Goal: Task Accomplishment & Management: Use online tool/utility

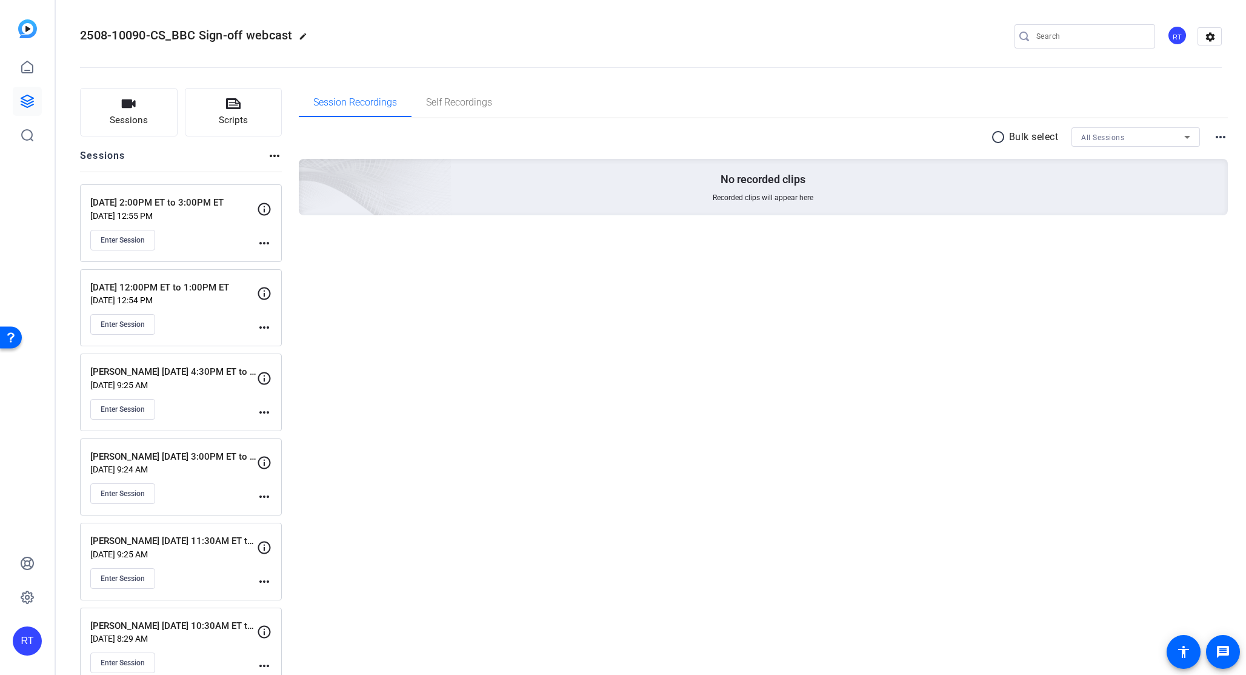
scroll to position [25, 0]
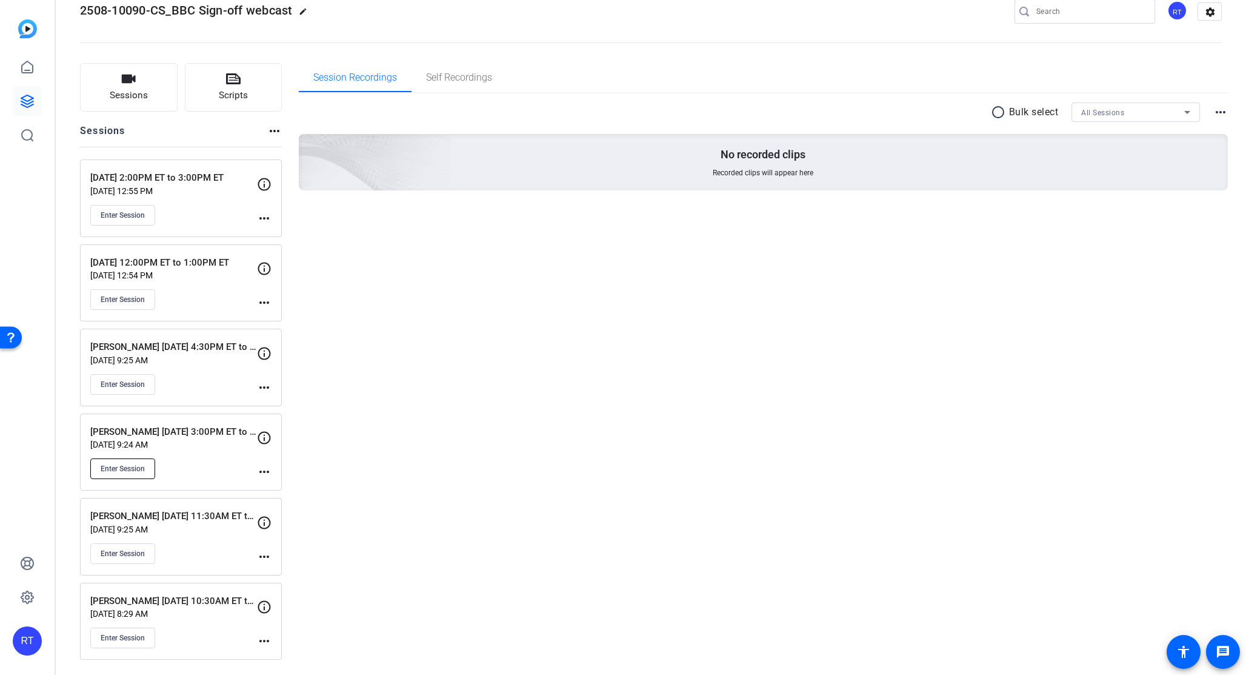
click at [131, 470] on span "Enter Session" at bounding box center [123, 469] width 44 height 10
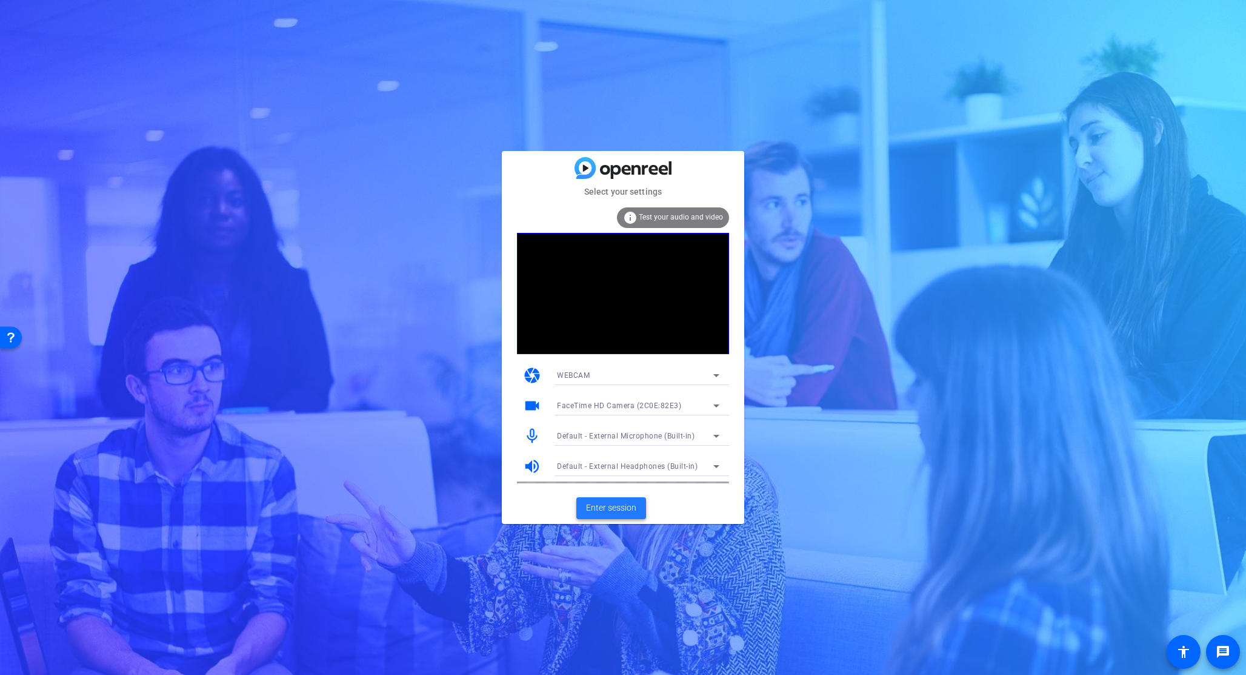
click at [621, 508] on span "Enter session" at bounding box center [611, 507] width 50 height 13
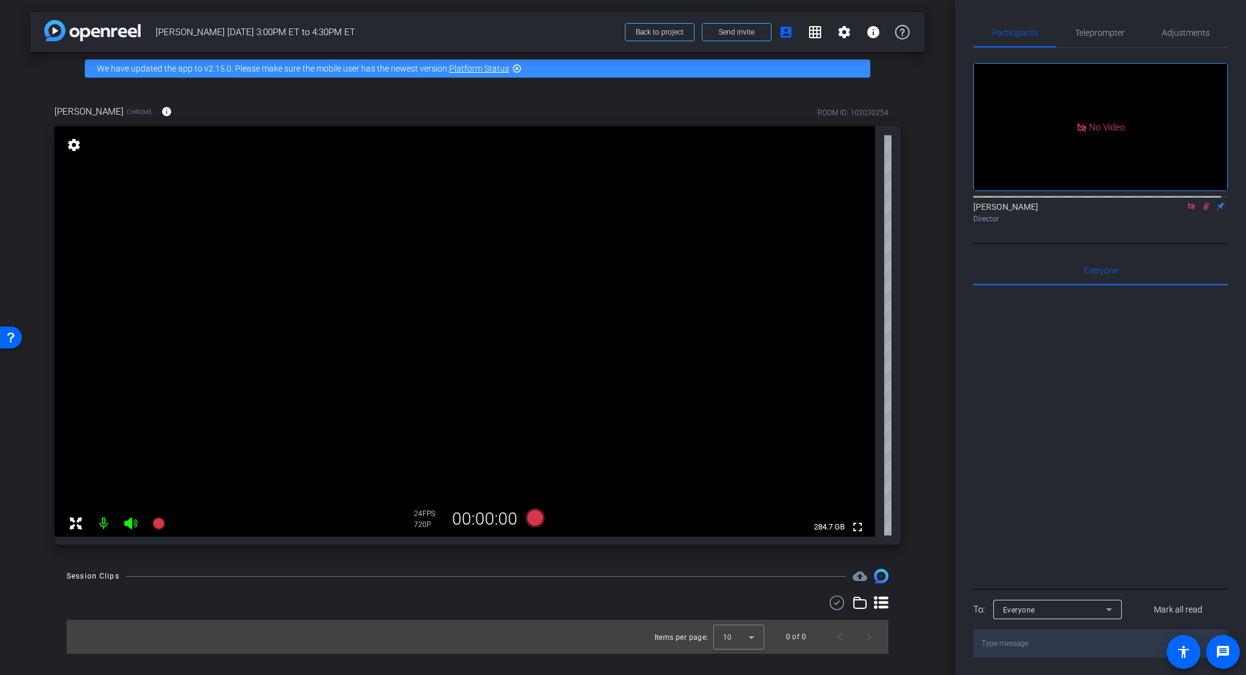
click at [1203, 210] on icon at bounding box center [1206, 206] width 7 height 8
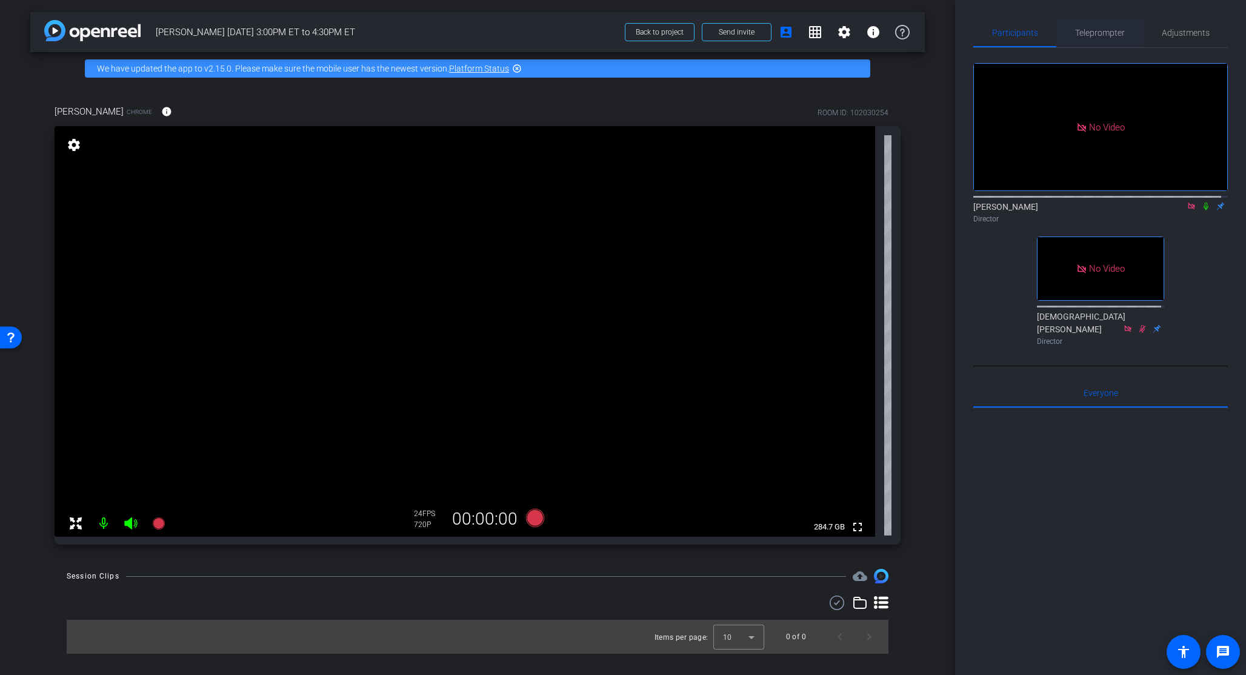
click at [1104, 29] on span "Teleprompter" at bounding box center [1100, 32] width 50 height 8
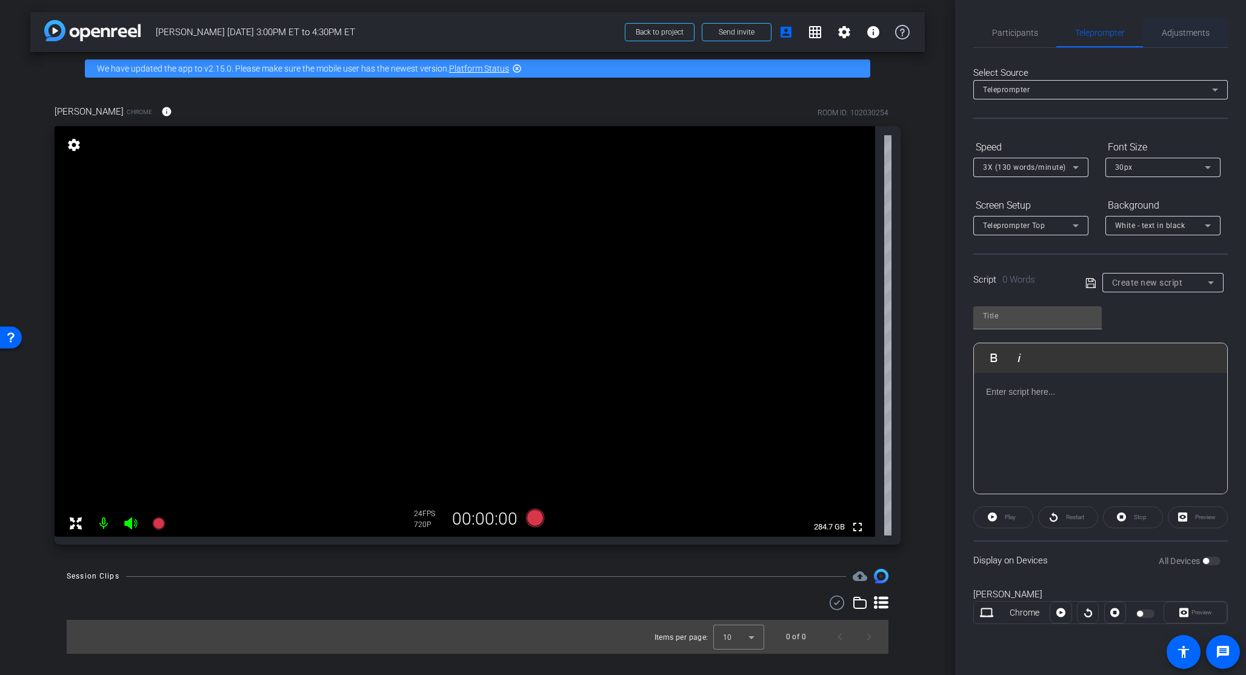
click at [1190, 32] on span "Adjustments" at bounding box center [1186, 32] width 48 height 8
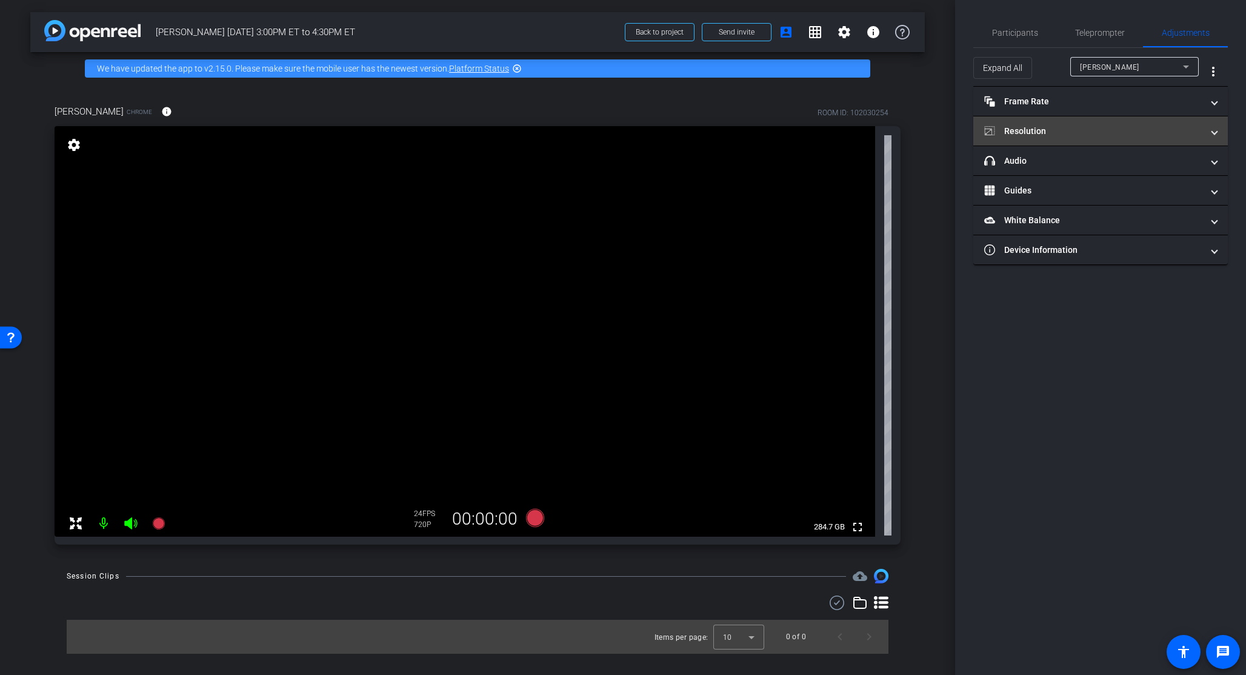
click at [1052, 130] on mat-panel-title "Resolution" at bounding box center [1093, 131] width 218 height 13
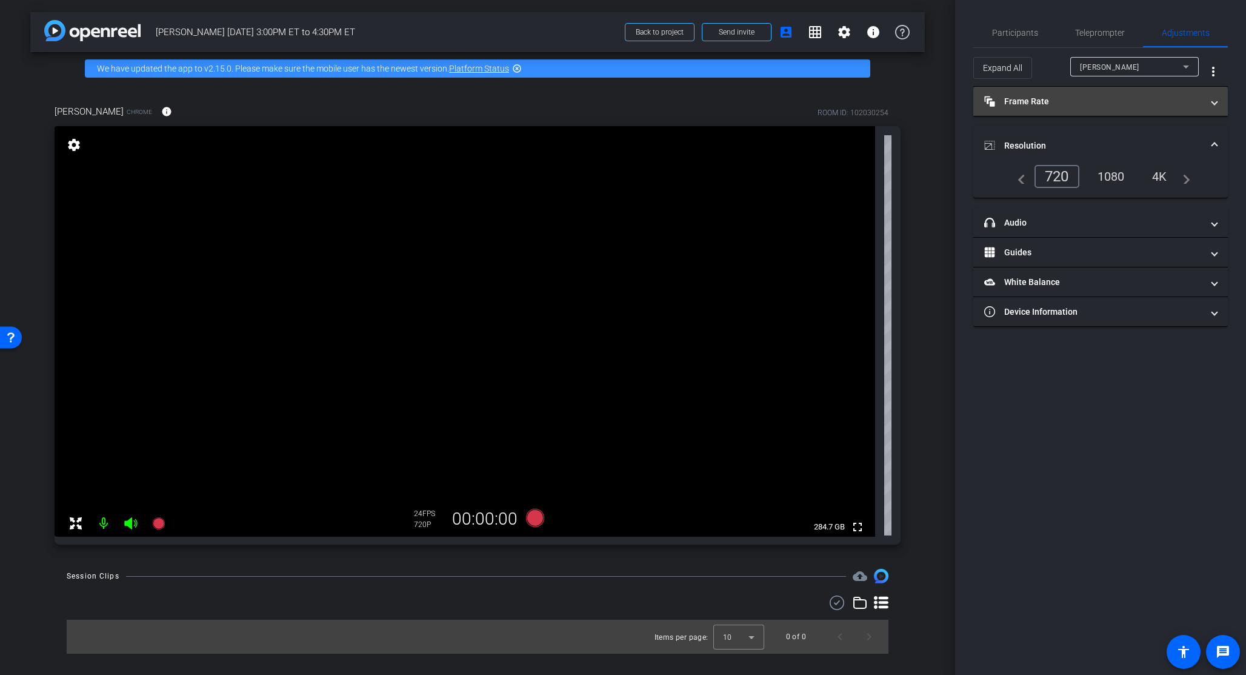
click at [1062, 104] on mat-panel-title "Frame Rate Frame Rate" at bounding box center [1093, 101] width 218 height 13
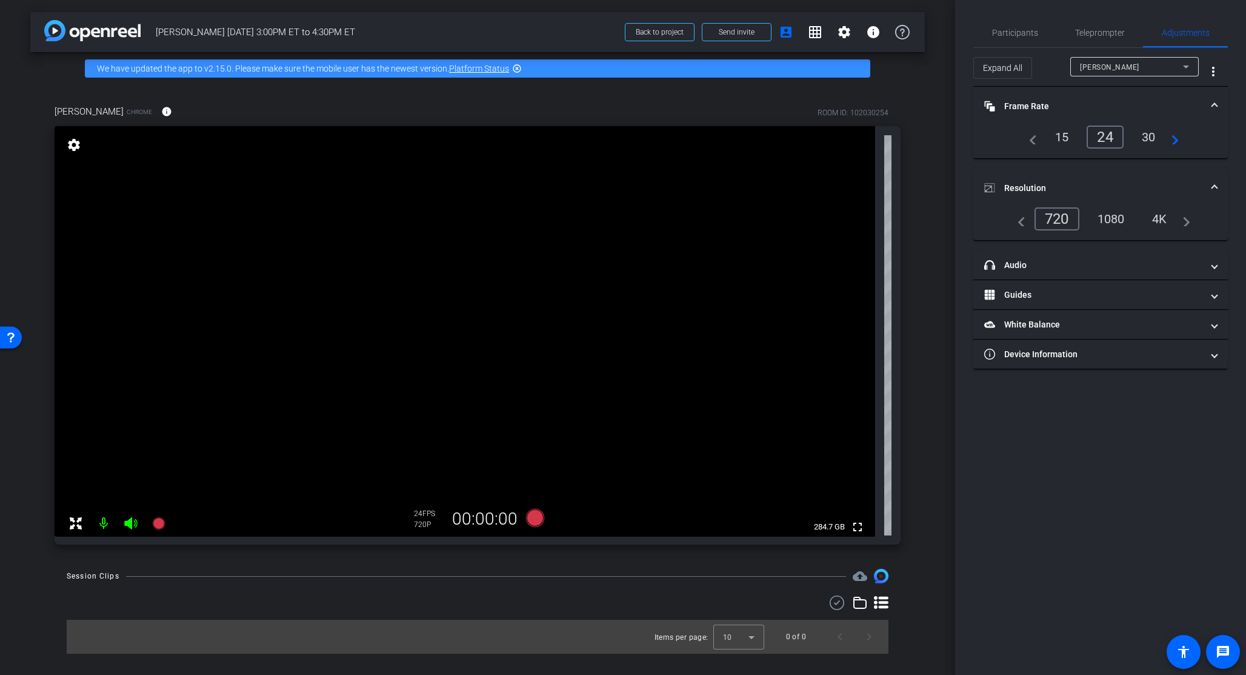
click at [1111, 217] on div "1080" at bounding box center [1111, 219] width 45 height 21
click at [1148, 138] on div "30" at bounding box center [1149, 137] width 32 height 21
click at [1023, 30] on span "Participants" at bounding box center [1015, 32] width 46 height 8
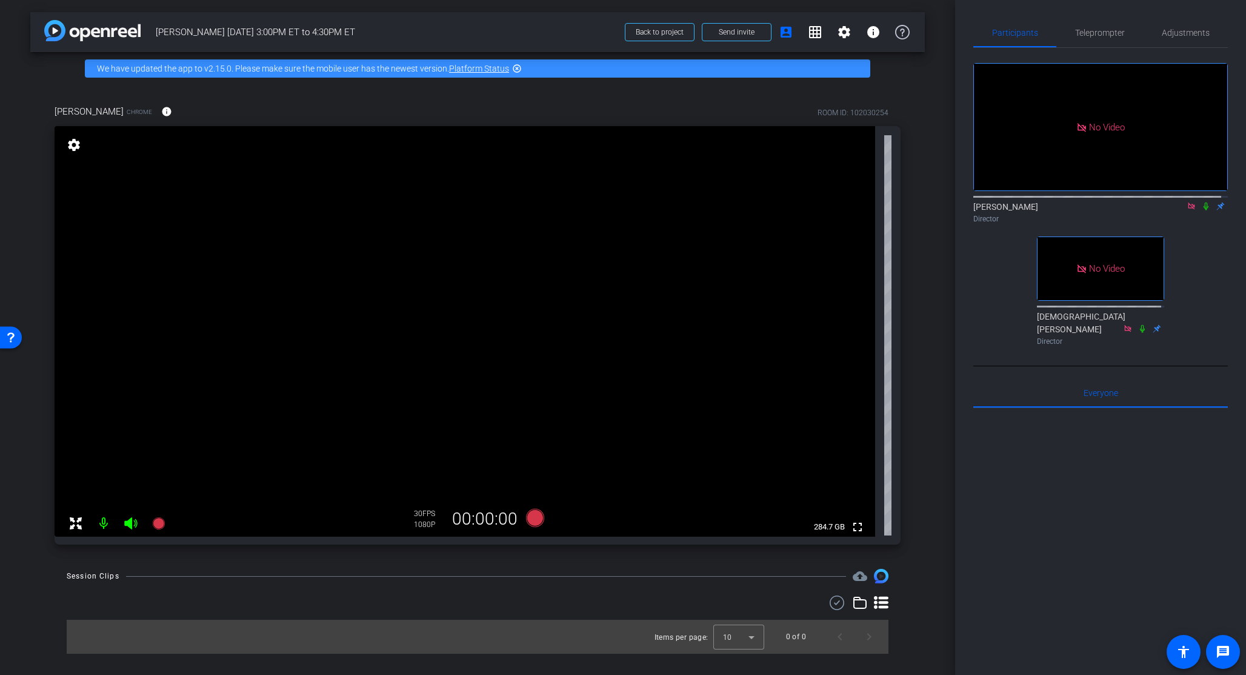
click at [931, 422] on div "arrow_back Ankush Tallam 9/8 3:00PM ET to 4:30PM ET Back to project Send invite…" at bounding box center [477, 337] width 955 height 675
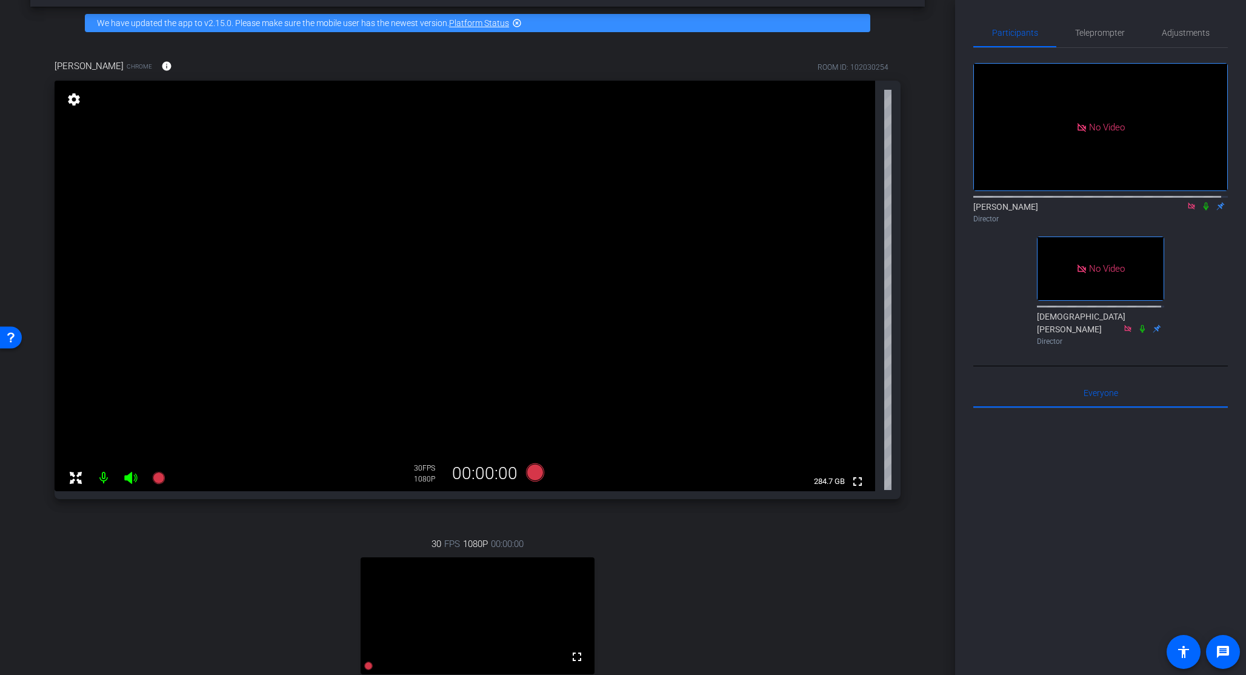
scroll to position [78, 0]
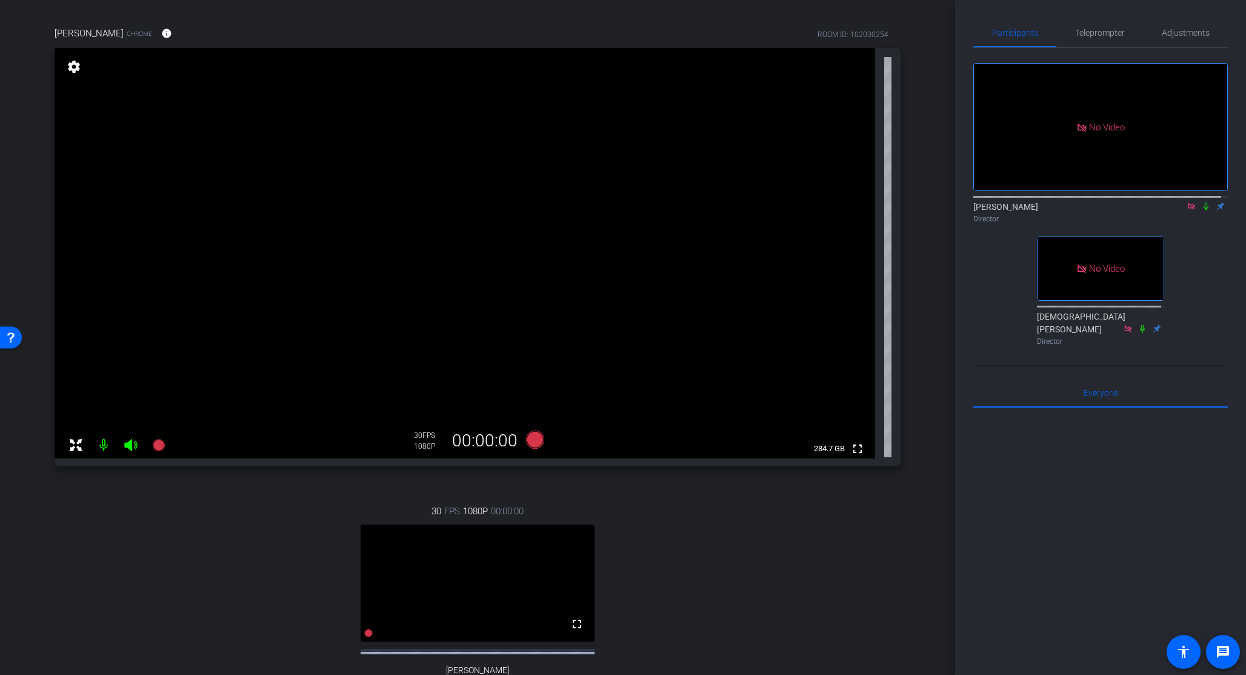
click at [316, 512] on div "30 FPS 1080P 00:00:00 fullscreen Mohak Arora Subject - Chrome settings" at bounding box center [478, 609] width 846 height 250
click at [530, 441] on icon at bounding box center [535, 439] width 18 height 18
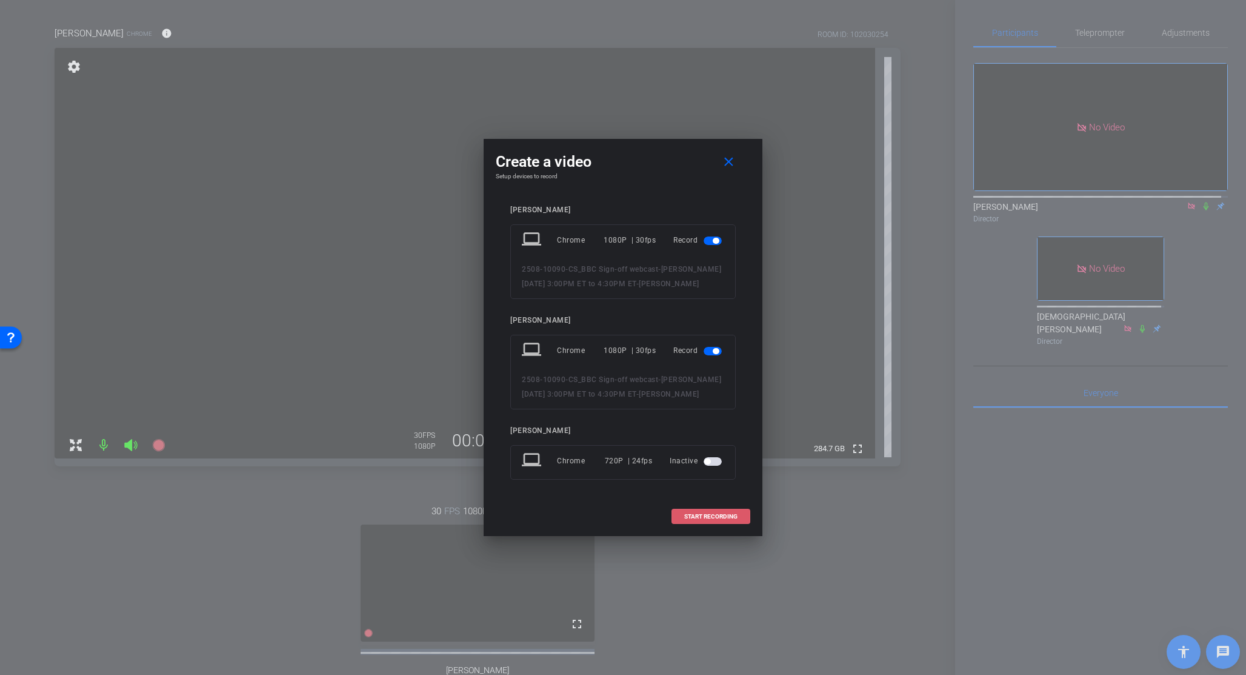
click at [715, 515] on span "START RECORDING" at bounding box center [710, 516] width 53 height 6
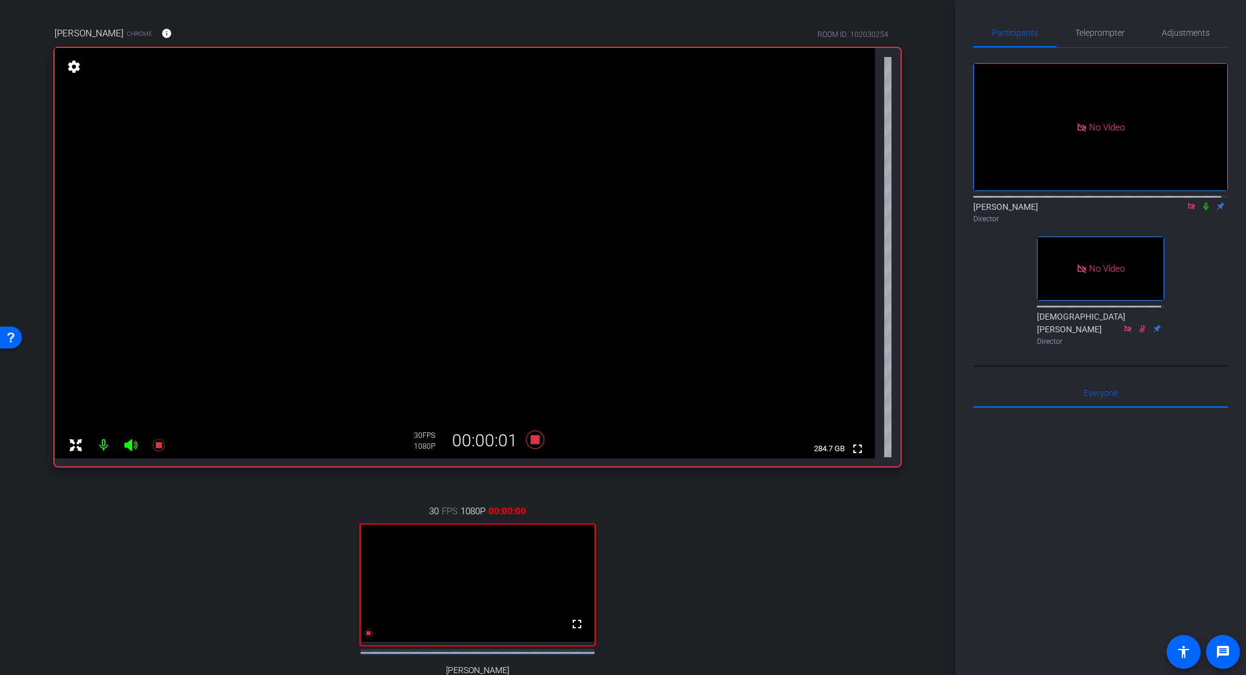
click at [1204, 202] on icon at bounding box center [1206, 206] width 5 height 8
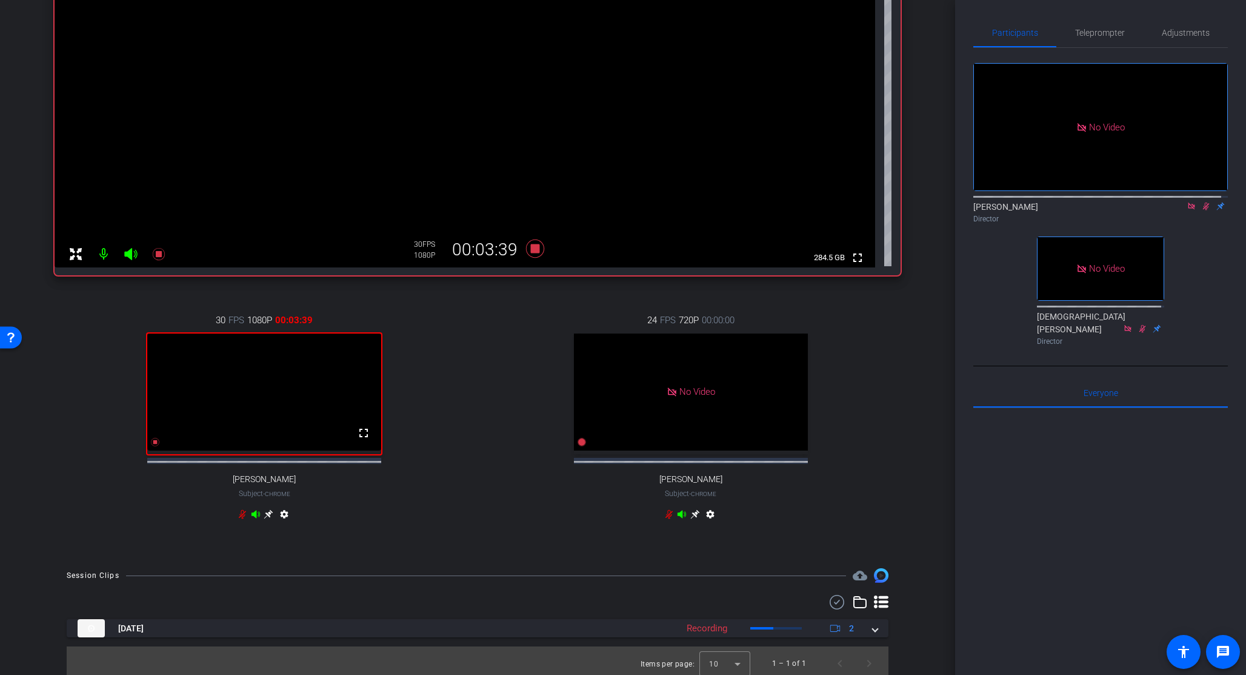
scroll to position [285, 0]
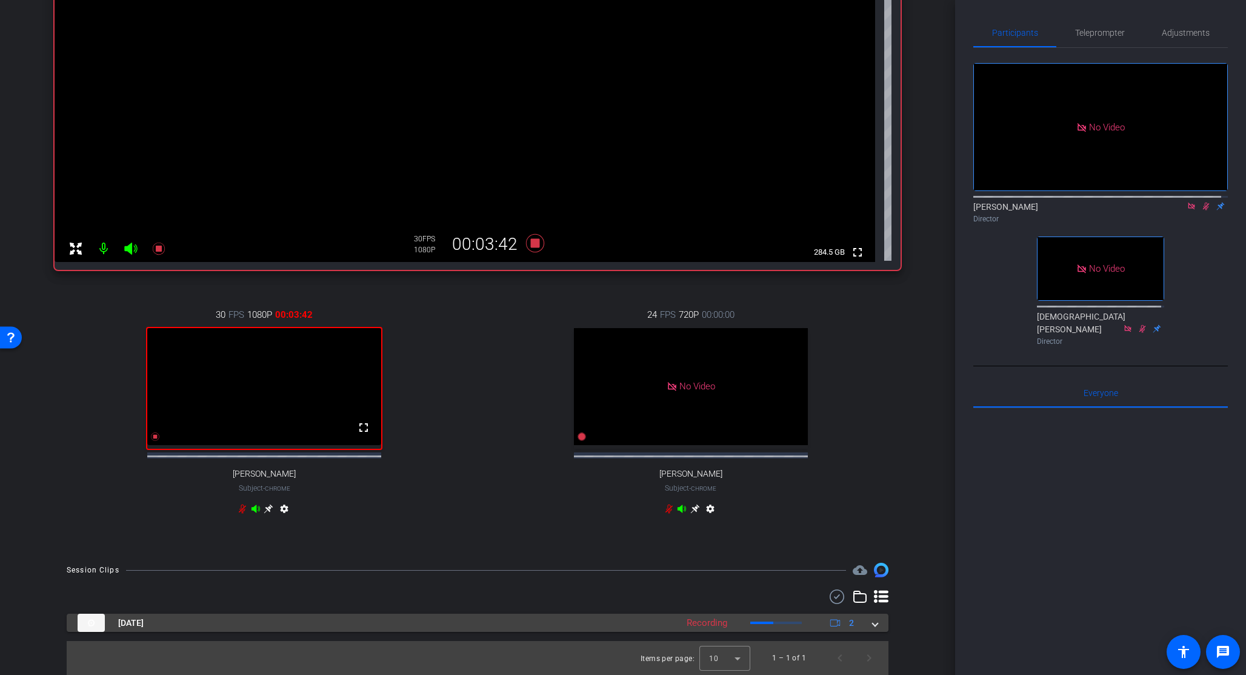
click at [871, 626] on mat-expansion-panel-header "Sep 8, 2025 Recording 2" at bounding box center [478, 622] width 822 height 18
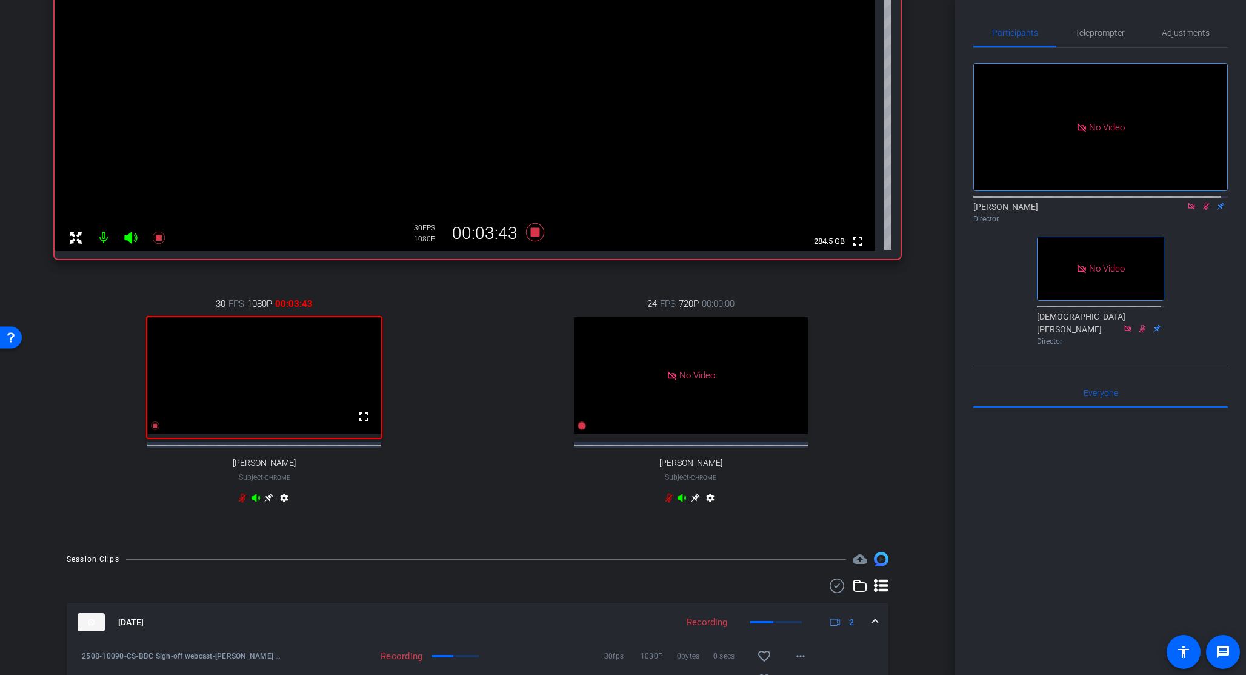
click at [873, 629] on mat-expansion-panel-header "Sep 8, 2025 Recording 2" at bounding box center [478, 621] width 822 height 39
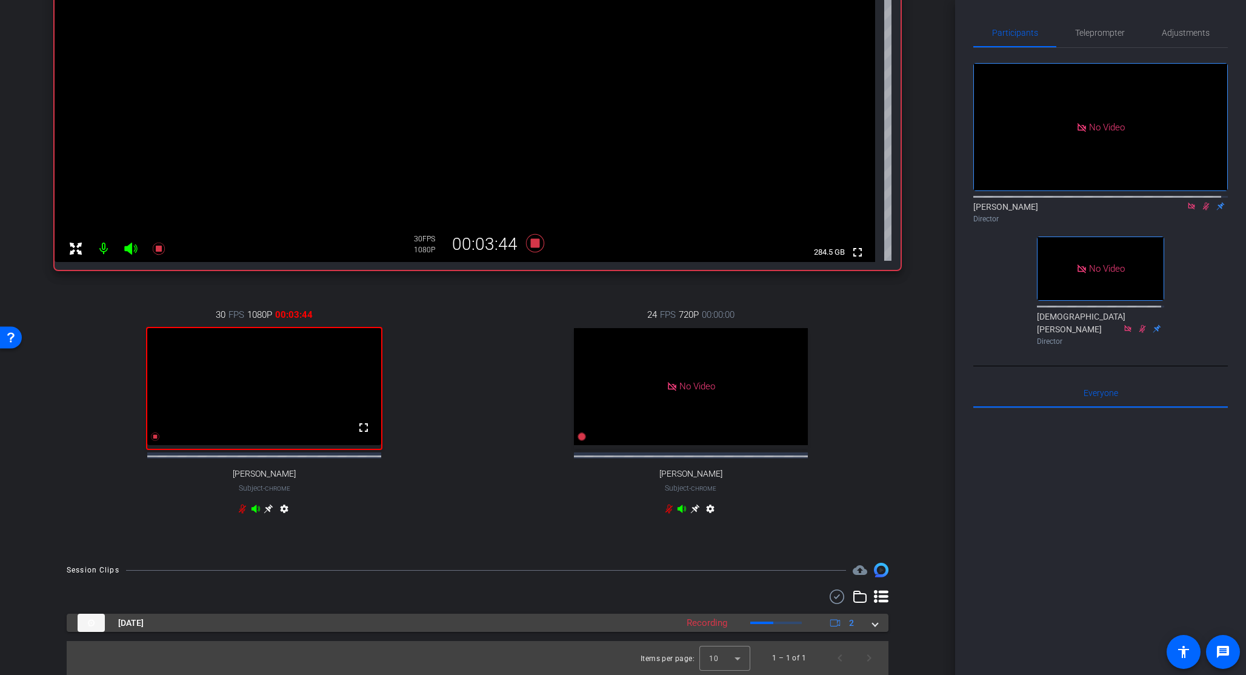
click at [873, 623] on span at bounding box center [875, 622] width 5 height 13
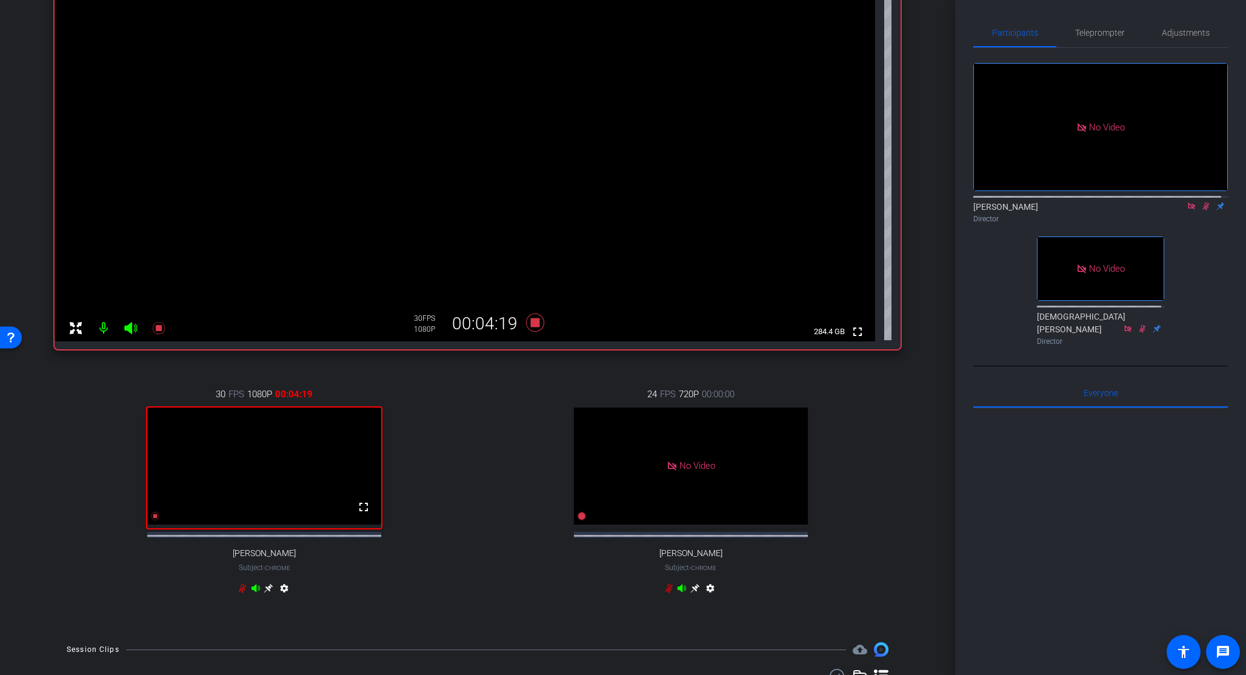
scroll to position [195, 0]
click at [1201, 202] on icon at bounding box center [1206, 206] width 10 height 8
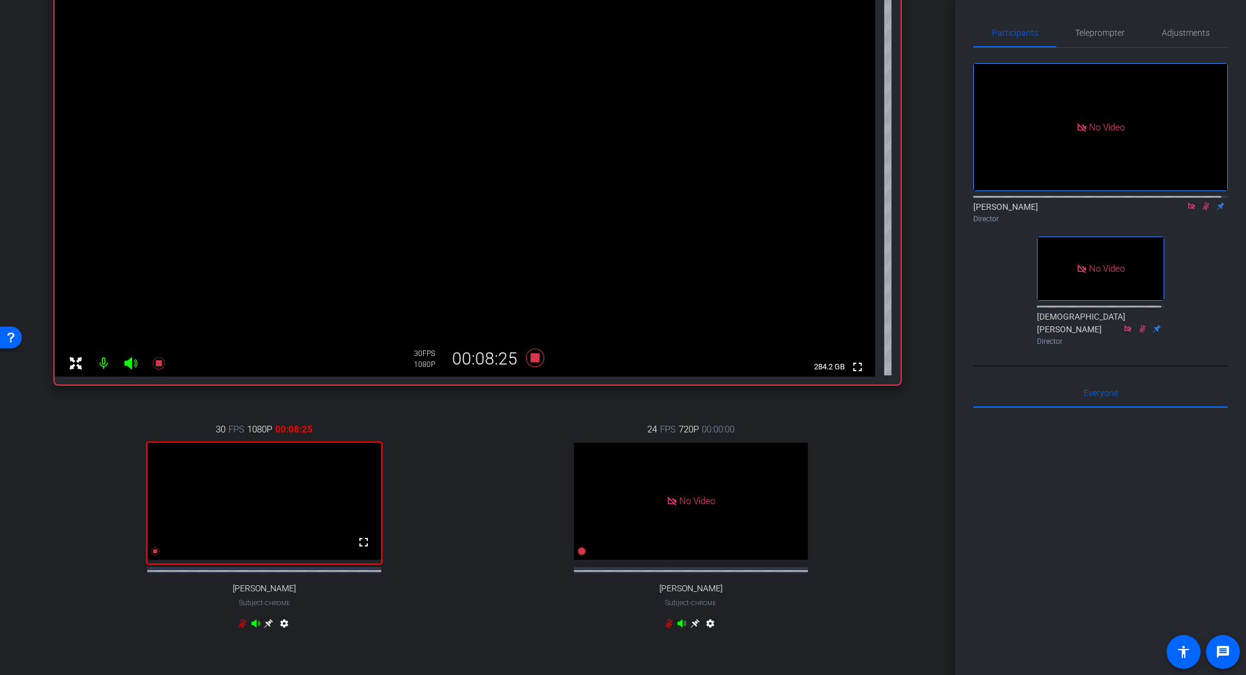
scroll to position [146, 0]
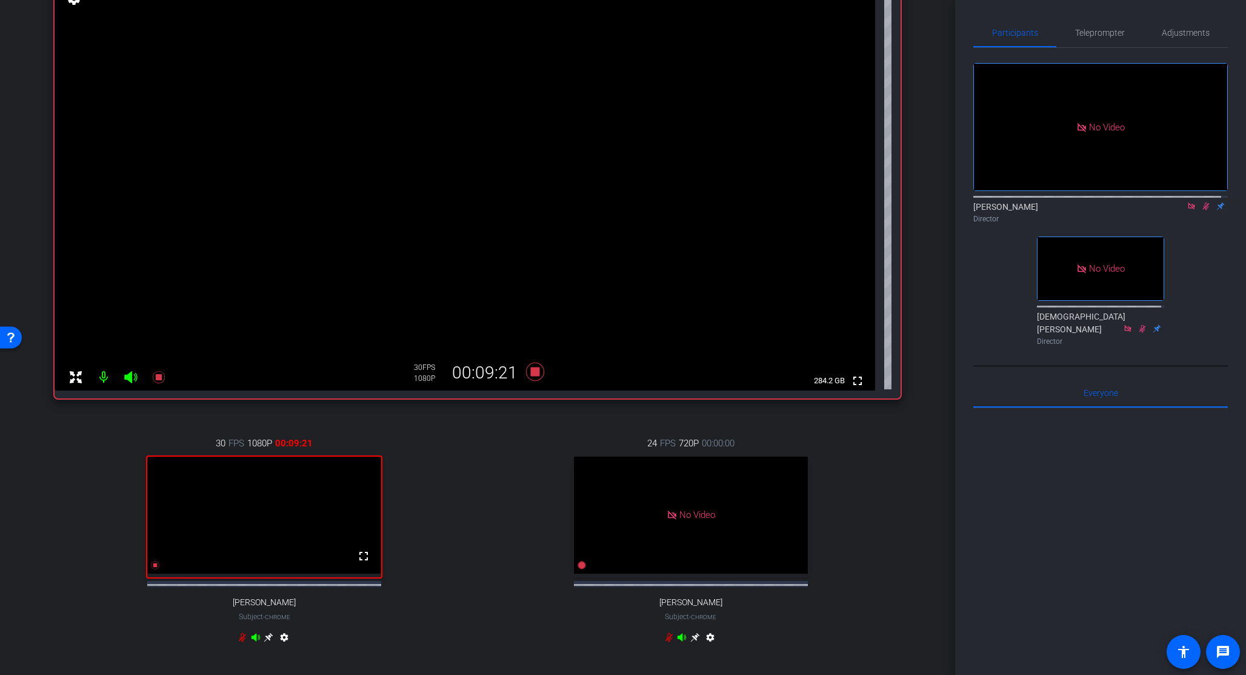
click at [1201, 202] on icon at bounding box center [1206, 206] width 10 height 8
click at [1204, 202] on icon at bounding box center [1206, 206] width 5 height 8
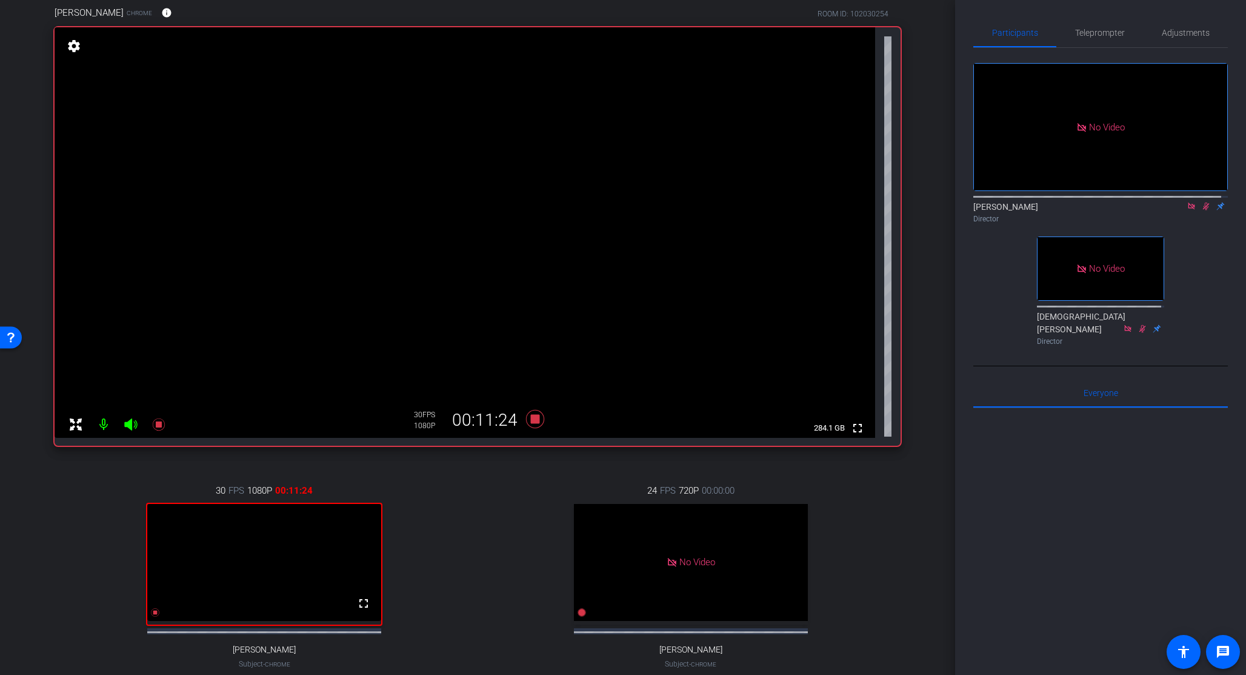
scroll to position [96, 0]
click at [1203, 202] on icon at bounding box center [1206, 206] width 7 height 8
click at [362, 613] on mat-icon "fullscreen" at bounding box center [363, 605] width 15 height 15
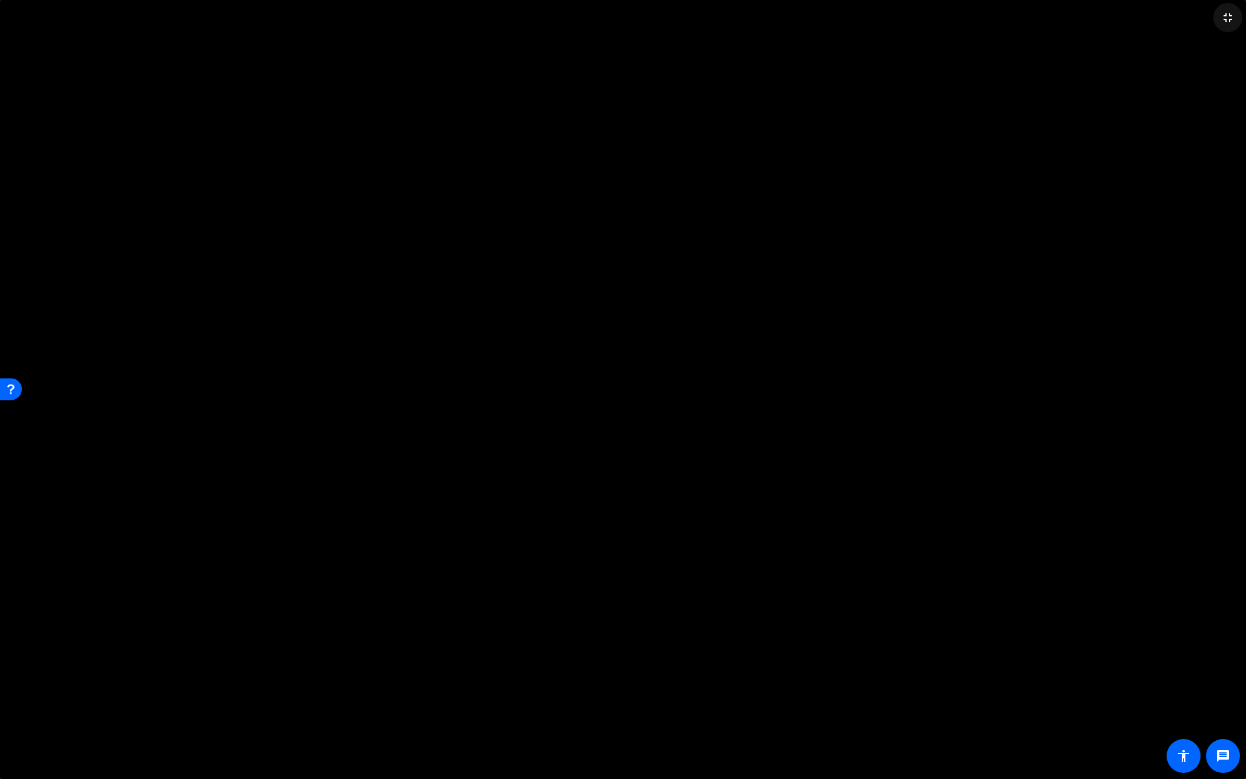
click at [1228, 17] on mat-icon "fullscreen_exit" at bounding box center [1228, 17] width 15 height 15
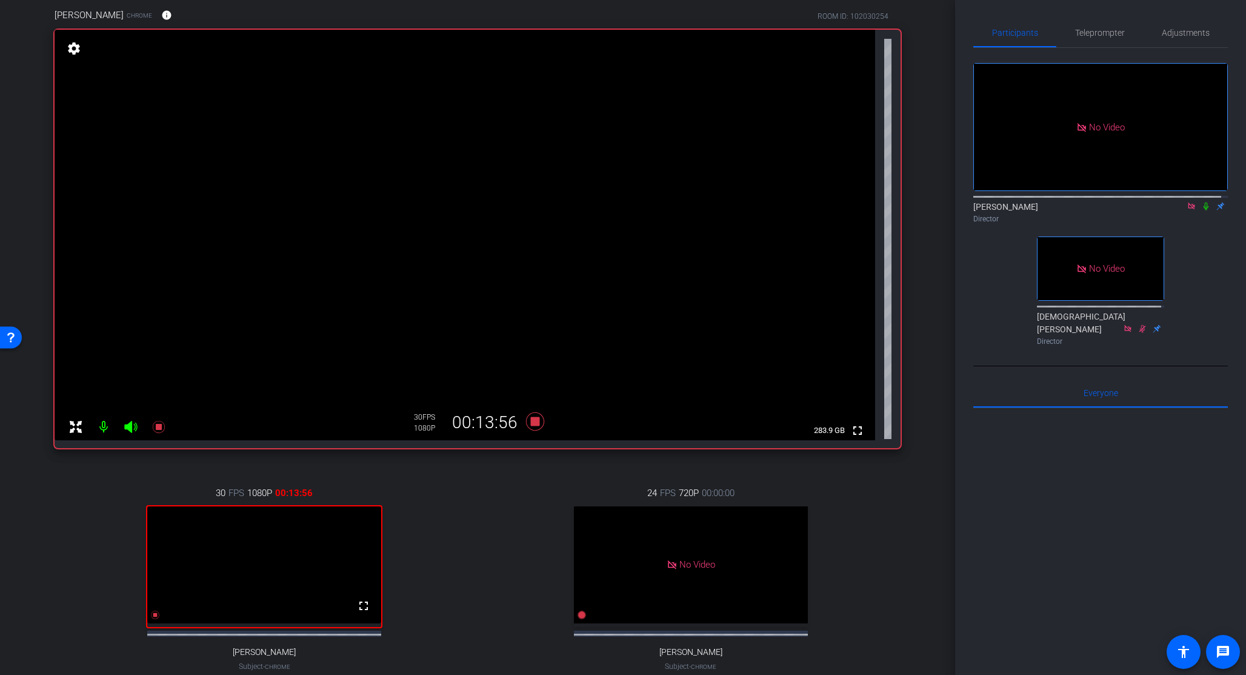
click at [1201, 202] on icon at bounding box center [1206, 206] width 10 height 8
click at [1203, 202] on icon at bounding box center [1206, 206] width 7 height 8
click at [533, 422] on icon at bounding box center [535, 421] width 18 height 18
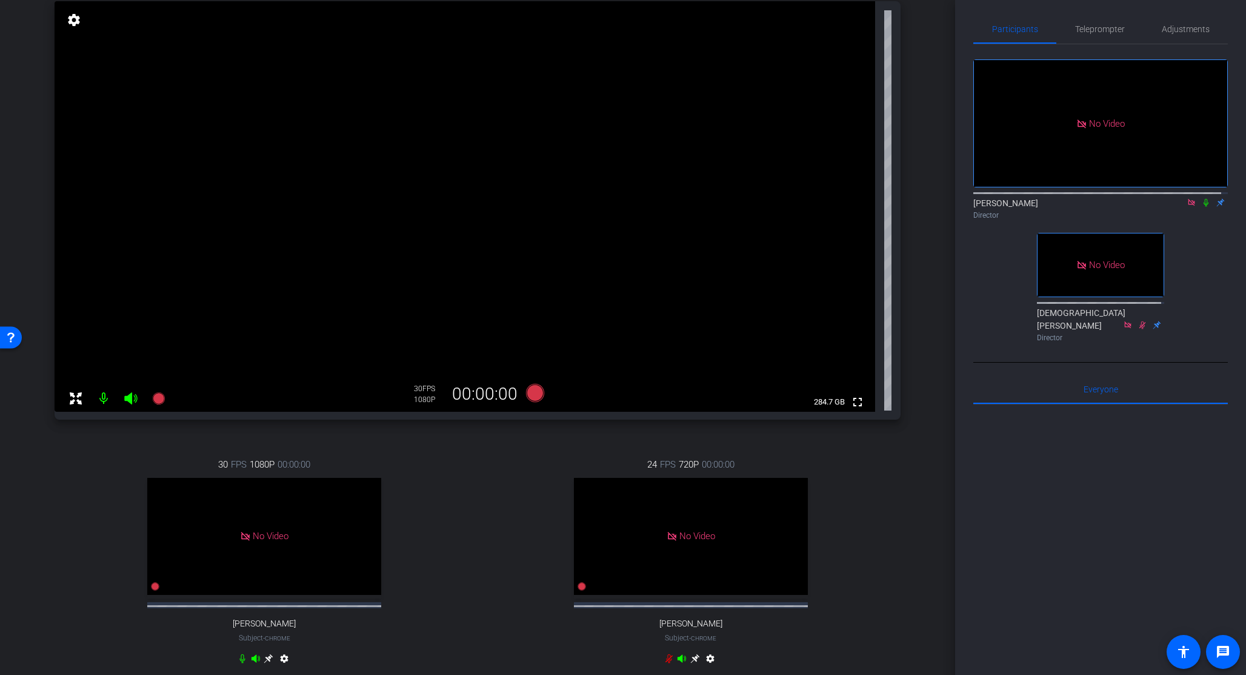
scroll to position [0, 0]
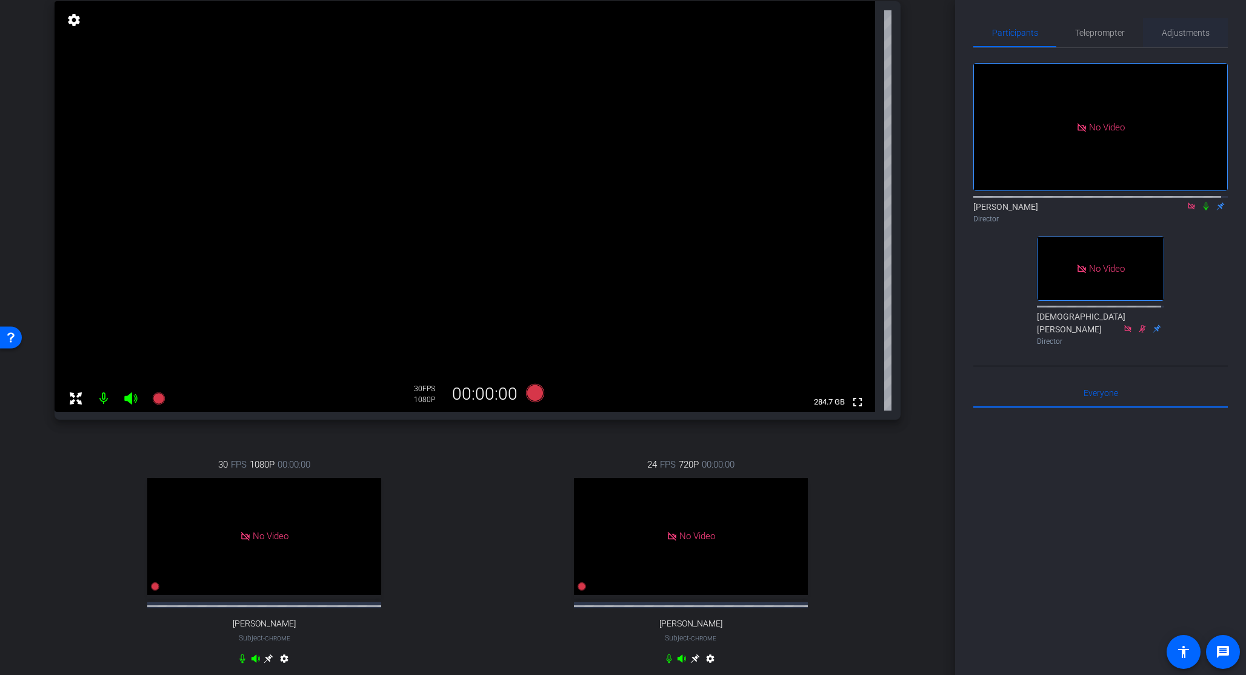
click at [1176, 33] on span "Adjustments" at bounding box center [1186, 32] width 48 height 8
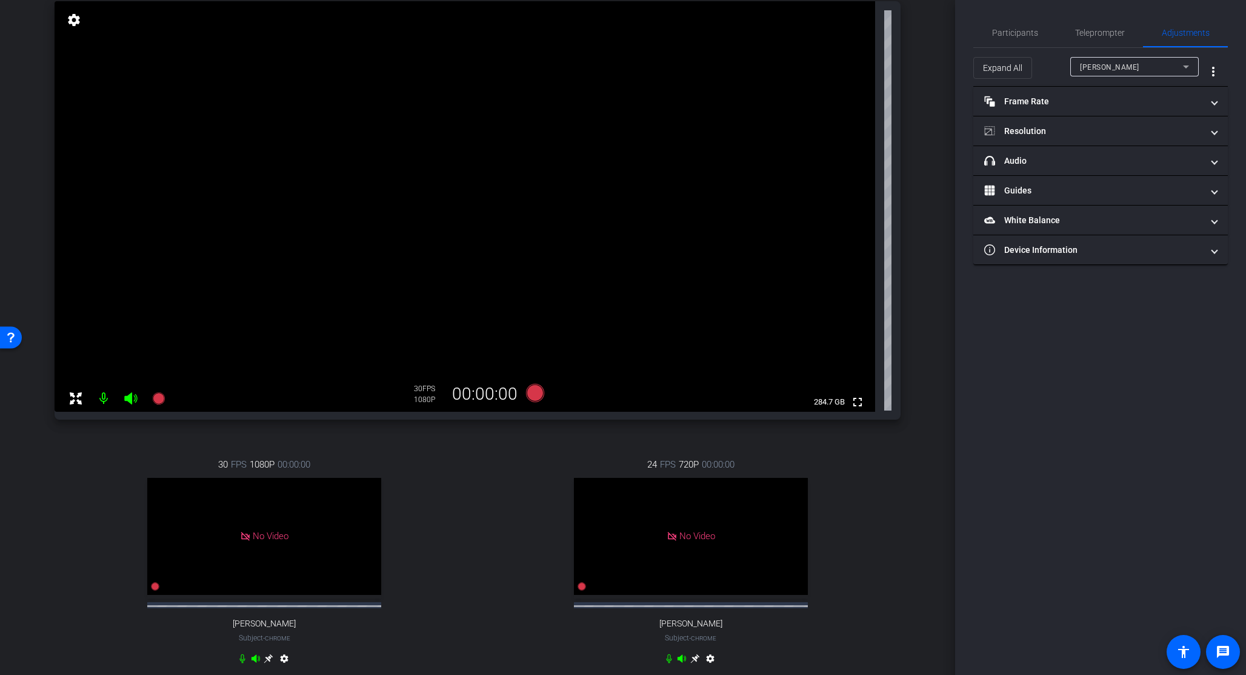
click at [1099, 65] on span "Ankush" at bounding box center [1109, 67] width 59 height 8
click at [913, 163] on div at bounding box center [623, 337] width 1246 height 675
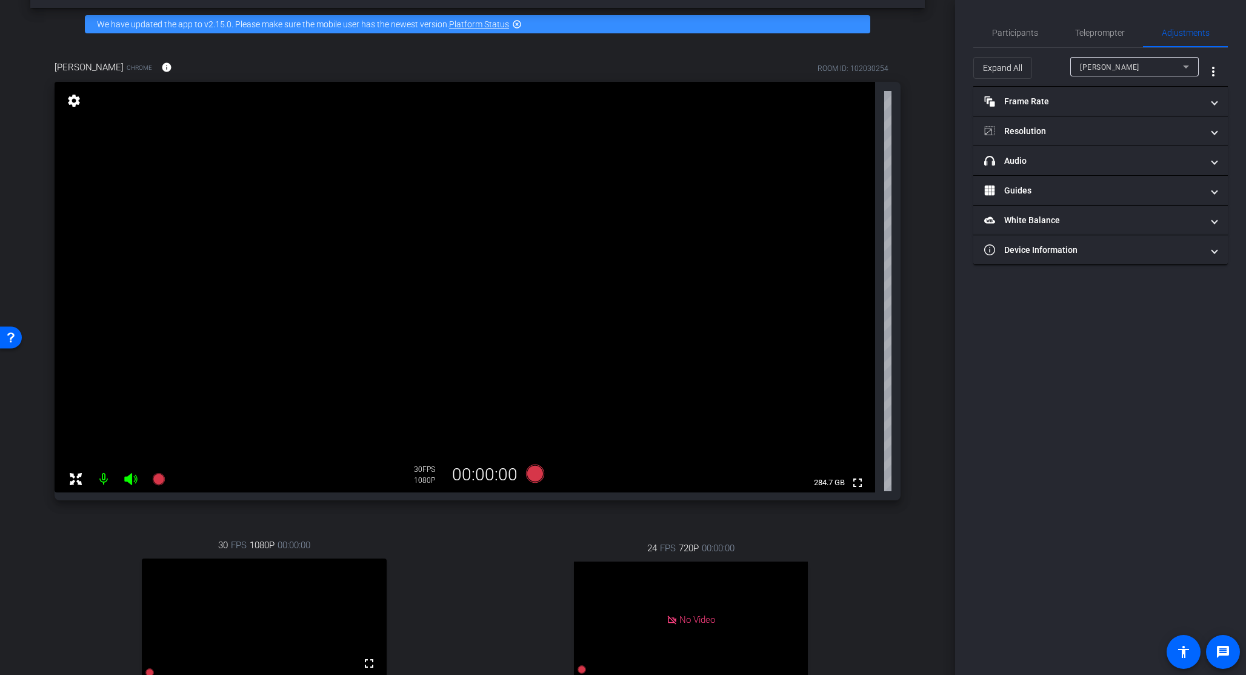
scroll to position [144, 0]
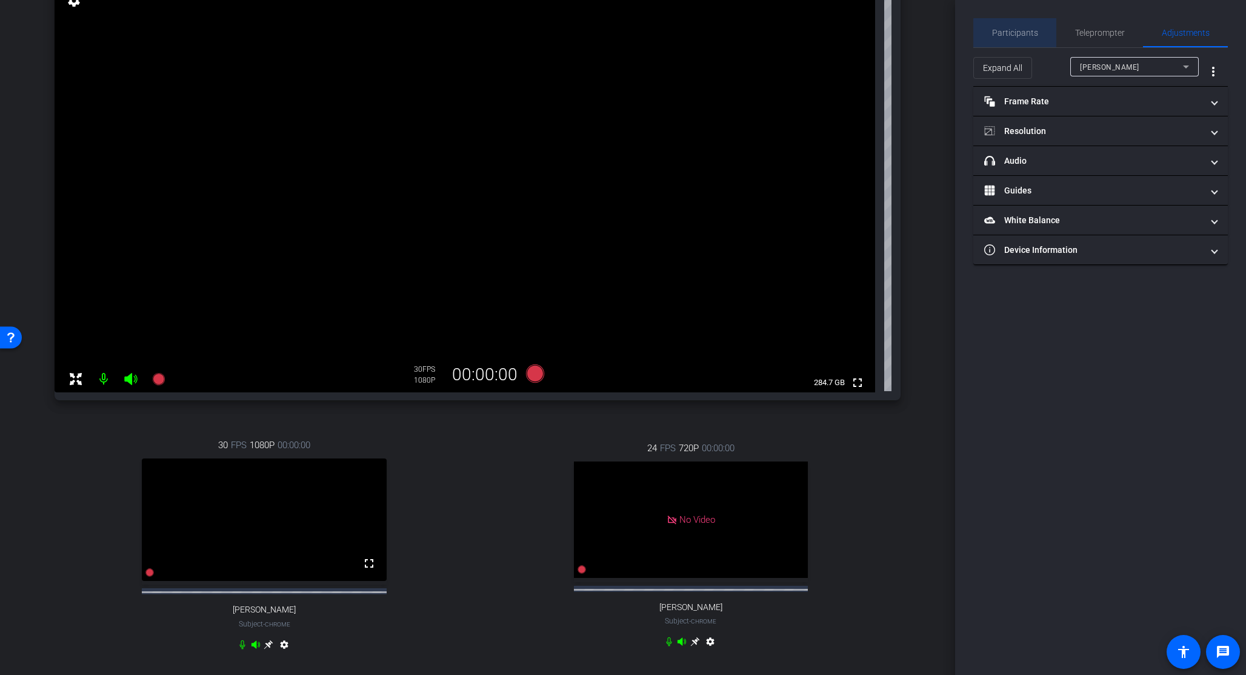
click at [1027, 39] on span "Participants" at bounding box center [1015, 32] width 46 height 29
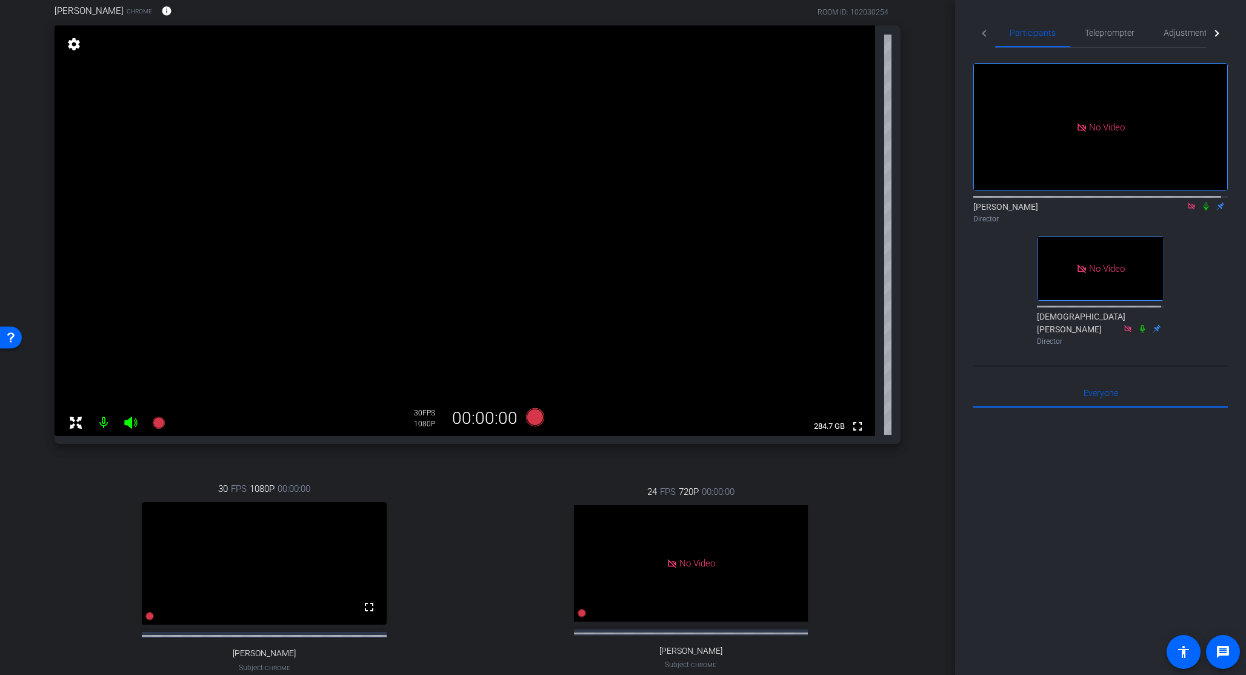
scroll to position [97, 0]
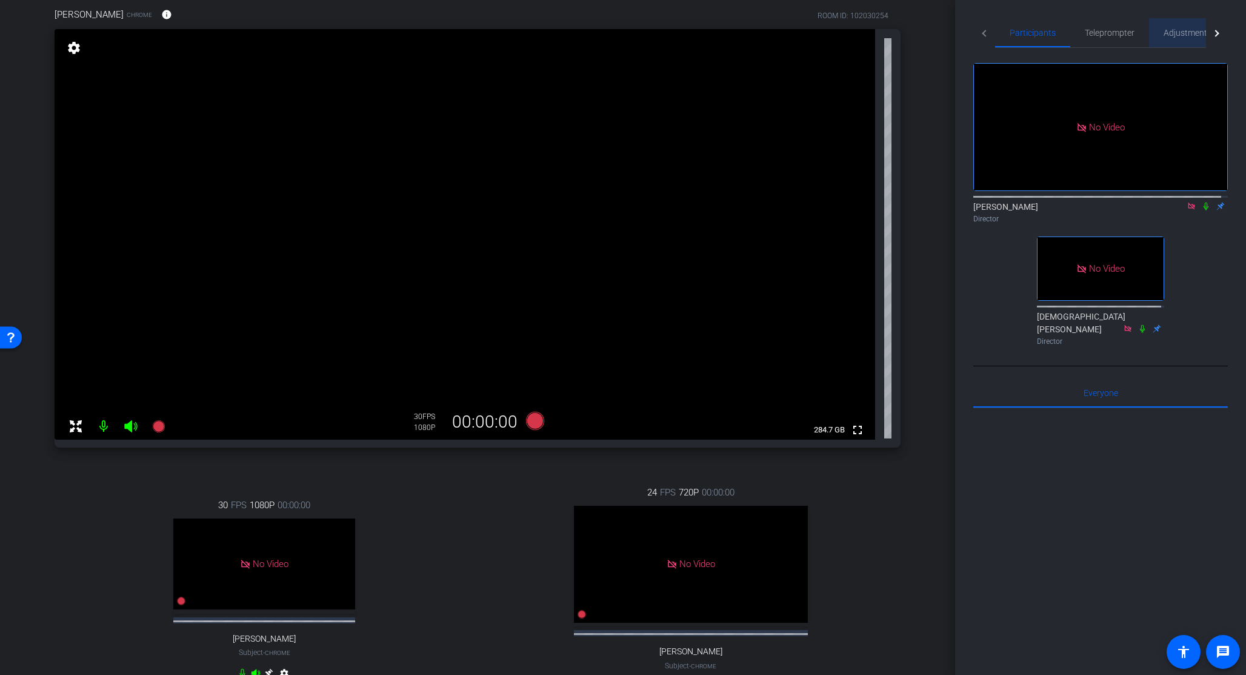
click at [1169, 39] on span "Adjustments" at bounding box center [1188, 32] width 48 height 29
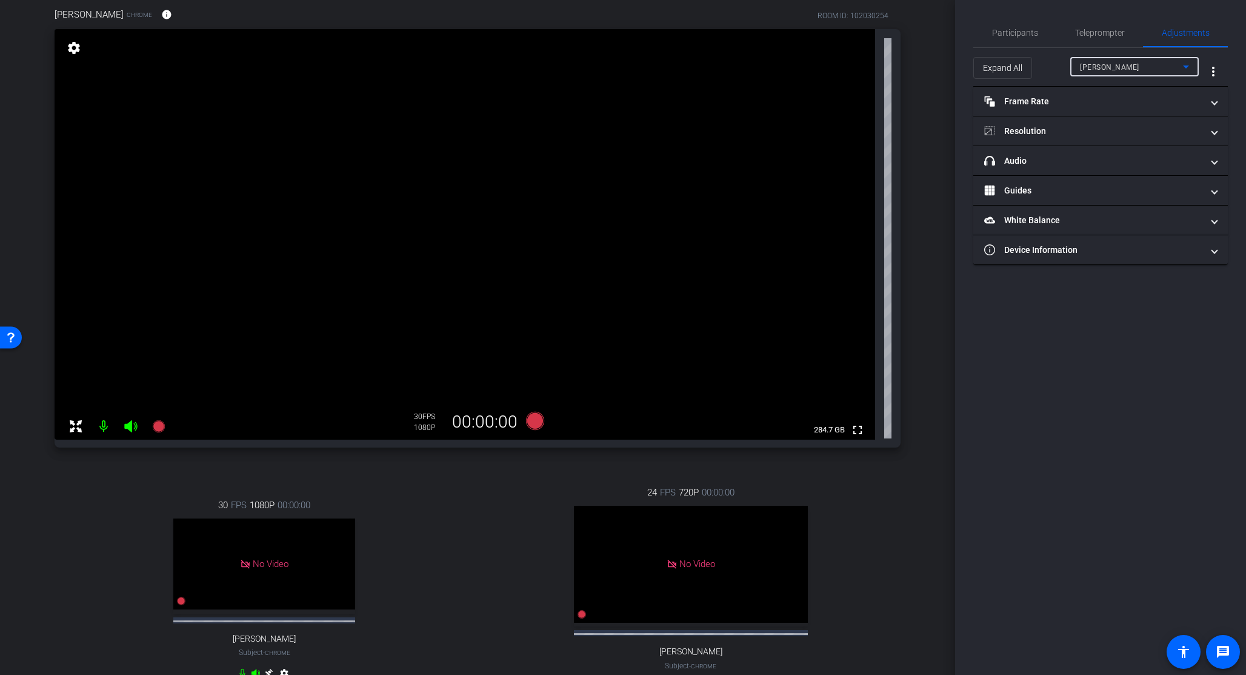
click at [1133, 67] on div "Ankush" at bounding box center [1131, 66] width 103 height 15
click at [1116, 111] on span "Mohak Arora" at bounding box center [1110, 110] width 61 height 15
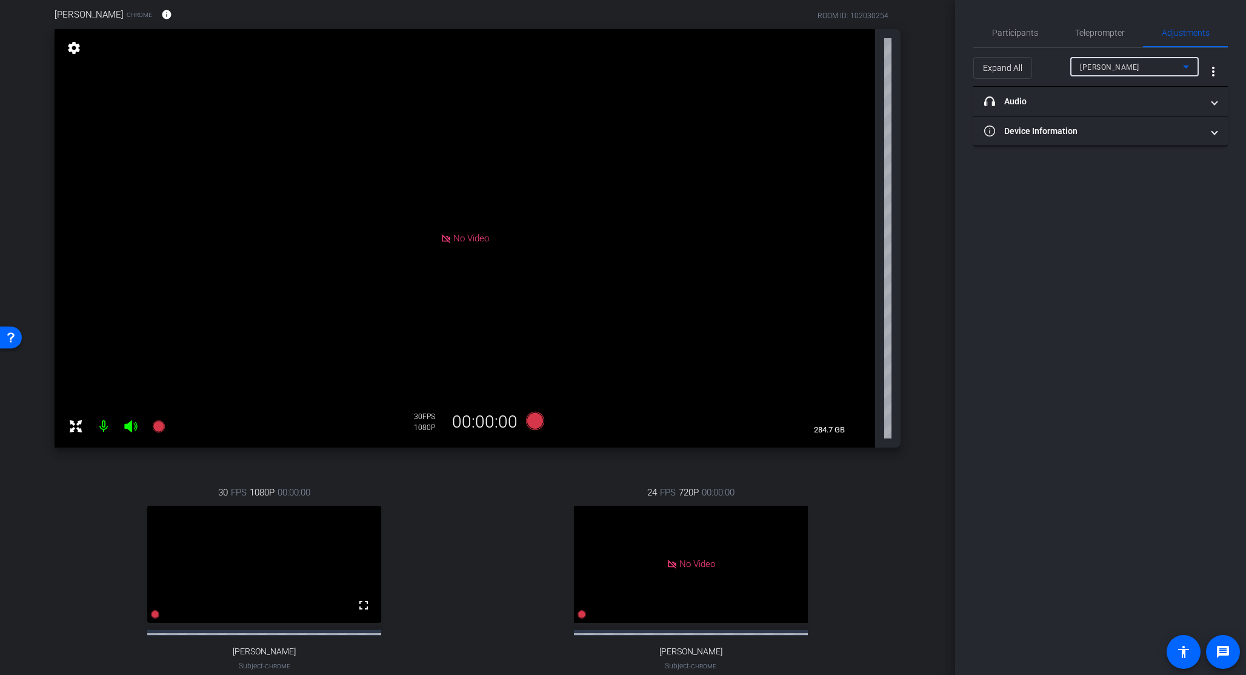
click at [437, 552] on div "30 FPS 1080P 00:00:00 fullscreen Mohak Arora Subject - Chrome settings" at bounding box center [265, 590] width 420 height 250
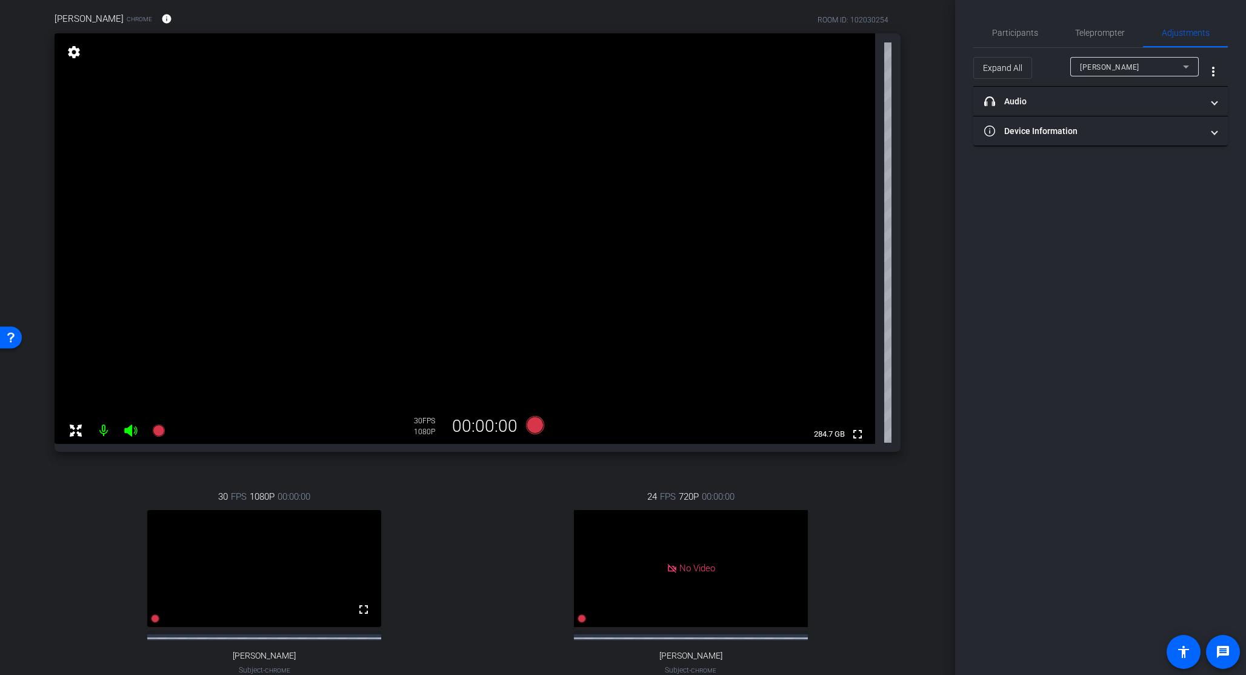
scroll to position [170, 0]
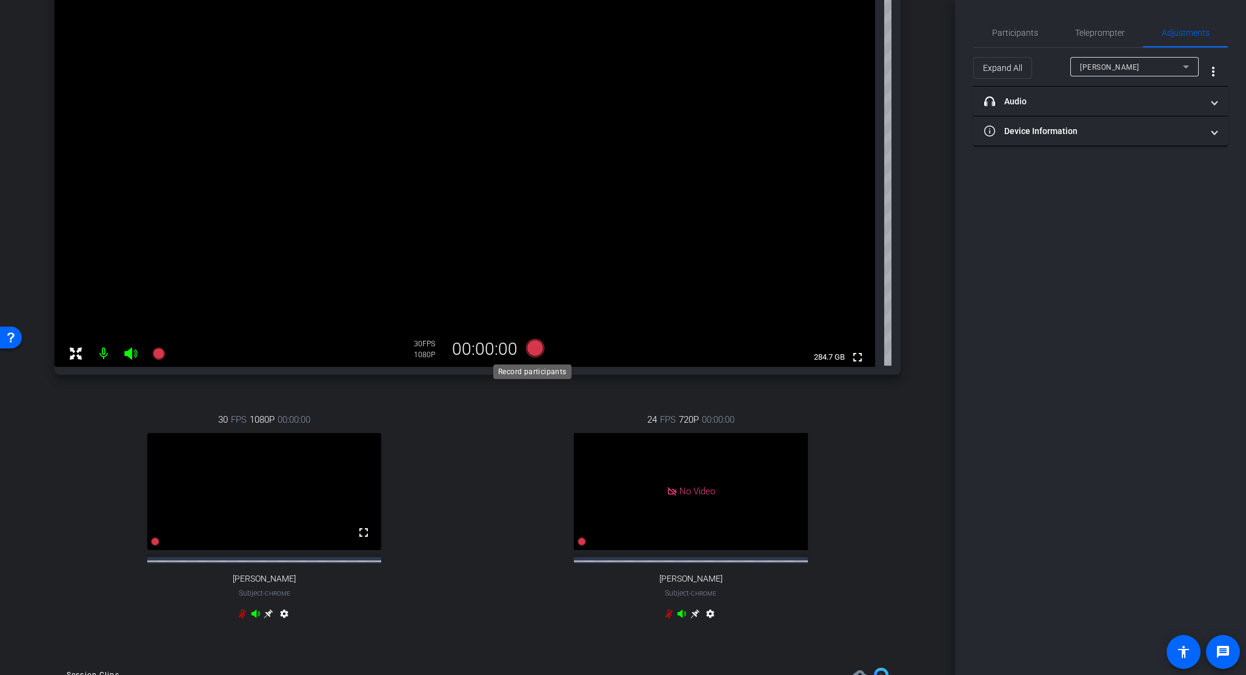
click at [532, 345] on icon at bounding box center [535, 348] width 18 height 18
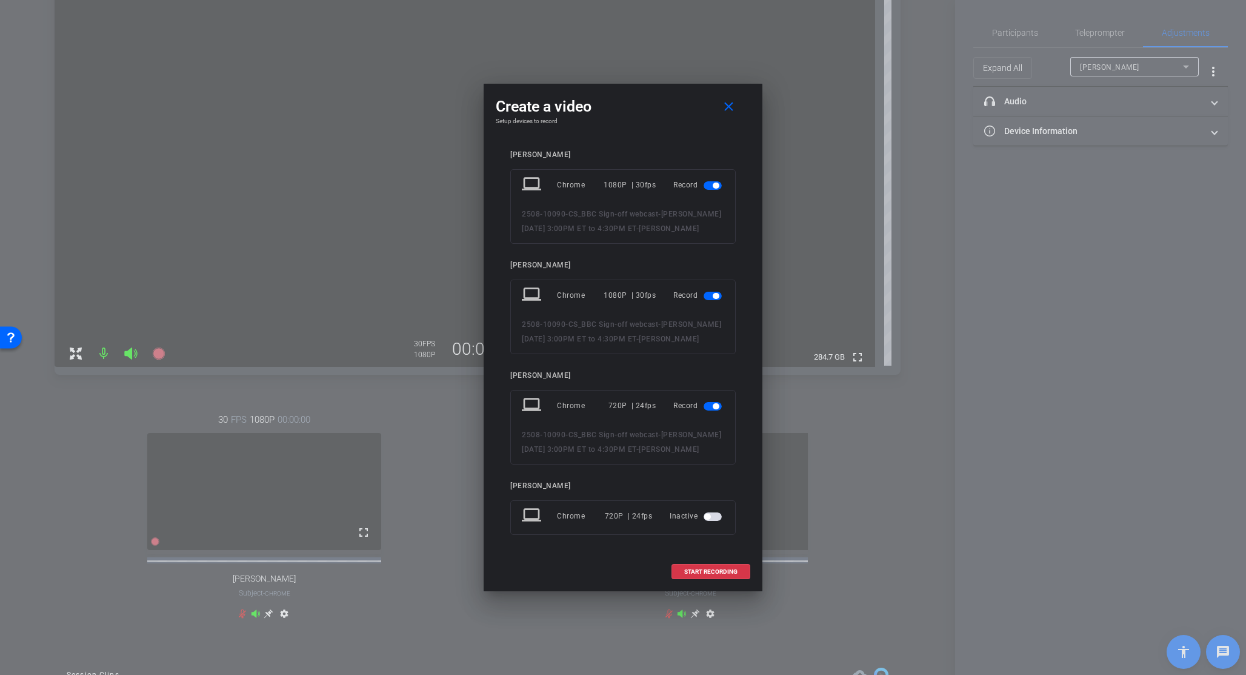
click at [713, 407] on span "button" at bounding box center [713, 406] width 18 height 8
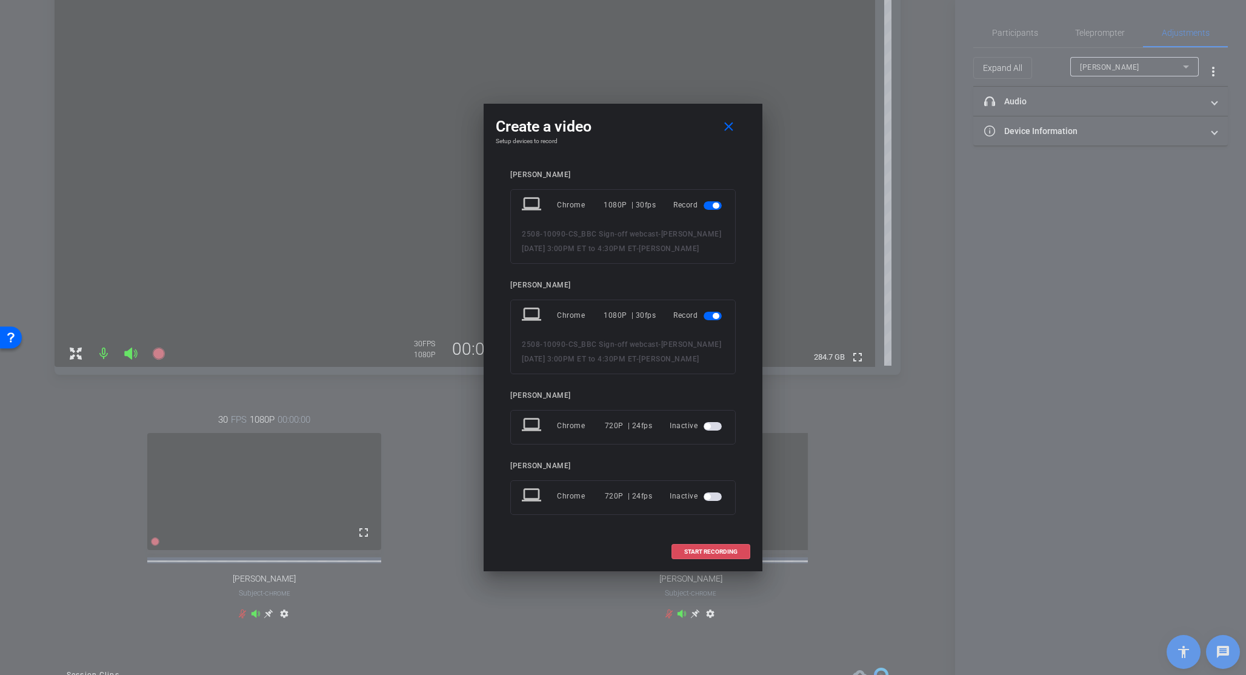
click at [708, 551] on span "START RECORDING" at bounding box center [710, 552] width 53 height 6
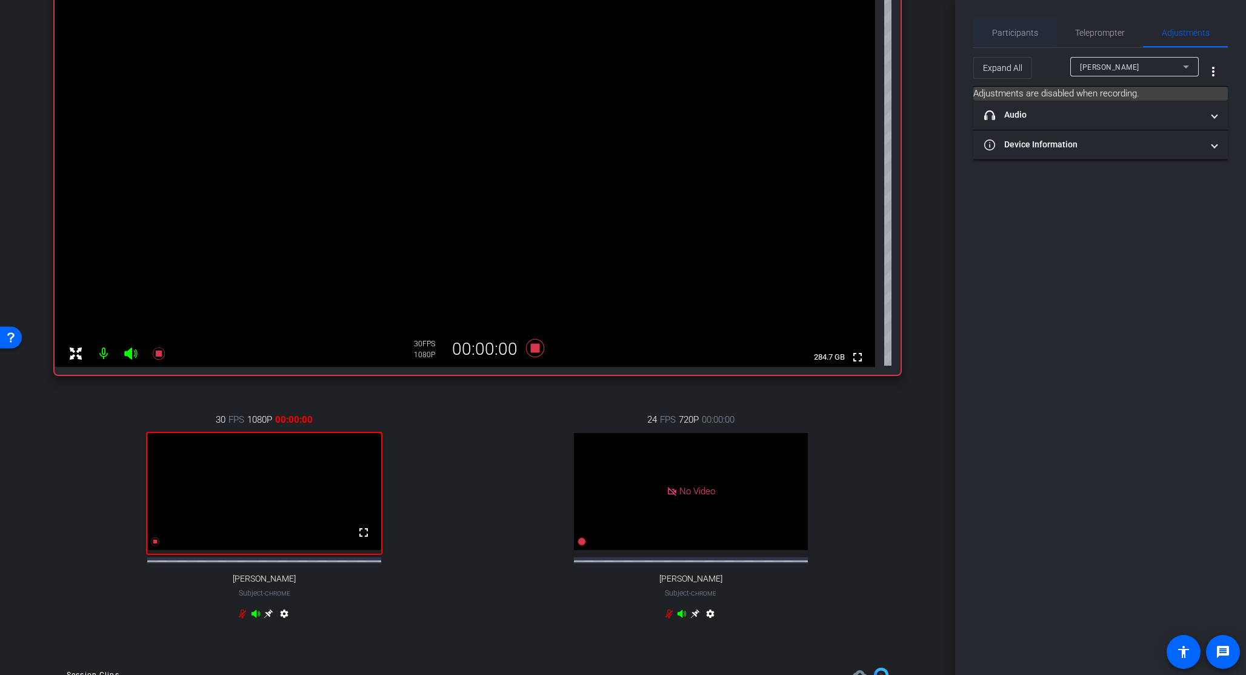
click at [1007, 30] on span "Participants" at bounding box center [1015, 32] width 46 height 8
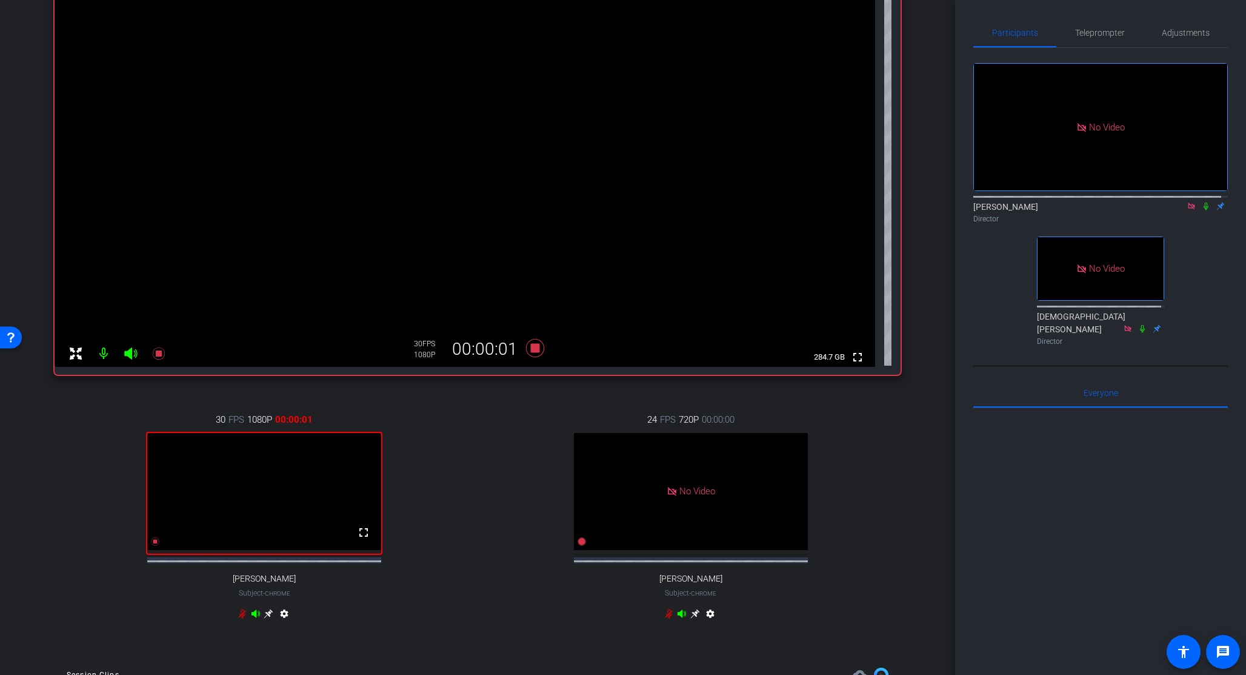
click at [1204, 202] on icon at bounding box center [1206, 206] width 5 height 8
click at [1138, 324] on icon at bounding box center [1143, 328] width 10 height 8
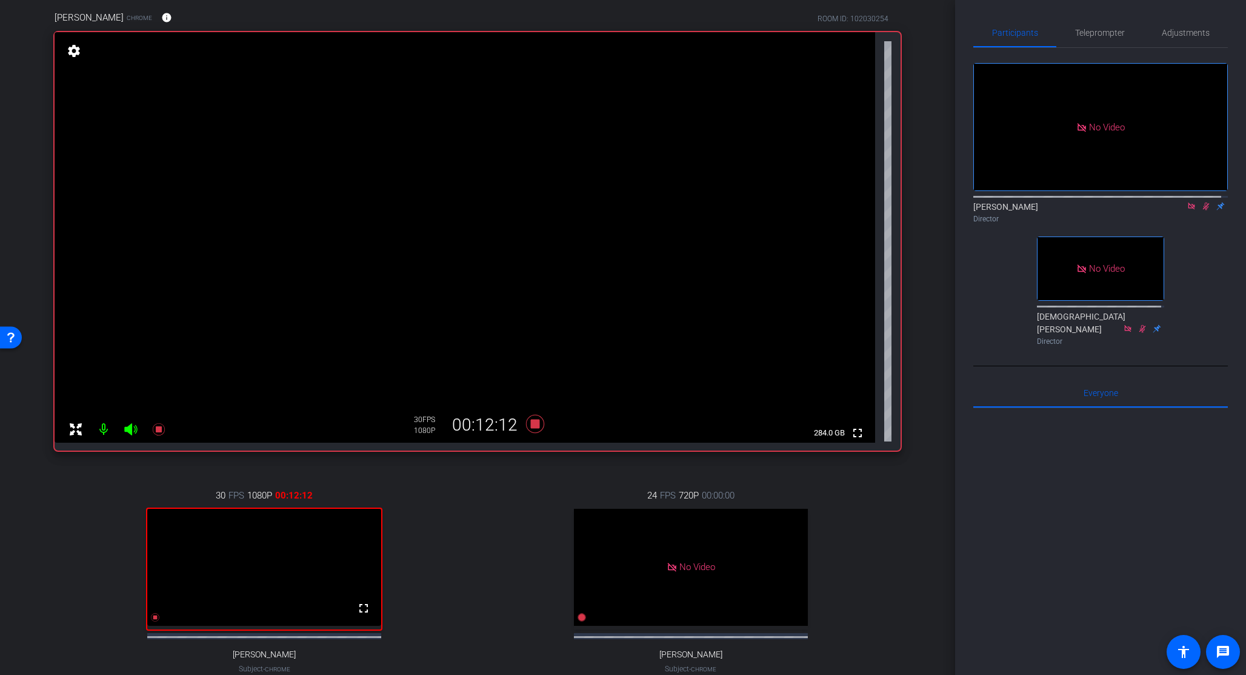
scroll to position [0, 0]
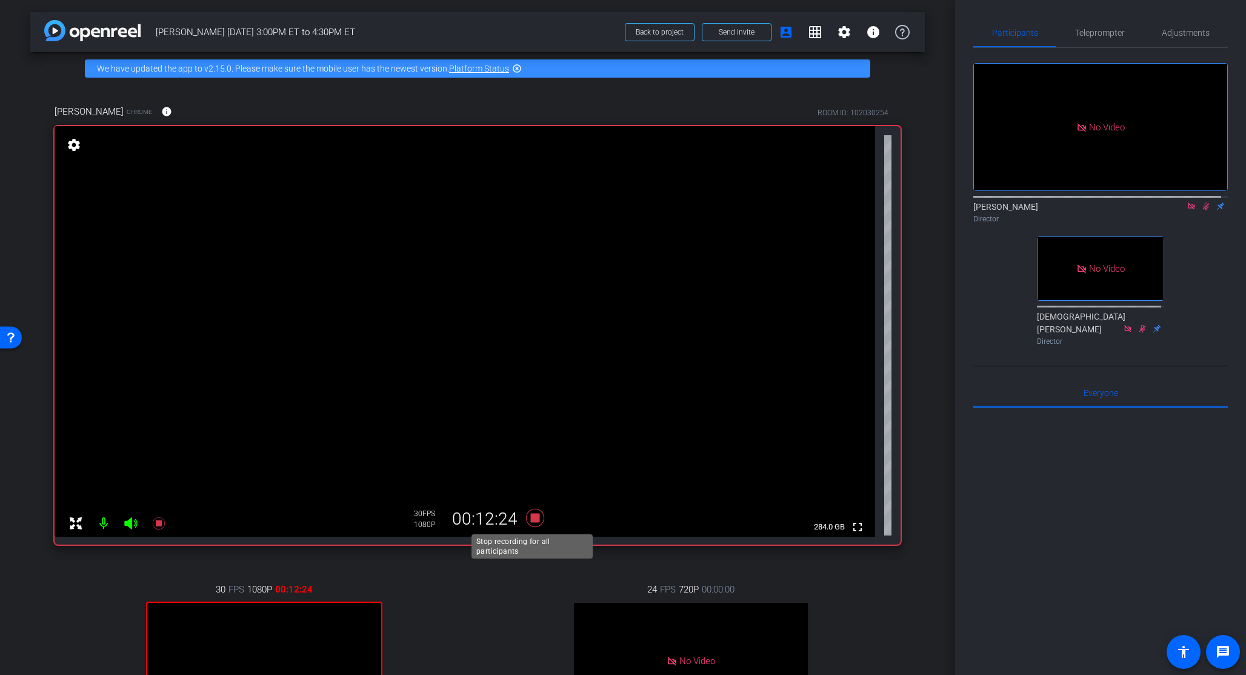
click at [533, 519] on icon at bounding box center [535, 518] width 18 height 18
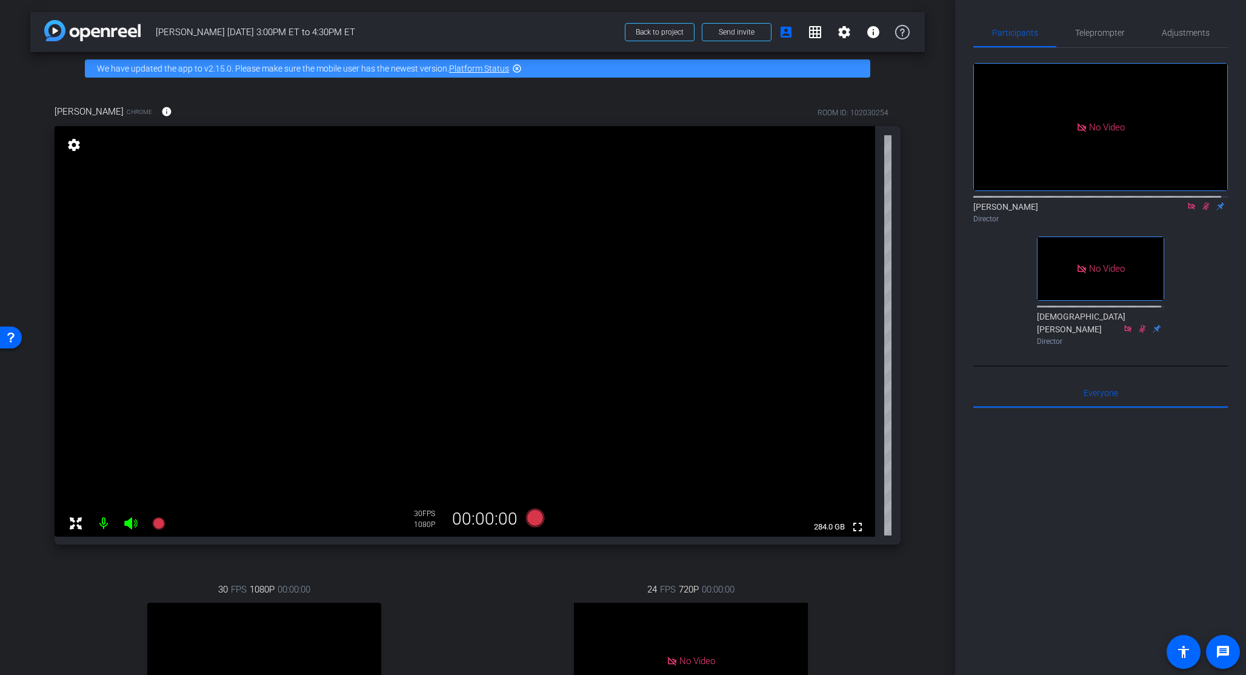
click at [1204, 202] on icon at bounding box center [1206, 206] width 10 height 8
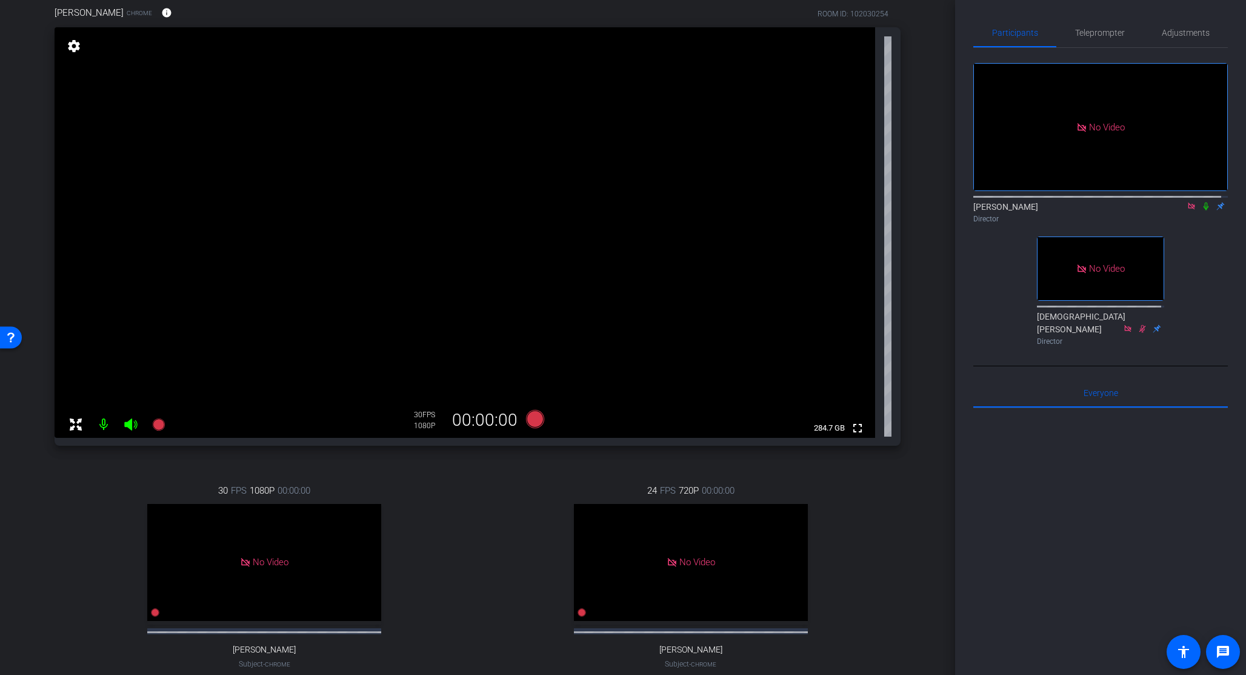
scroll to position [107, 0]
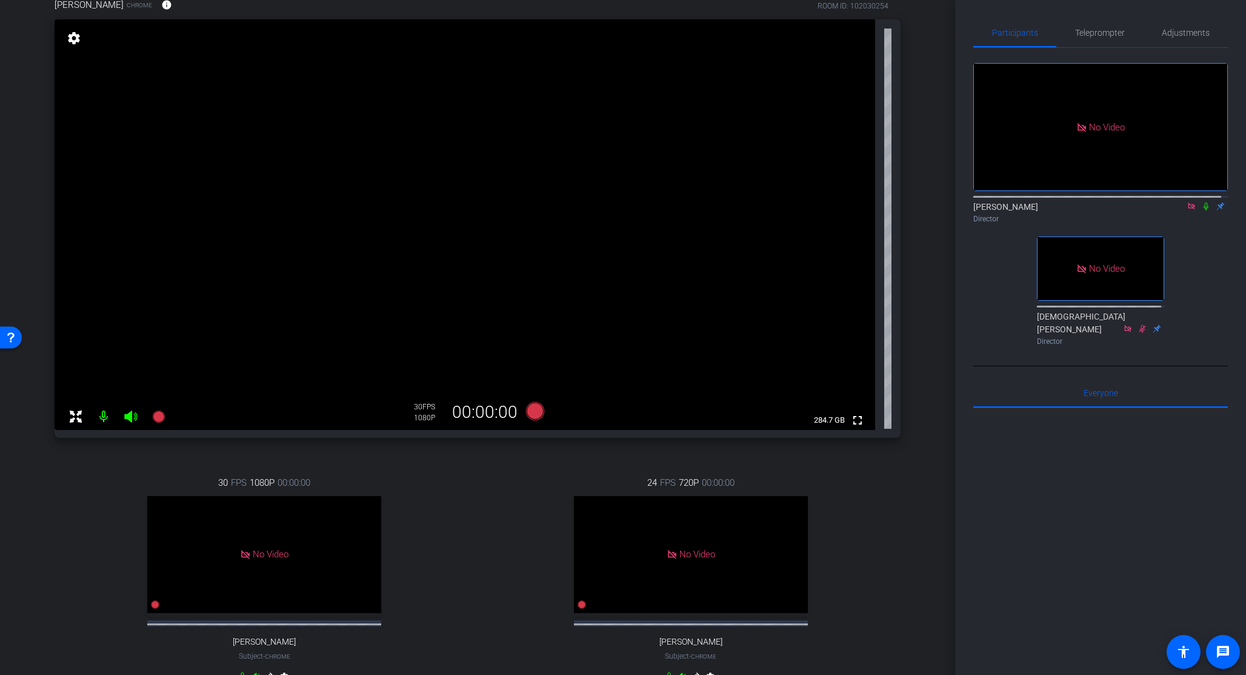
click at [456, 536] on div "30 FPS 1080P 00:00:00 No Video Mohak Arora Subject - Chrome settings" at bounding box center [265, 581] width 420 height 250
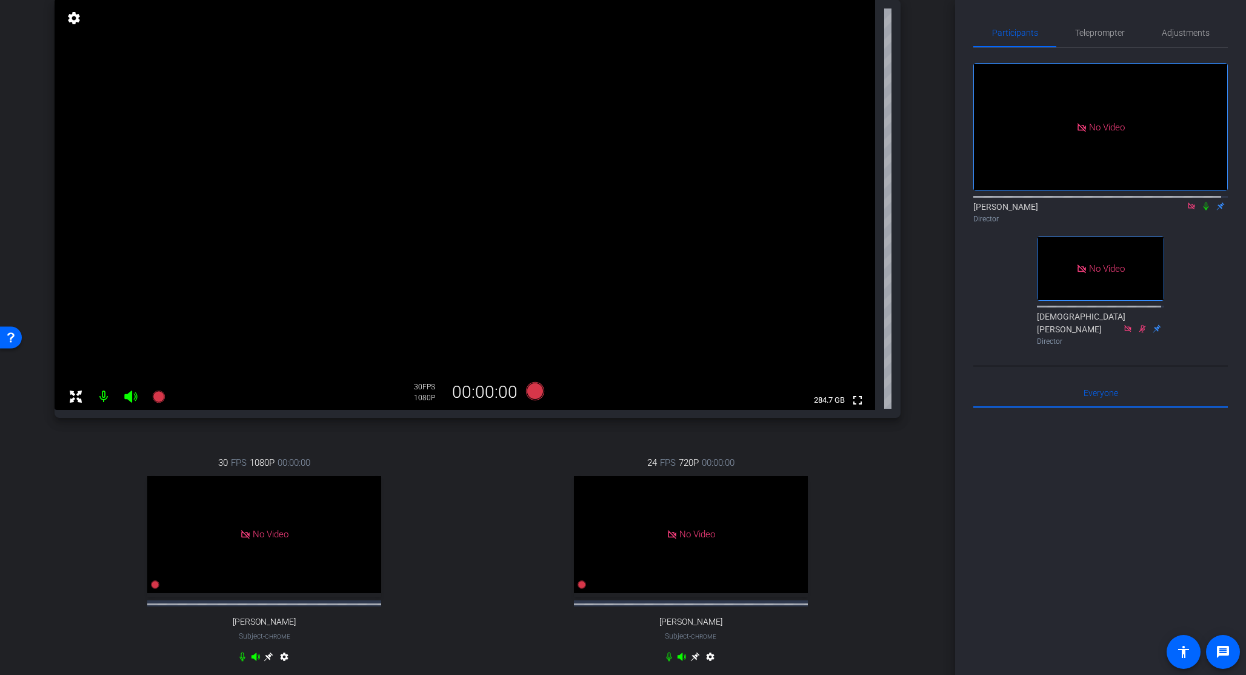
scroll to position [136, 0]
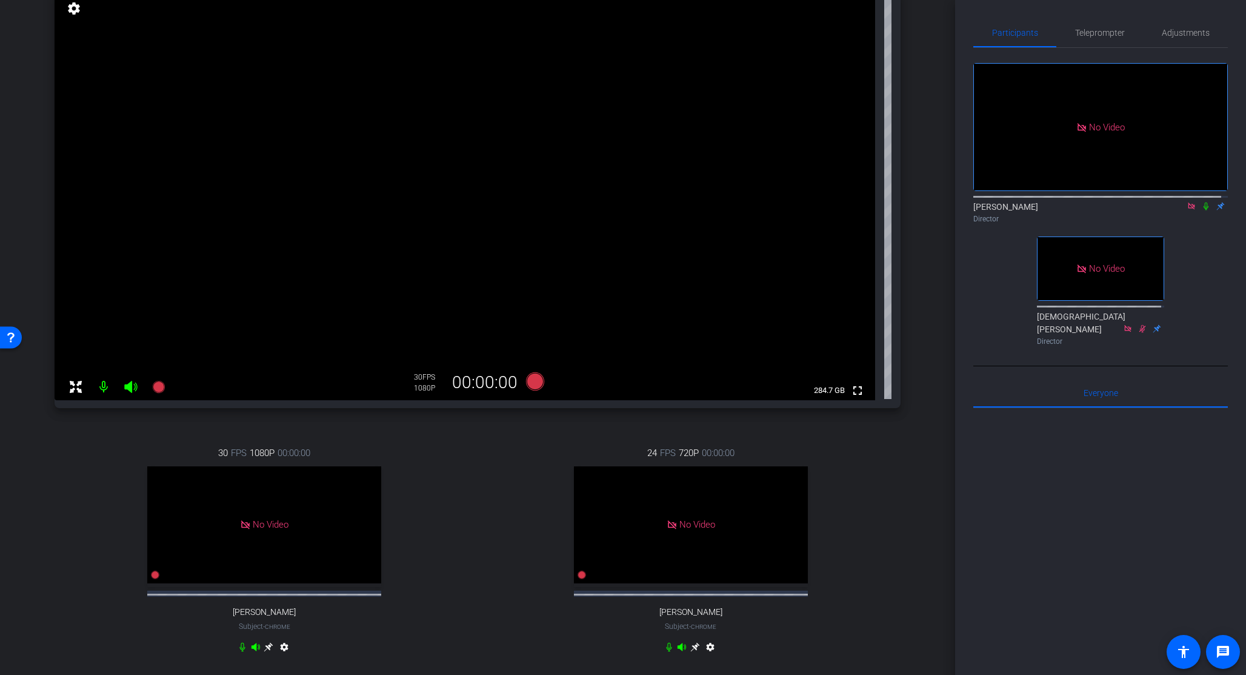
click at [473, 542] on div "30 FPS 1080P 00:00:00 No Video Mohak Arora Subject - Chrome settings 24 FPS 720…" at bounding box center [478, 551] width 846 height 250
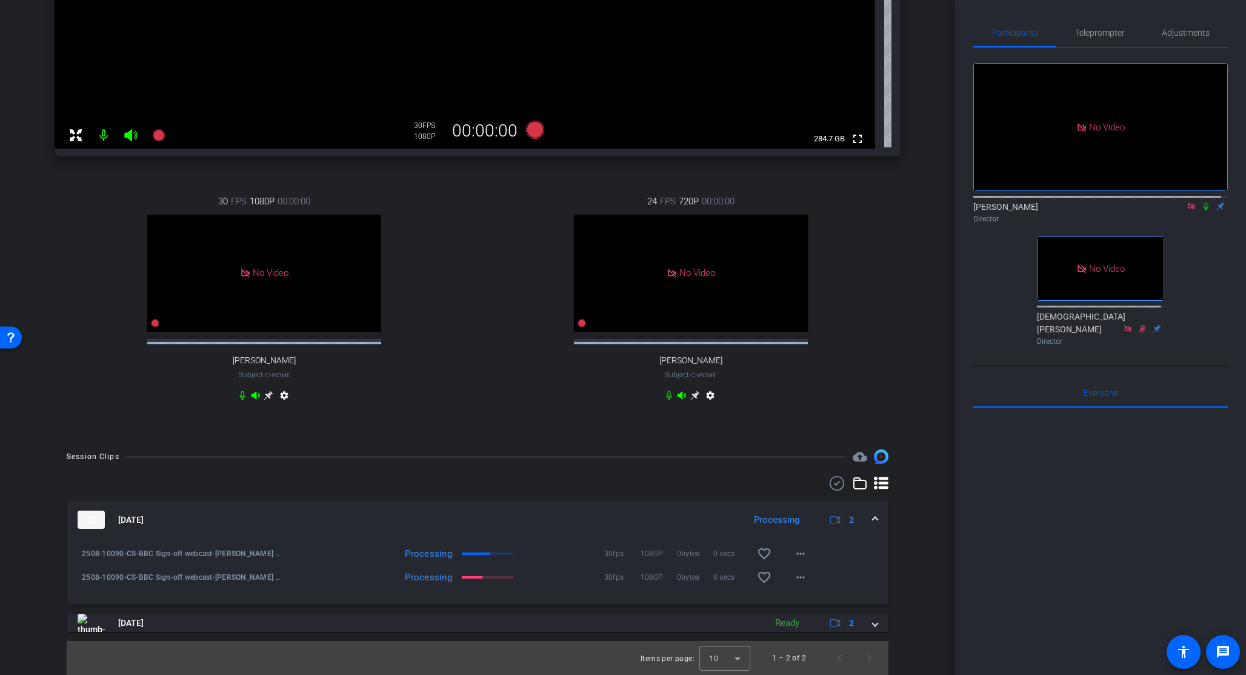
scroll to position [399, 0]
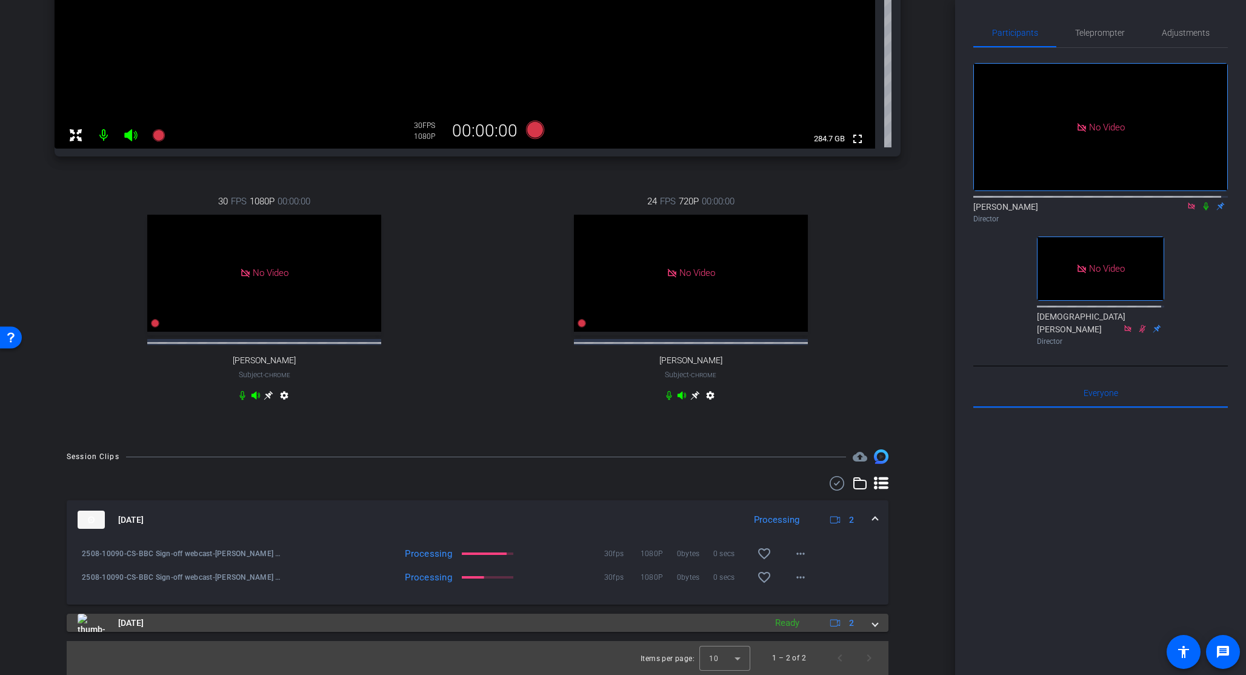
click at [872, 626] on mat-expansion-panel-header "Sep 8, 2025 Ready 2" at bounding box center [478, 622] width 822 height 18
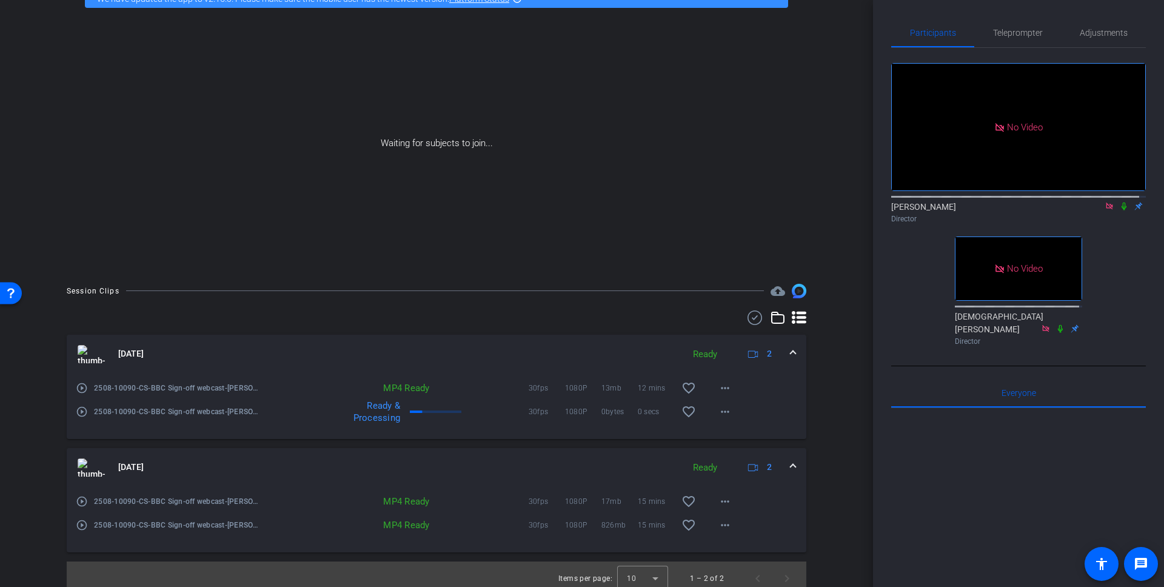
scroll to position [78, 0]
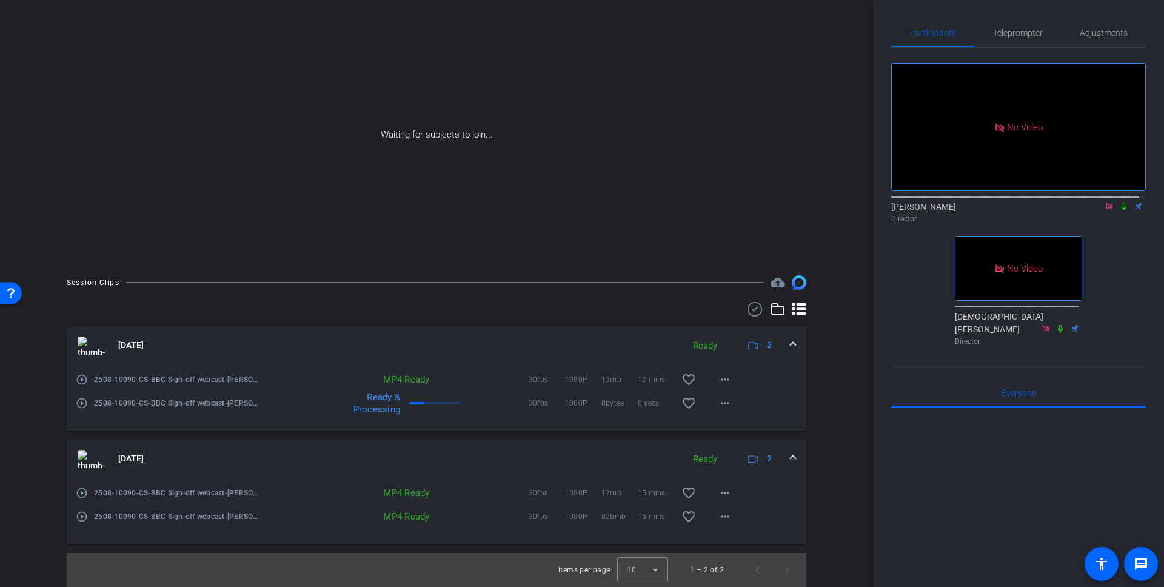
click at [1119, 202] on icon at bounding box center [1124, 206] width 10 height 8
click at [718, 516] on mat-icon "more_horiz" at bounding box center [725, 516] width 15 height 15
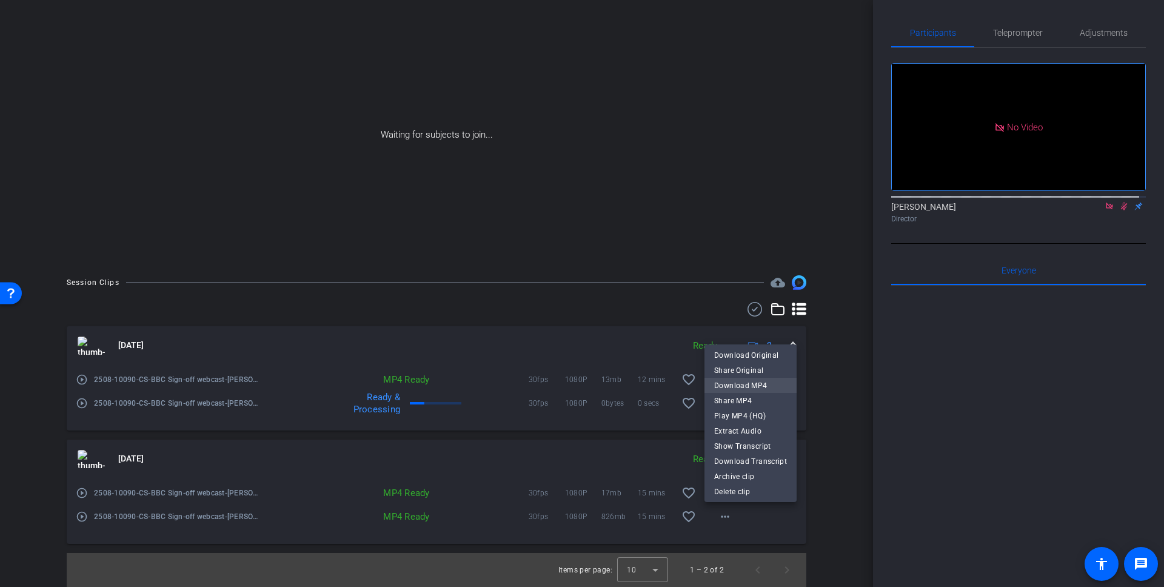
click at [755, 383] on span "Download MP4" at bounding box center [750, 385] width 73 height 15
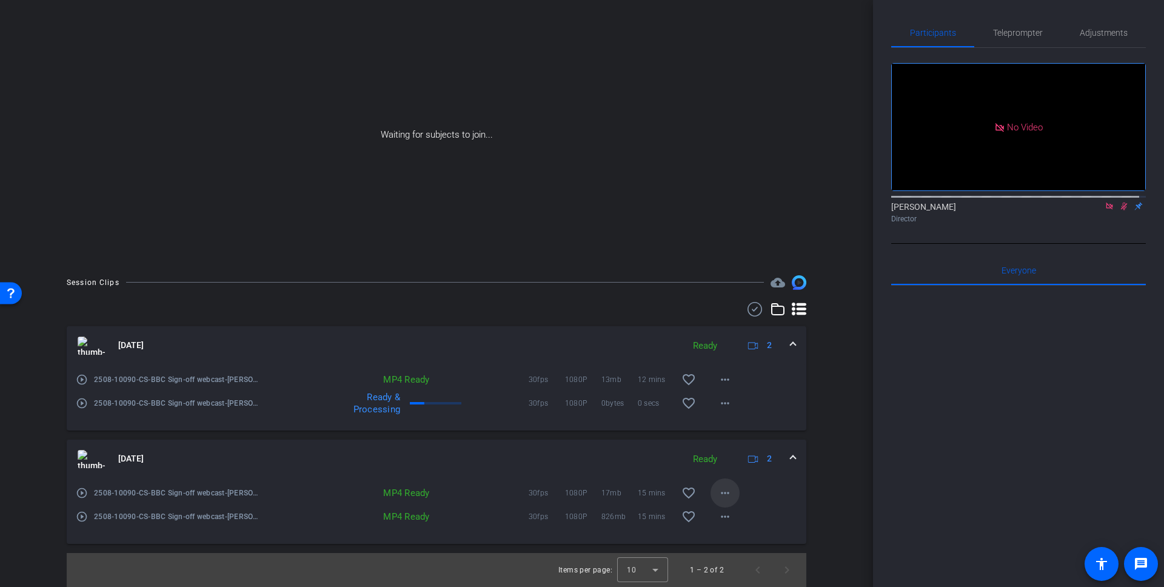
click at [719, 491] on mat-icon "more_horiz" at bounding box center [725, 493] width 15 height 15
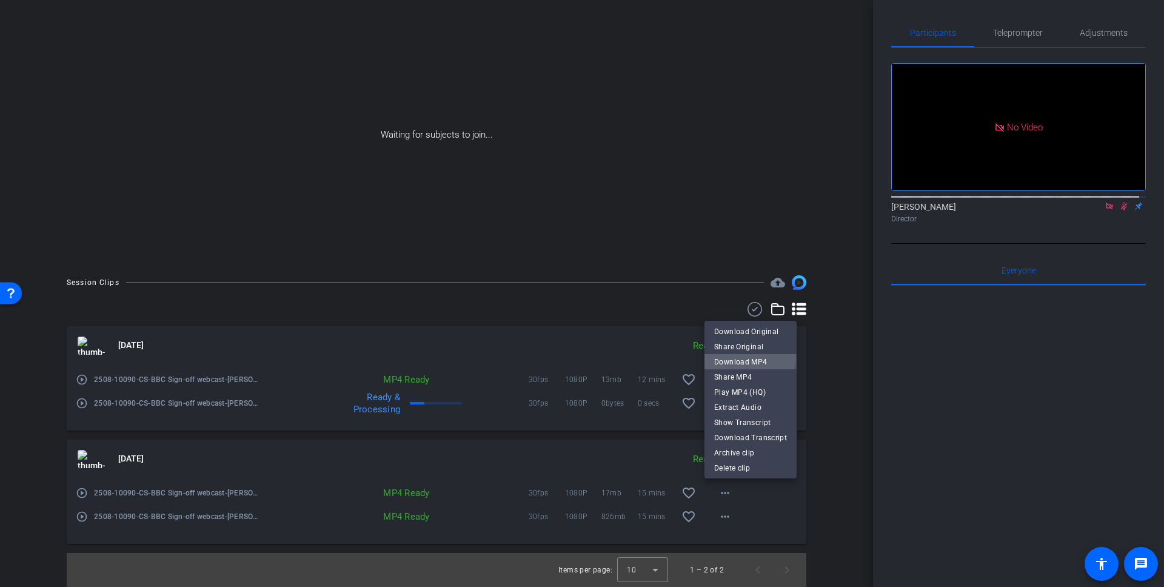
click at [747, 358] on span "Download MP4" at bounding box center [750, 361] width 73 height 15
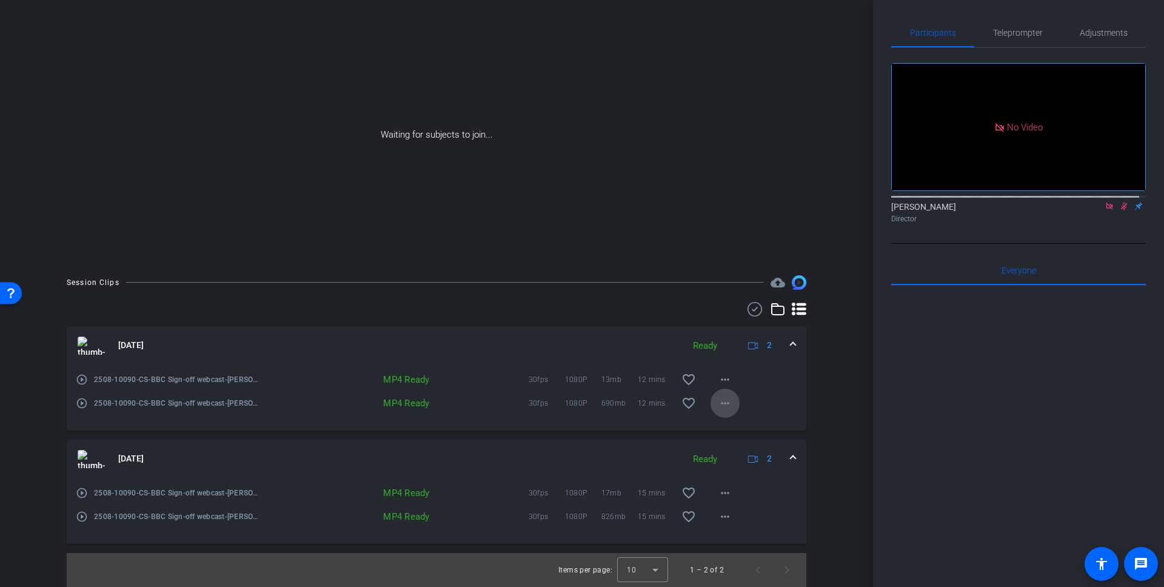
click at [718, 405] on mat-icon "more_horiz" at bounding box center [725, 403] width 15 height 15
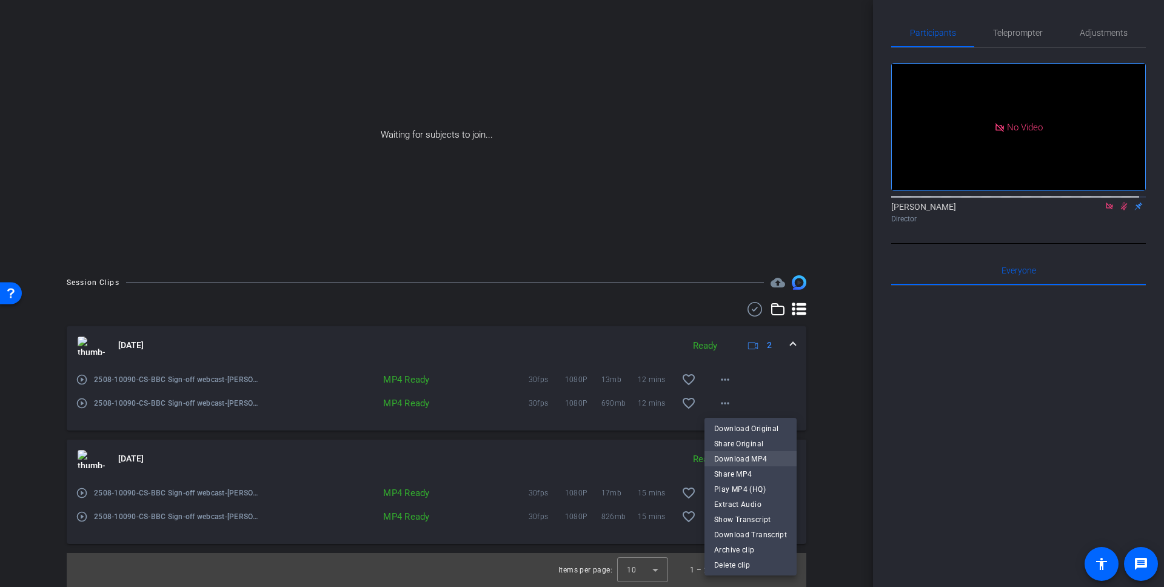
click at [729, 456] on span "Download MP4" at bounding box center [750, 458] width 73 height 15
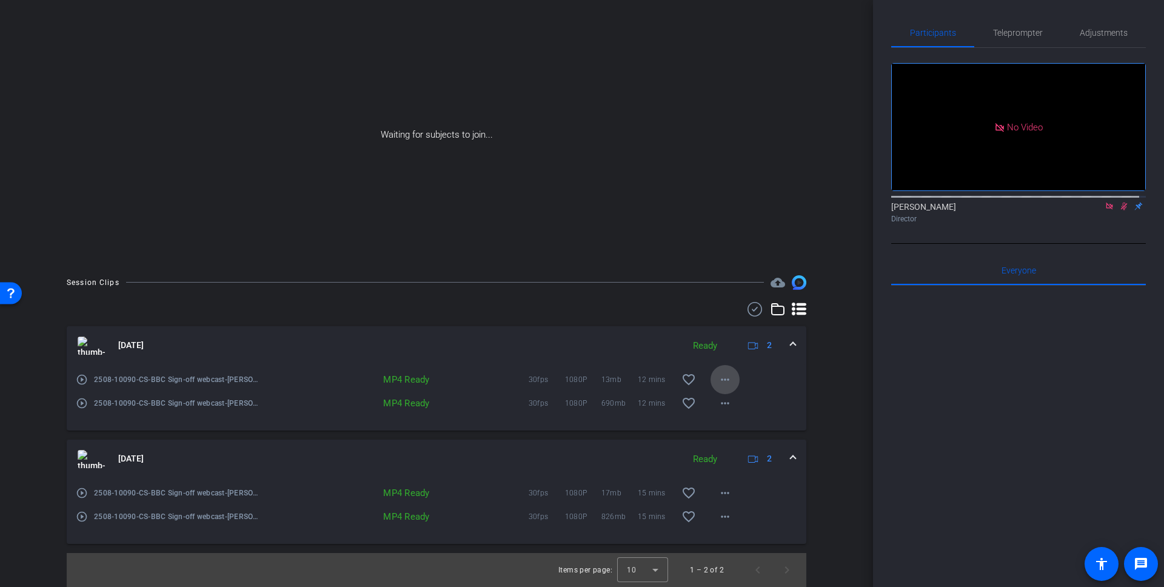
click at [718, 378] on mat-icon "more_horiz" at bounding box center [725, 379] width 15 height 15
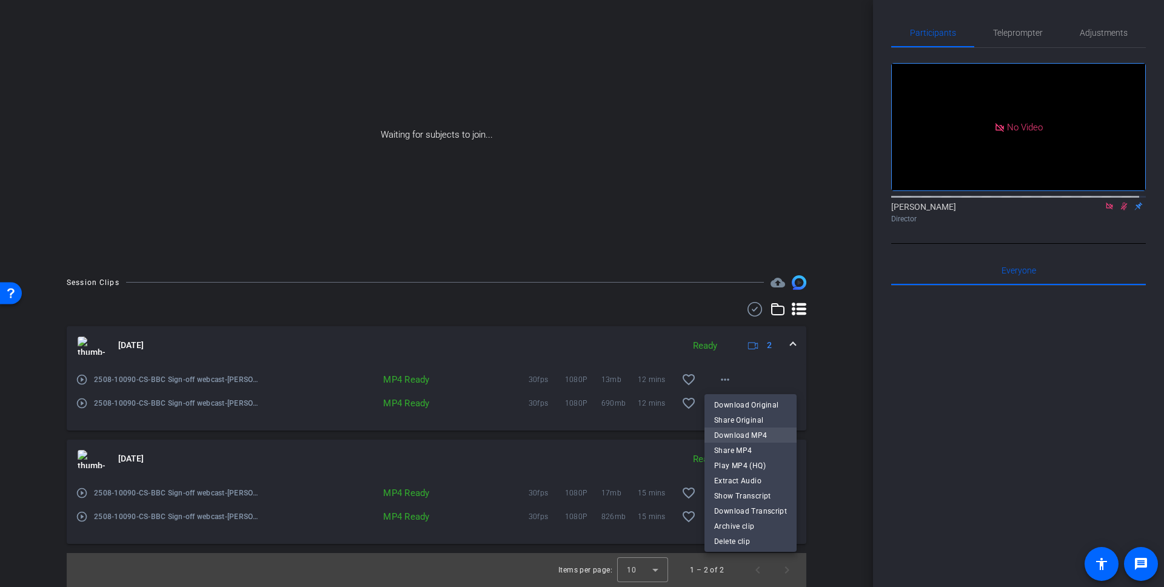
click at [730, 434] on span "Download MP4" at bounding box center [750, 434] width 73 height 15
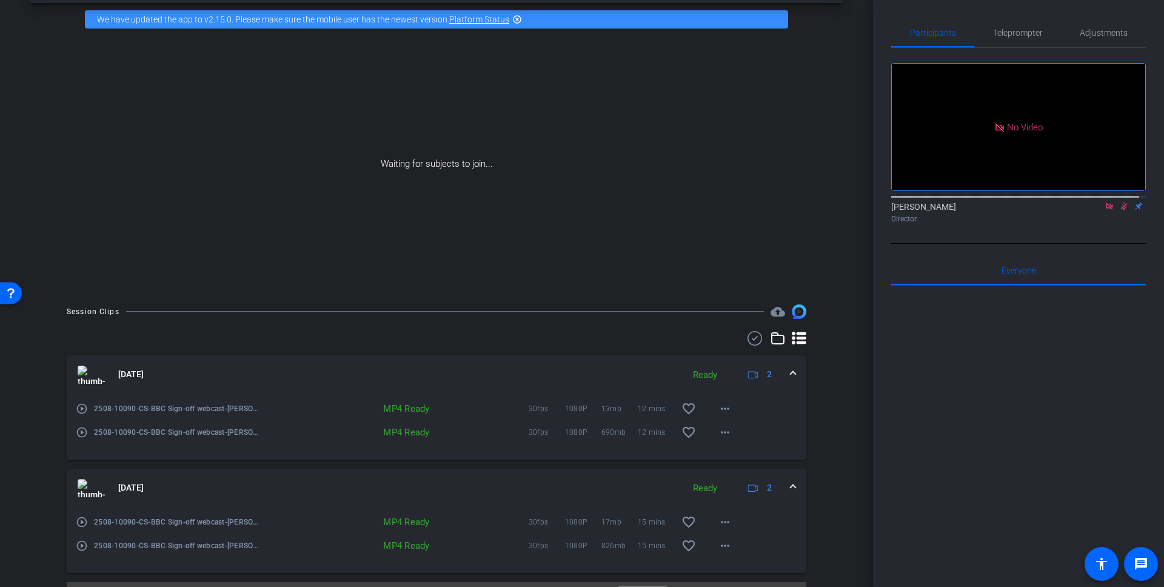
scroll to position [0, 0]
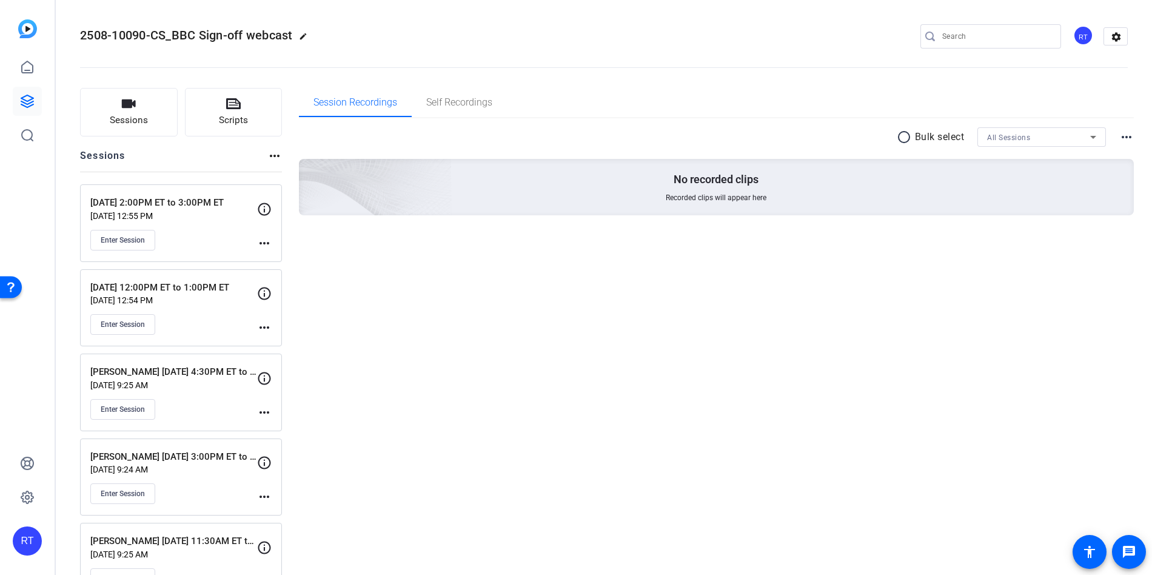
click at [311, 436] on div "Session Recordings Self Recordings radio_button_unchecked Bulk select All Sessi…" at bounding box center [716, 386] width 835 height 596
click at [139, 406] on span "Enter Session" at bounding box center [123, 409] width 44 height 10
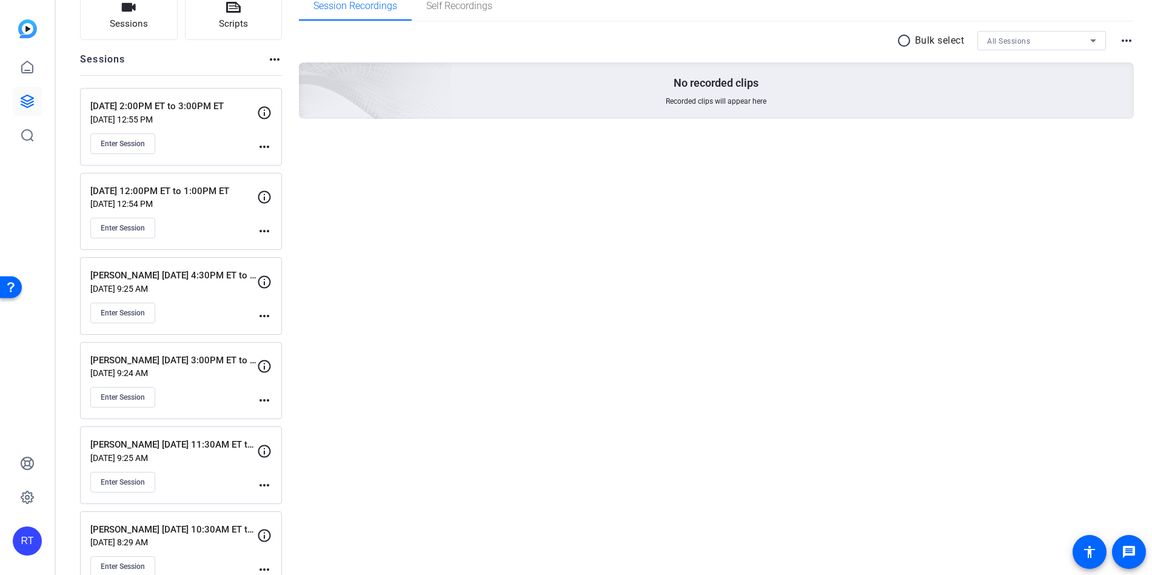
scroll to position [125, 0]
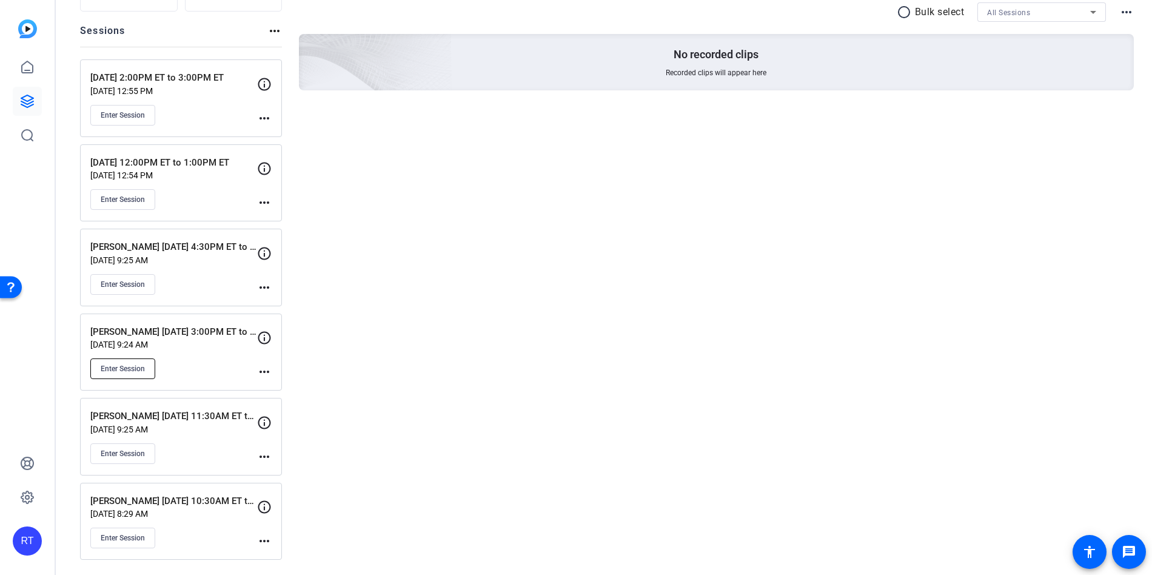
click at [138, 371] on span "Enter Session" at bounding box center [123, 369] width 44 height 10
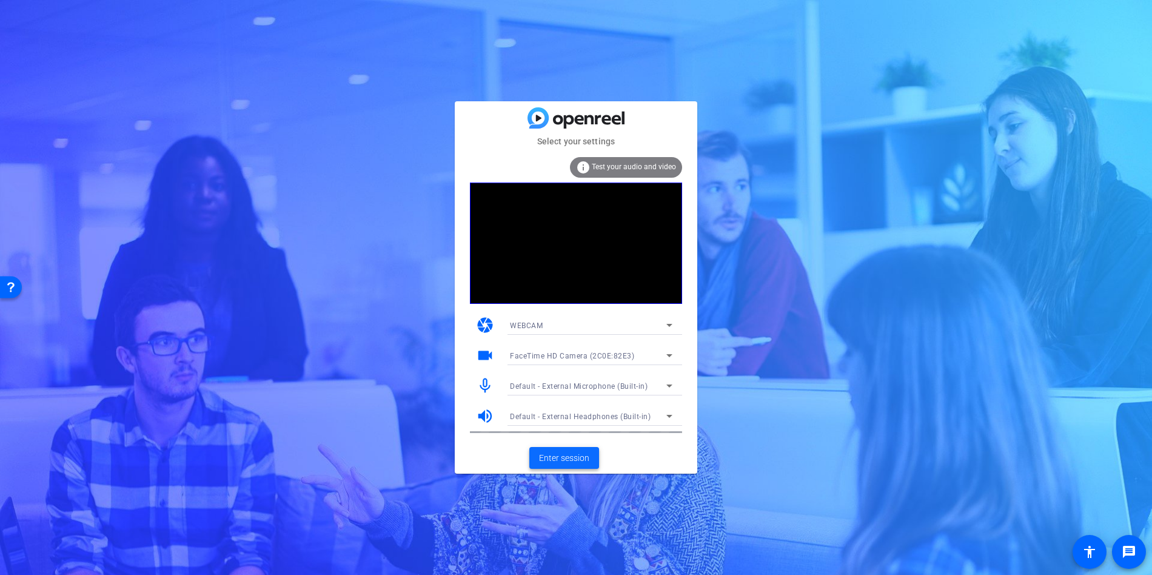
click at [563, 456] on span "Enter session" at bounding box center [564, 458] width 50 height 13
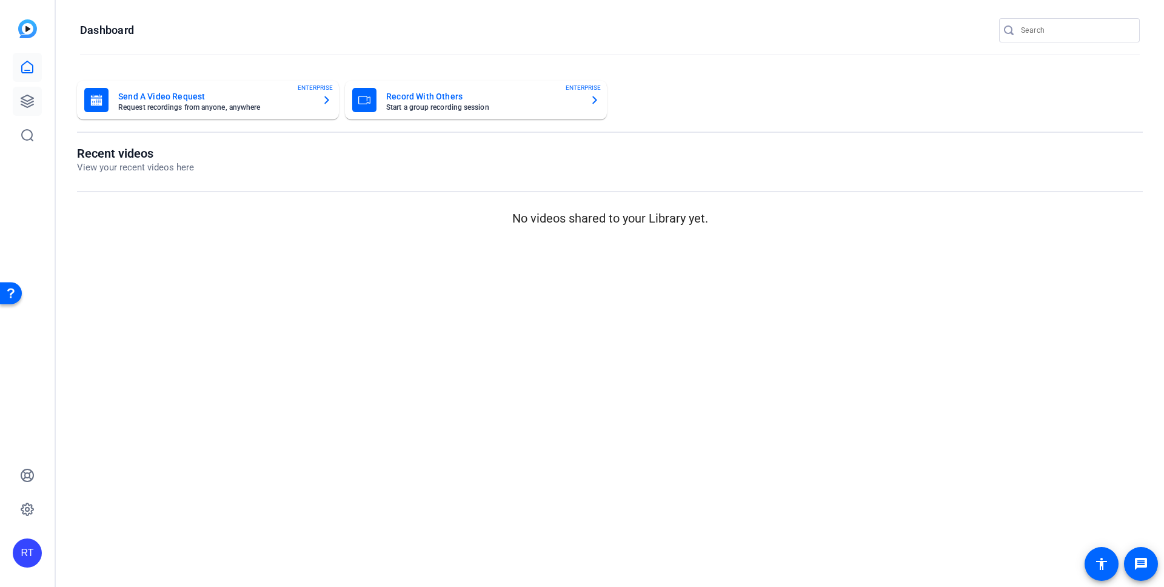
click at [27, 102] on icon at bounding box center [27, 101] width 15 height 15
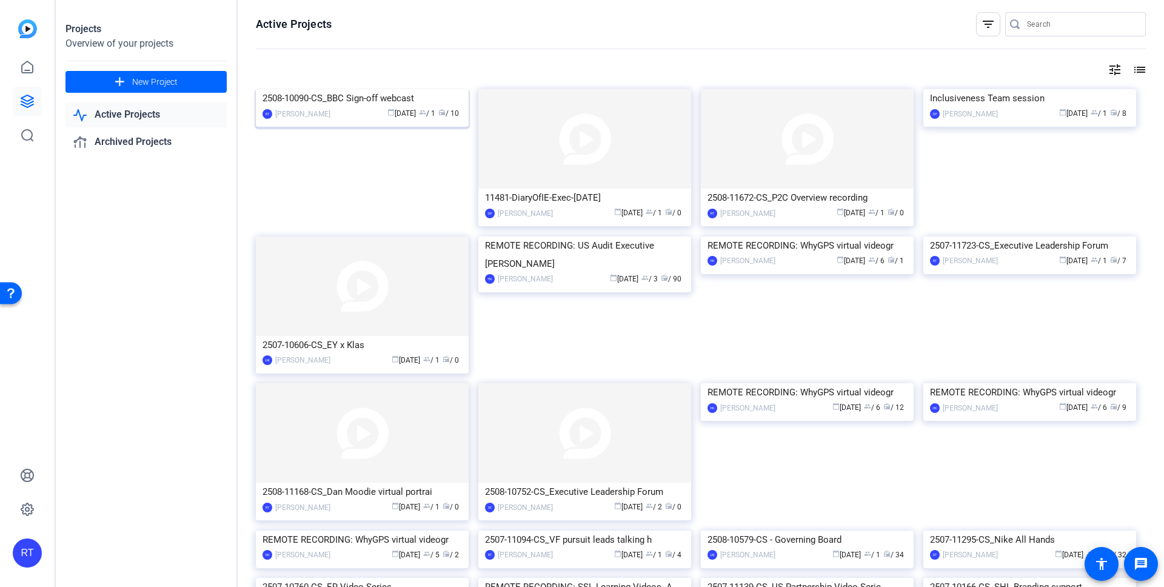
click at [355, 107] on div "2508-10090-CS_BBC Sign-off webcast" at bounding box center [361, 98] width 199 height 18
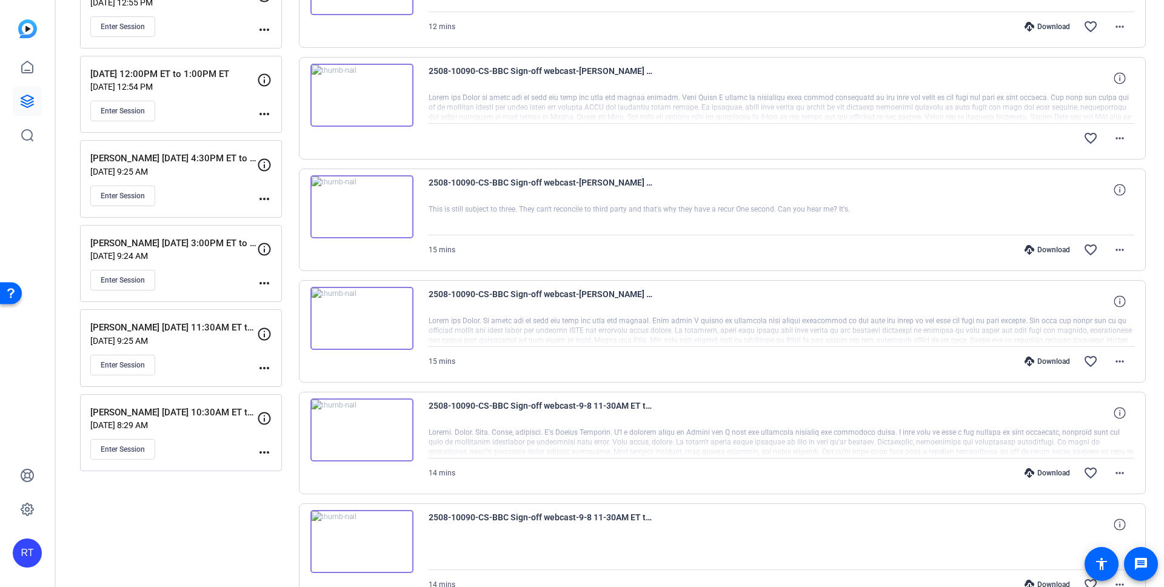
scroll to position [213, 0]
click at [130, 198] on span "Enter Session" at bounding box center [123, 197] width 44 height 10
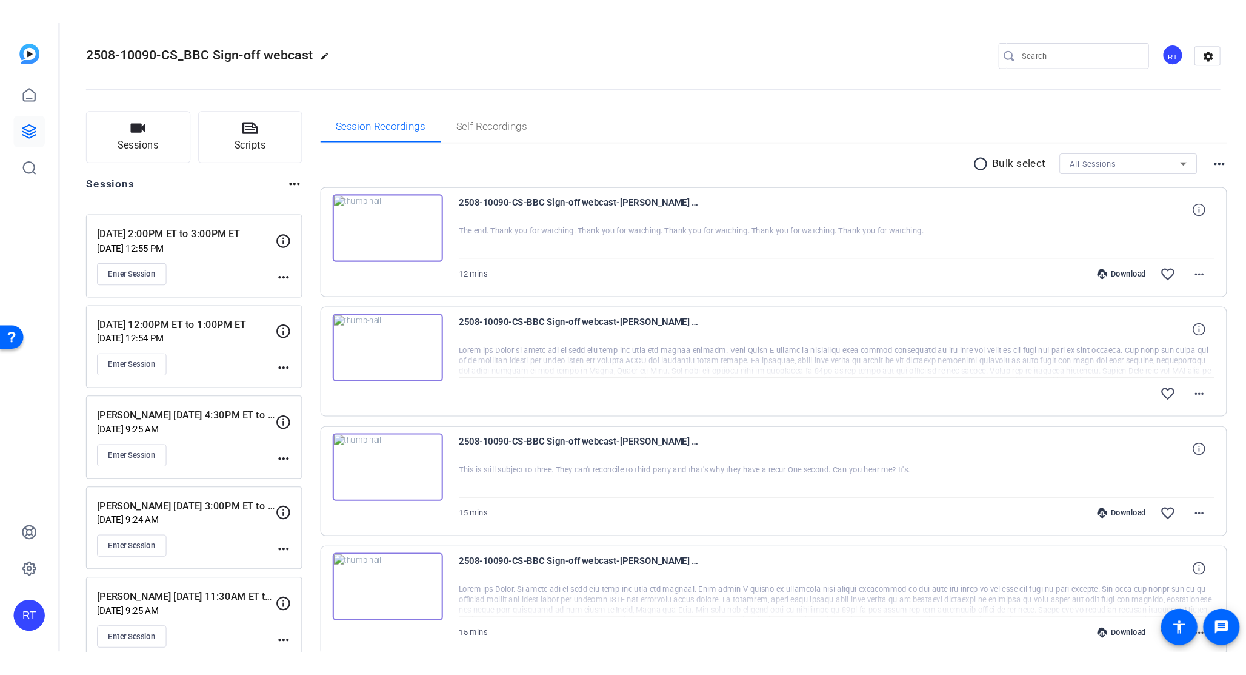
scroll to position [17, 0]
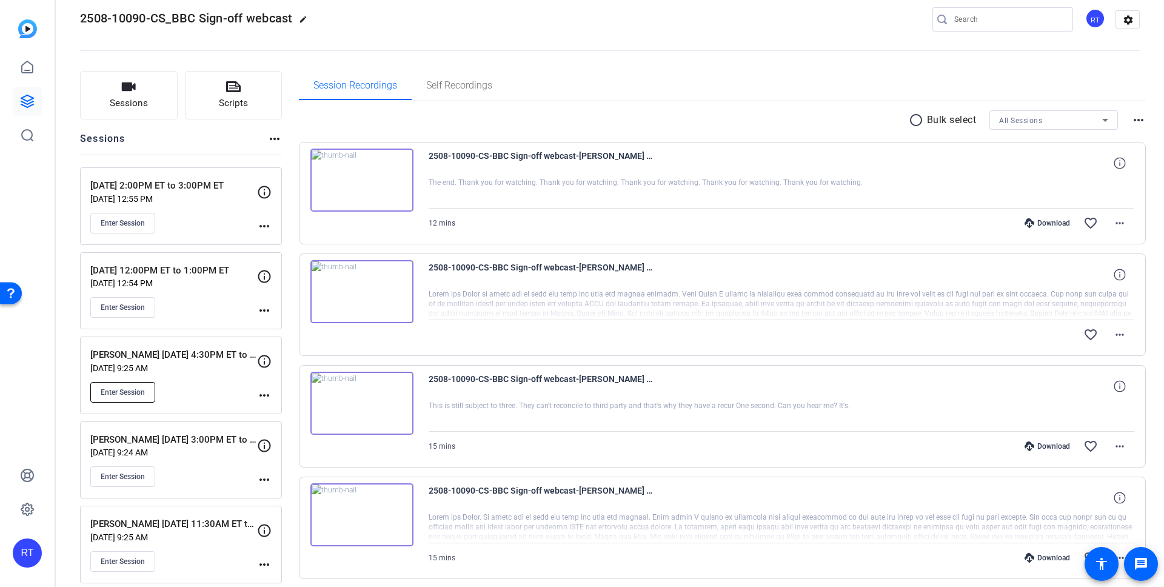
click at [122, 395] on span "Enter Session" at bounding box center [123, 392] width 44 height 10
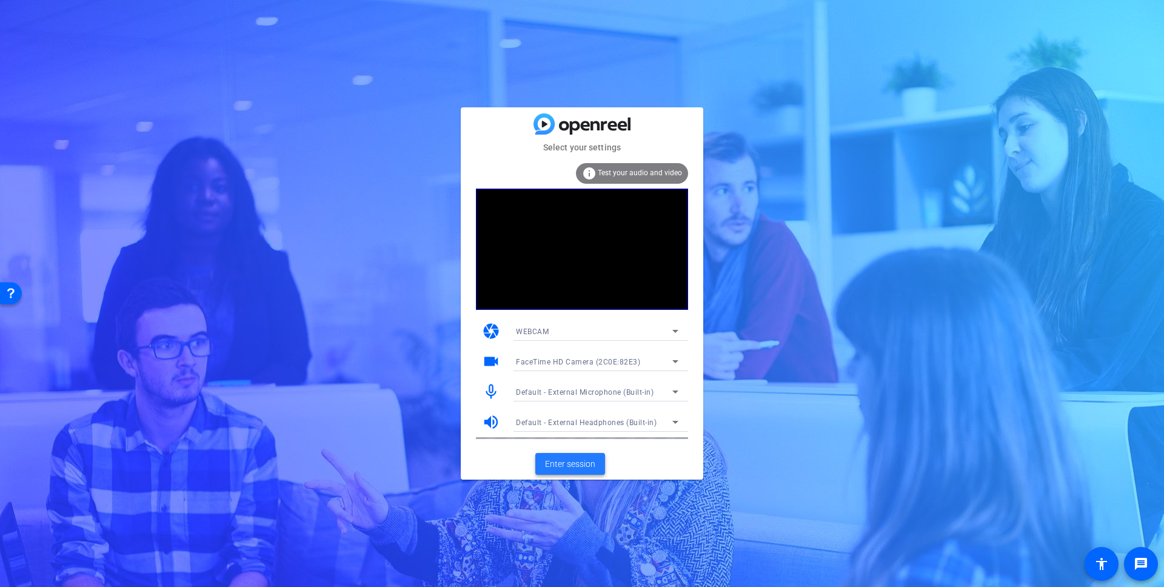
click at [574, 465] on span "Enter session" at bounding box center [570, 464] width 50 height 13
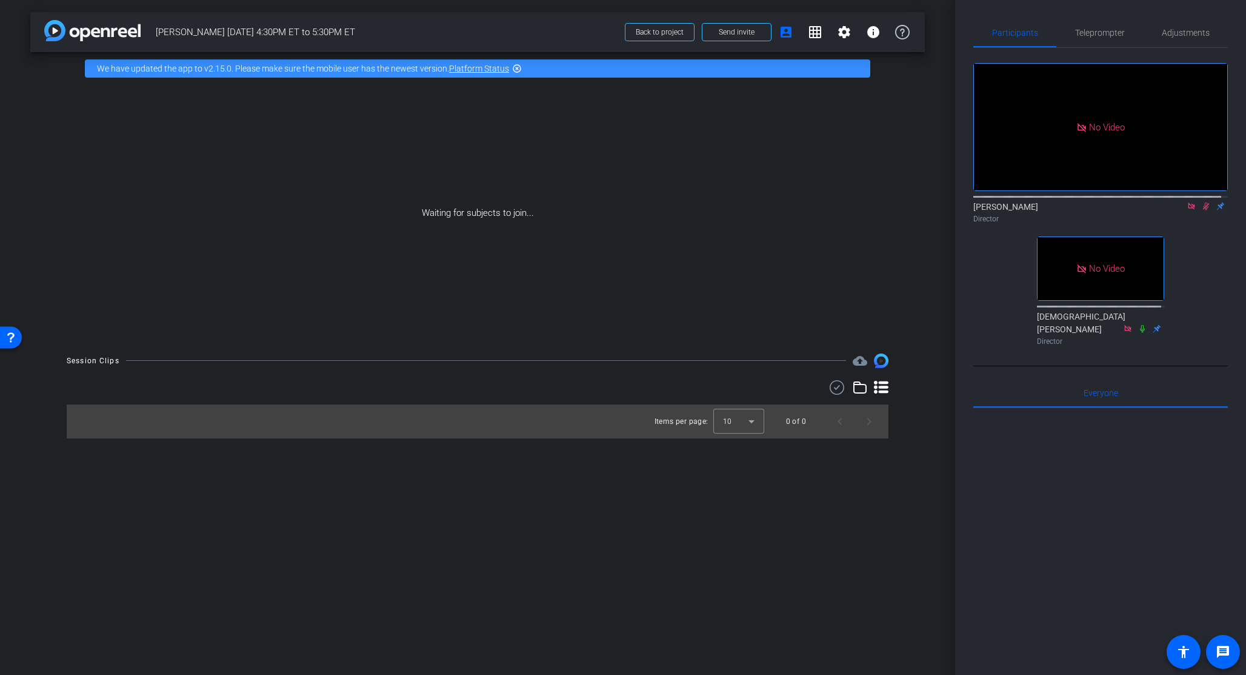
click at [1163, 210] on icon at bounding box center [1206, 206] width 10 height 8
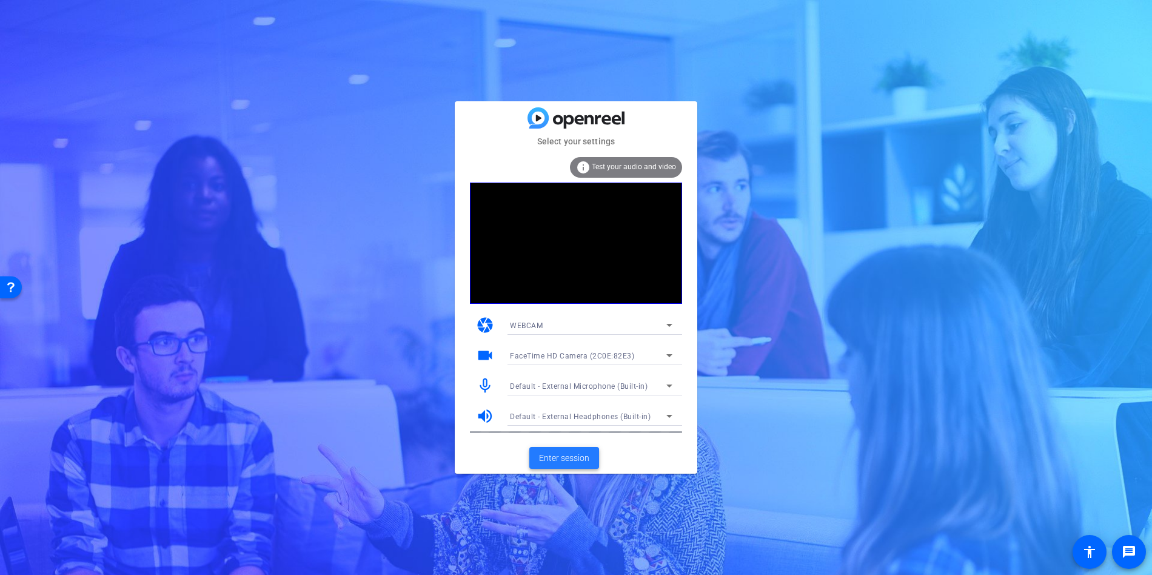
click at [567, 452] on span "Enter session" at bounding box center [564, 458] width 50 height 13
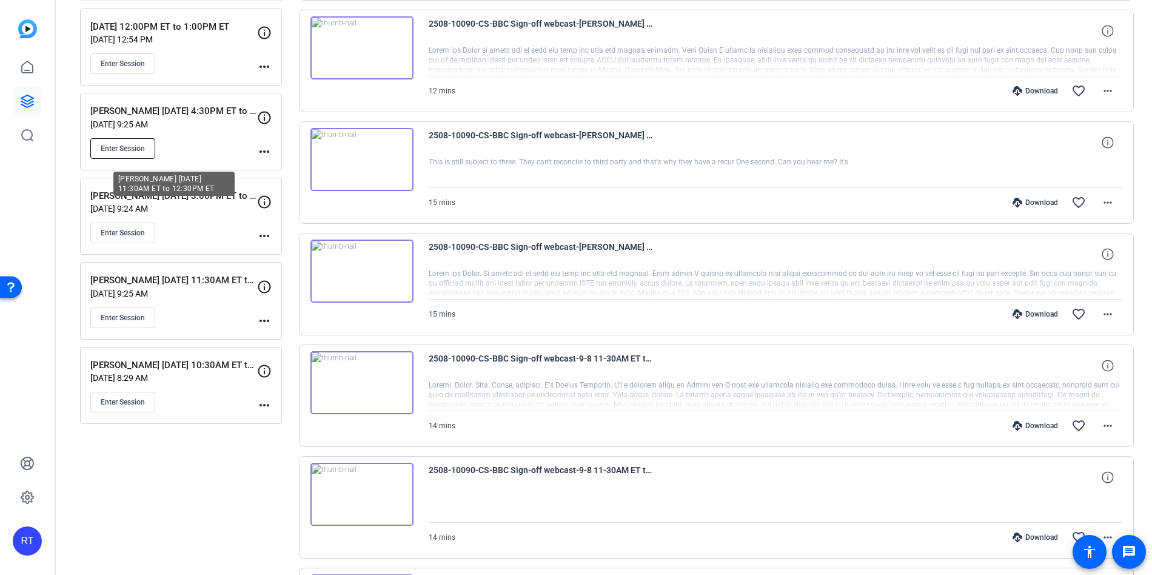
scroll to position [228, 0]
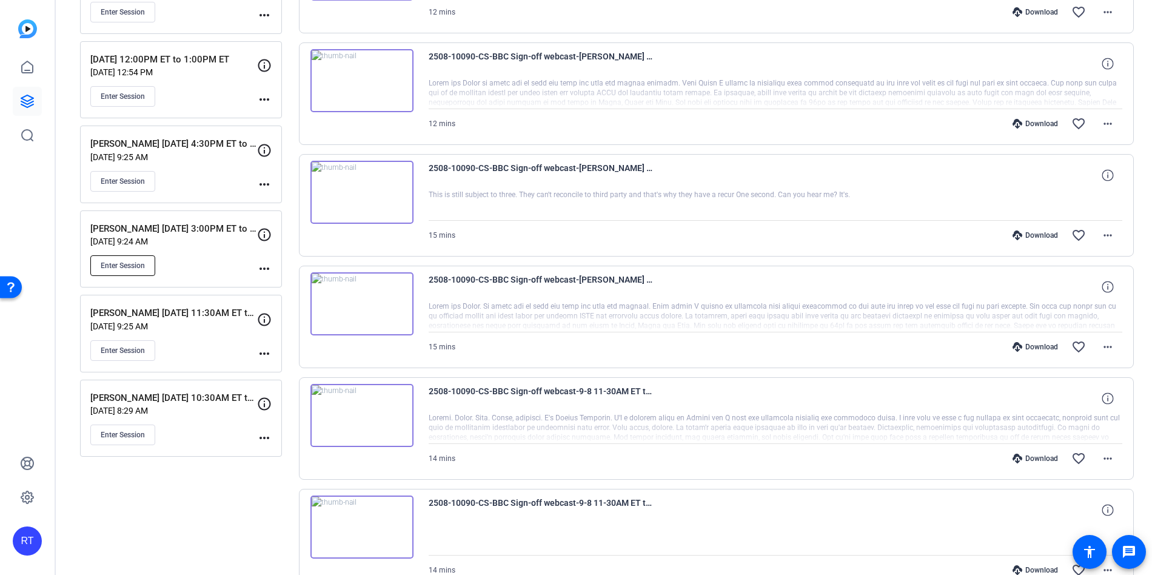
click at [133, 267] on span "Enter Session" at bounding box center [123, 266] width 44 height 10
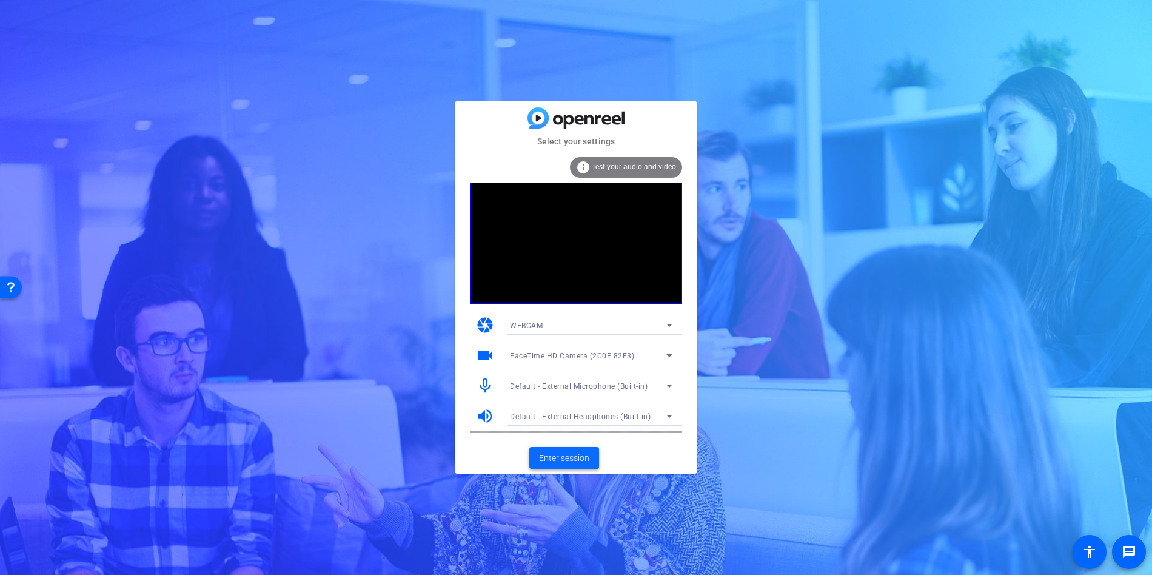
click at [561, 456] on span "Enter session" at bounding box center [564, 458] width 50 height 13
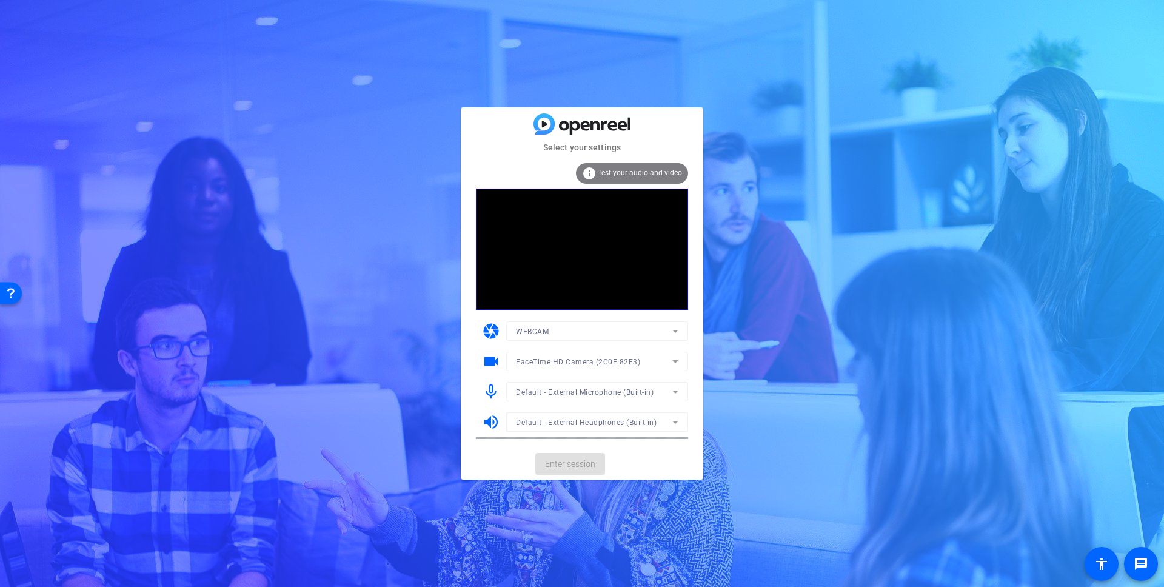
click at [604, 467] on mat-card-actions "Enter session" at bounding box center [582, 464] width 242 height 32
click at [582, 467] on span "Enter session" at bounding box center [570, 464] width 50 height 13
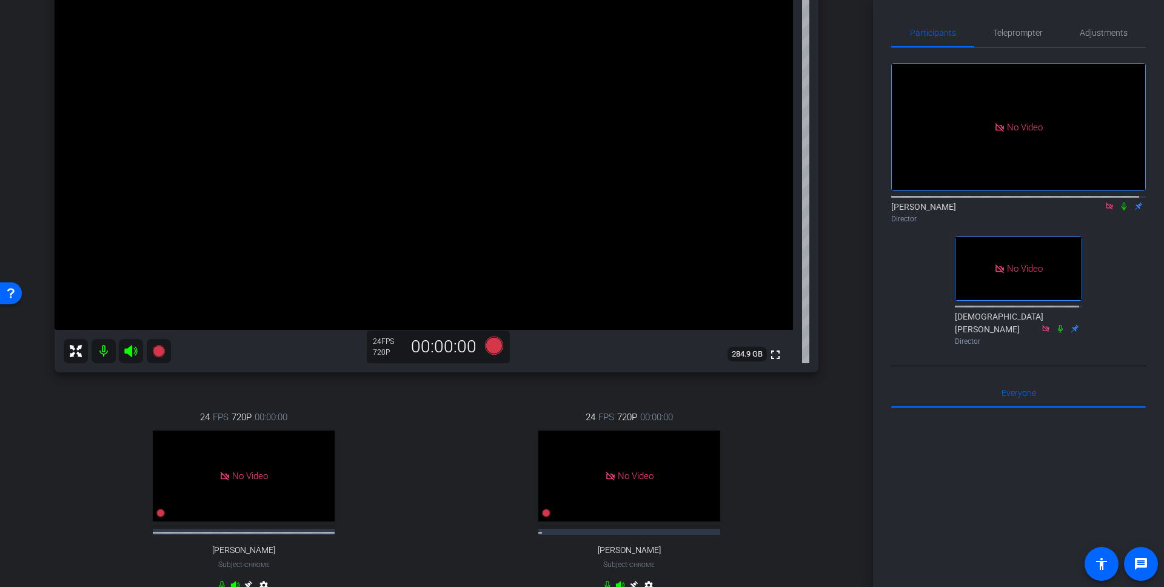
scroll to position [152, 0]
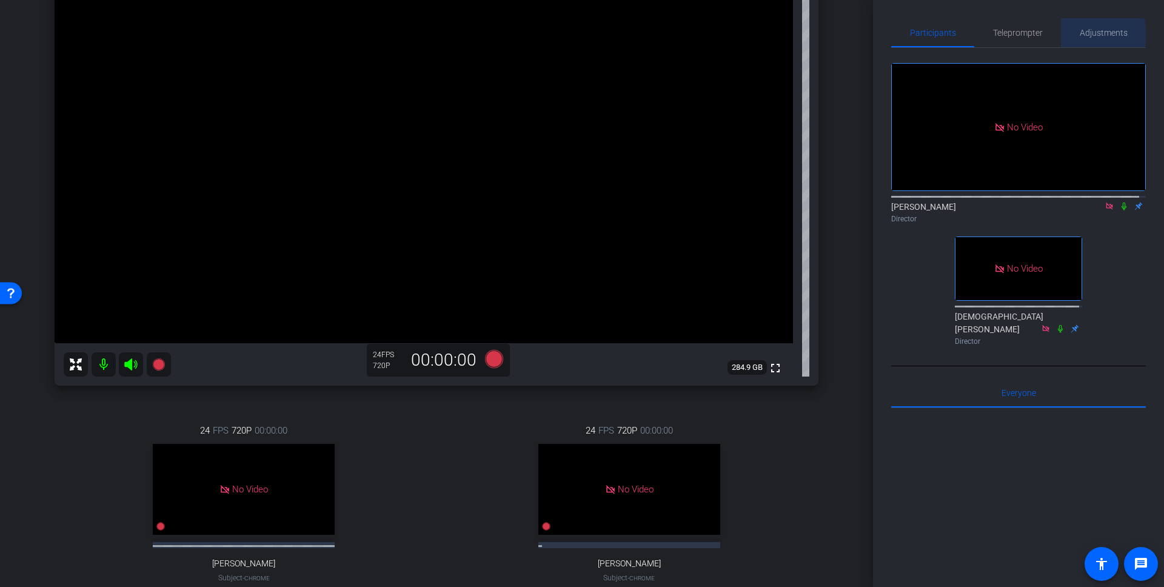
click at [1086, 35] on span "Adjustments" at bounding box center [1103, 32] width 48 height 8
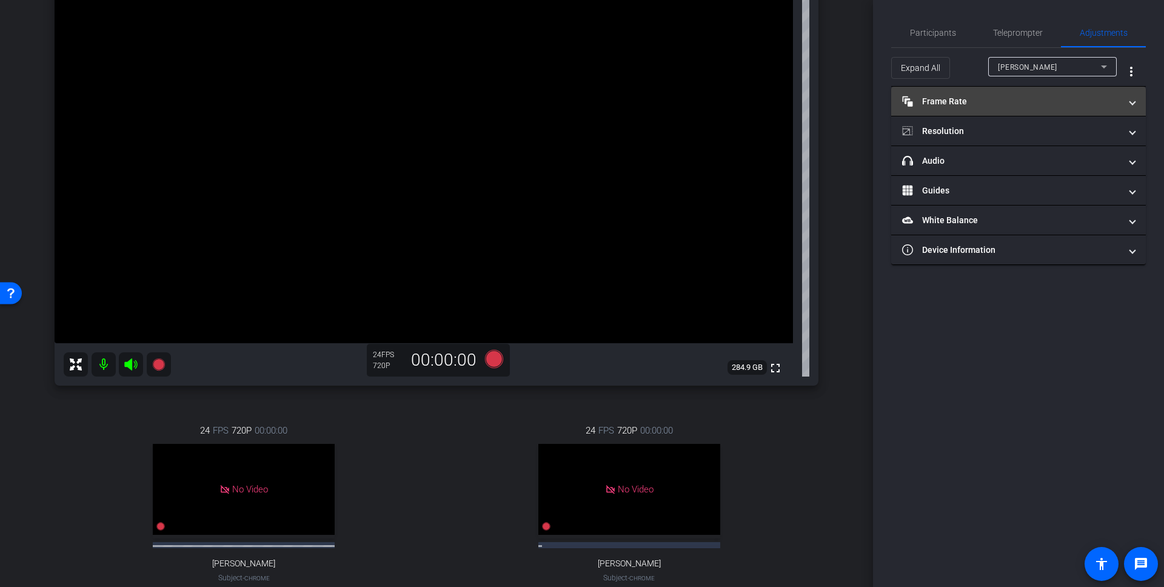
click at [970, 104] on mat-panel-title "Frame Rate Frame Rate" at bounding box center [1011, 101] width 218 height 13
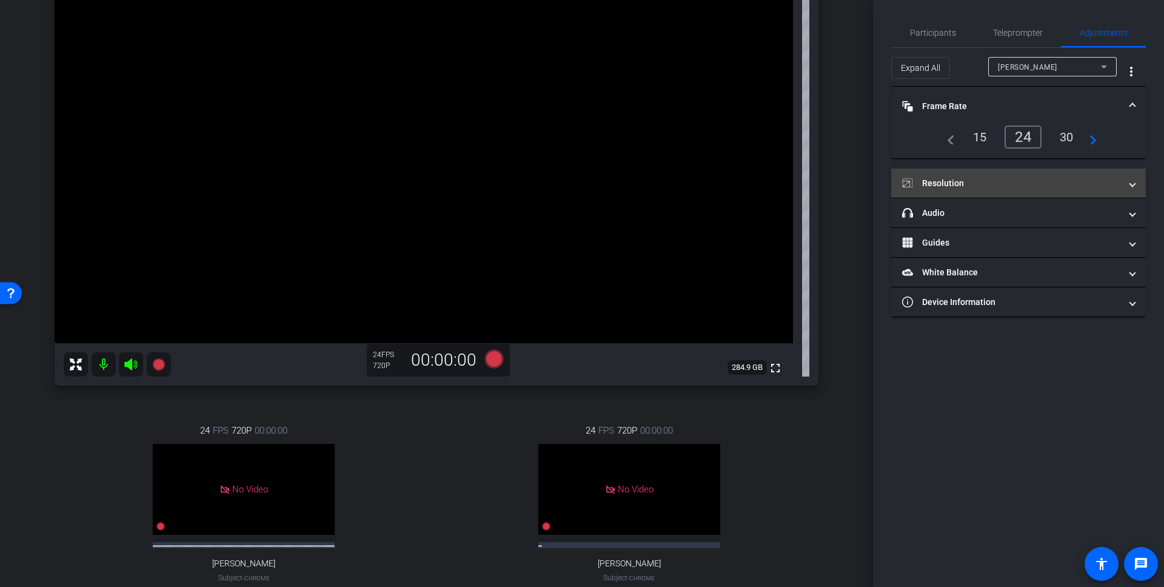
click at [962, 185] on mat-panel-title "Resolution" at bounding box center [1011, 183] width 218 height 13
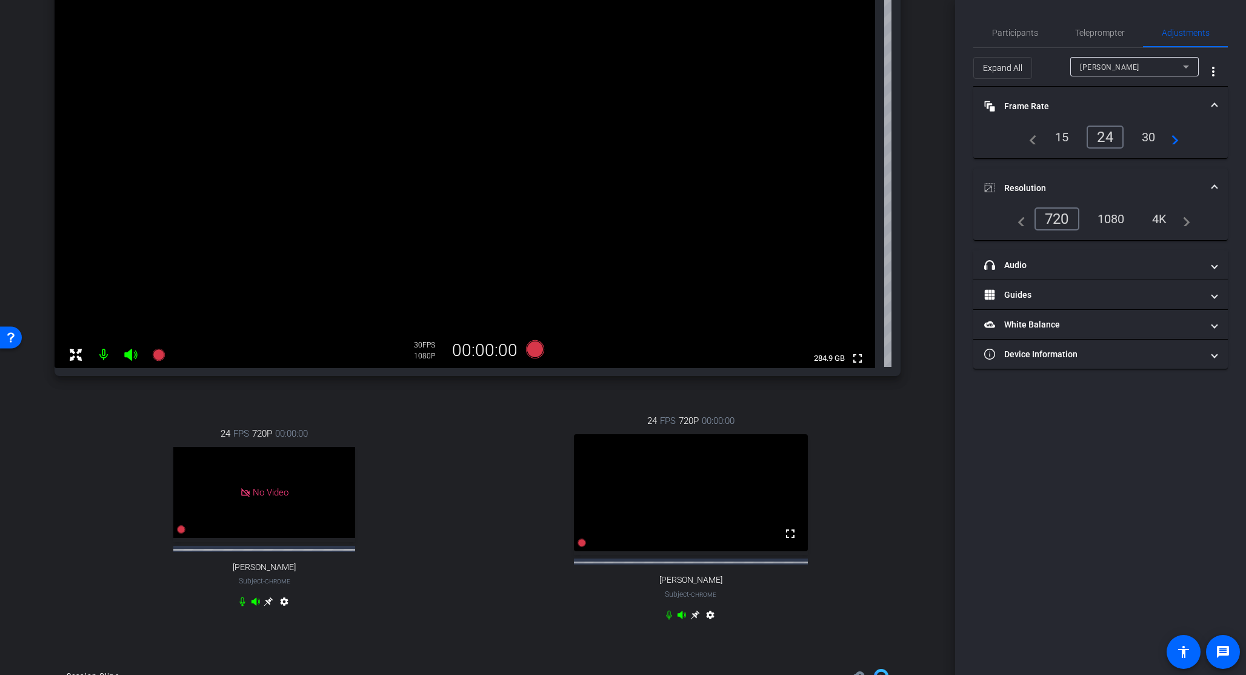
scroll to position [127, 0]
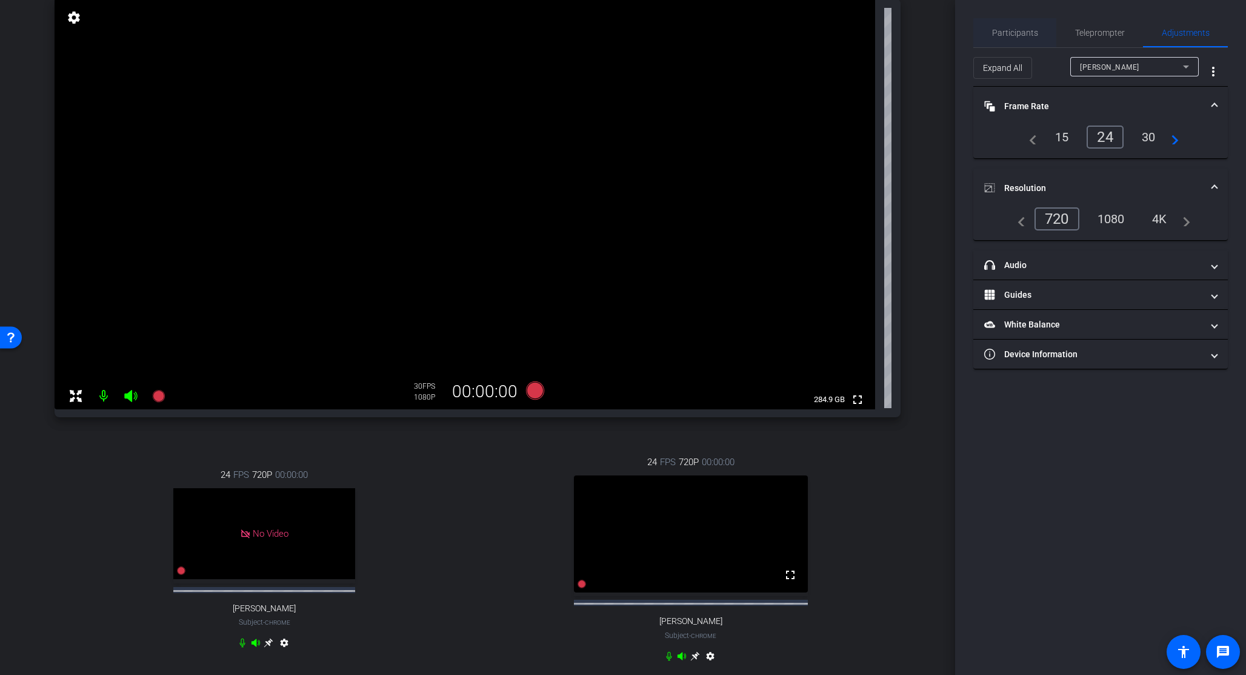
click at [1026, 33] on span "Participants" at bounding box center [1015, 32] width 46 height 8
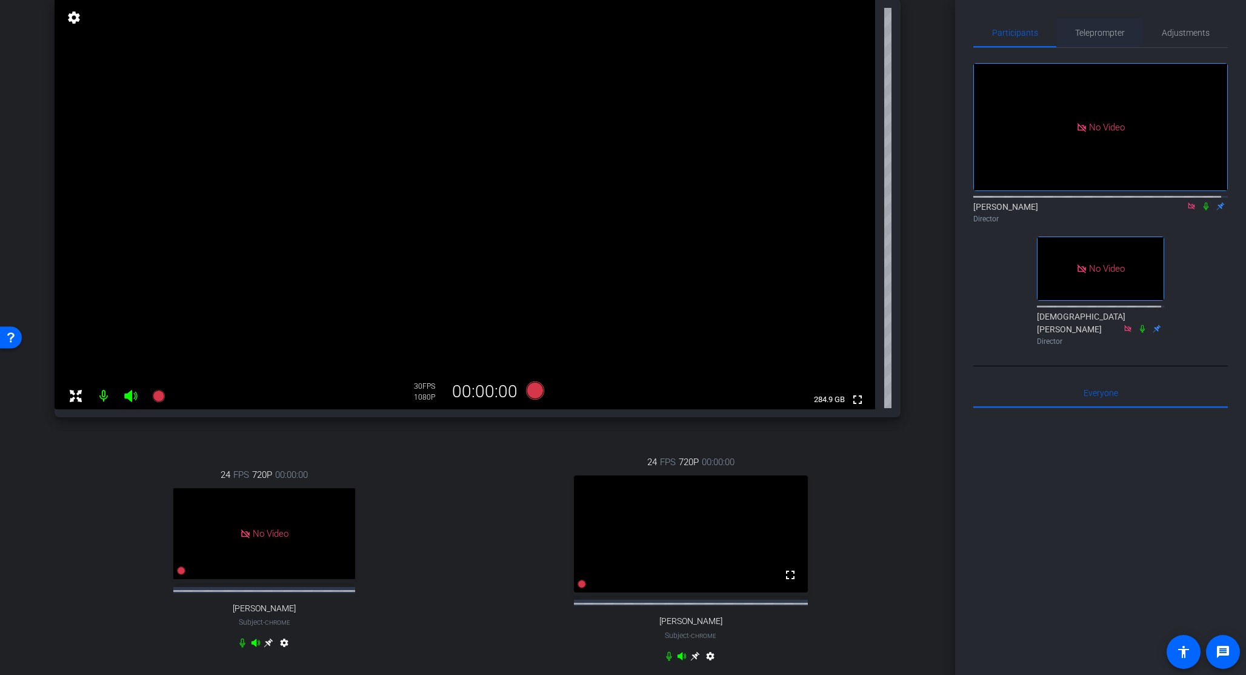
drag, startPoint x: 1095, startPoint y: 30, endPoint x: 1104, endPoint y: 30, distance: 9.1
click at [1095, 30] on span "Teleprompter" at bounding box center [1100, 32] width 50 height 8
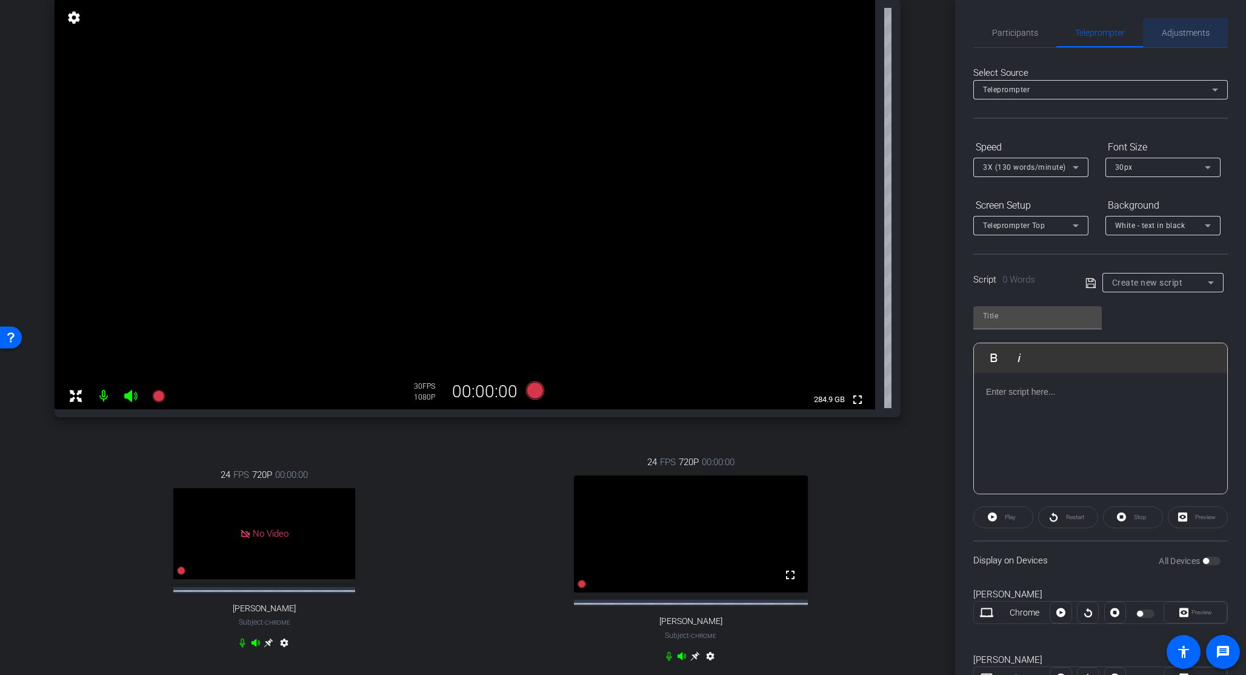
drag, startPoint x: 1213, startPoint y: 29, endPoint x: 1201, endPoint y: 30, distance: 12.2
click at [1163, 29] on div "Adjustments" at bounding box center [1185, 32] width 85 height 29
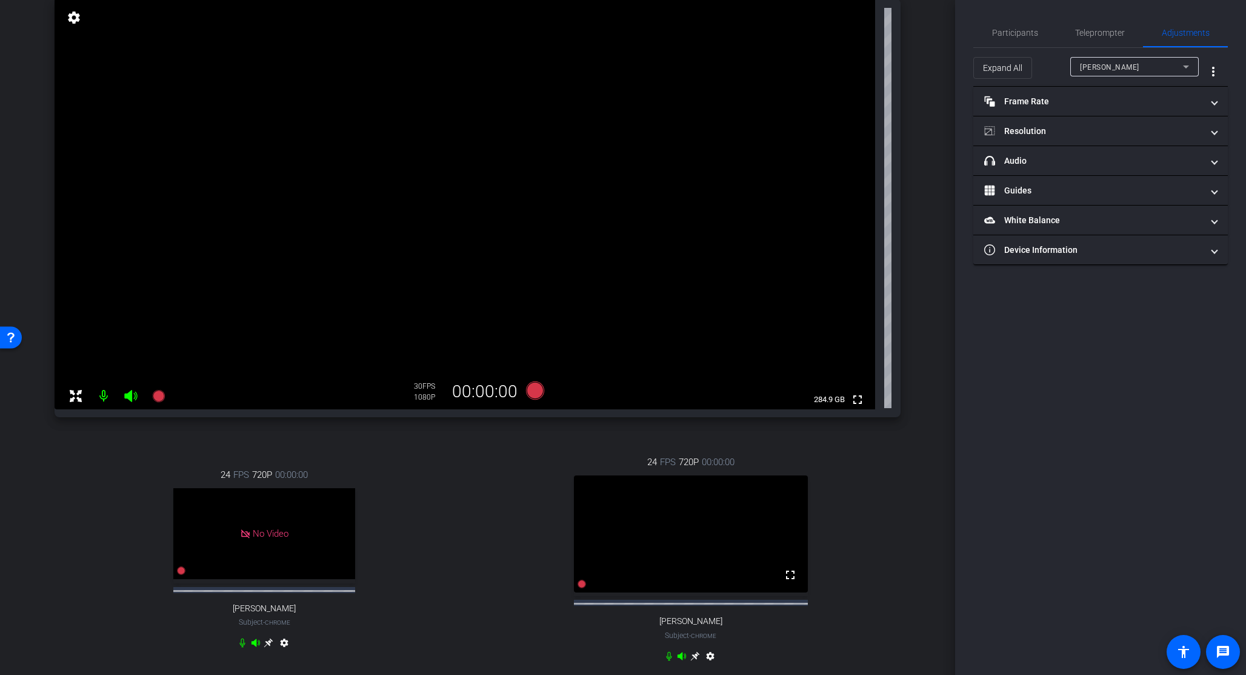
click at [1136, 67] on div "Merill Javier" at bounding box center [1131, 66] width 103 height 15
click at [1112, 129] on span "Andre Haughton" at bounding box center [1110, 129] width 61 height 15
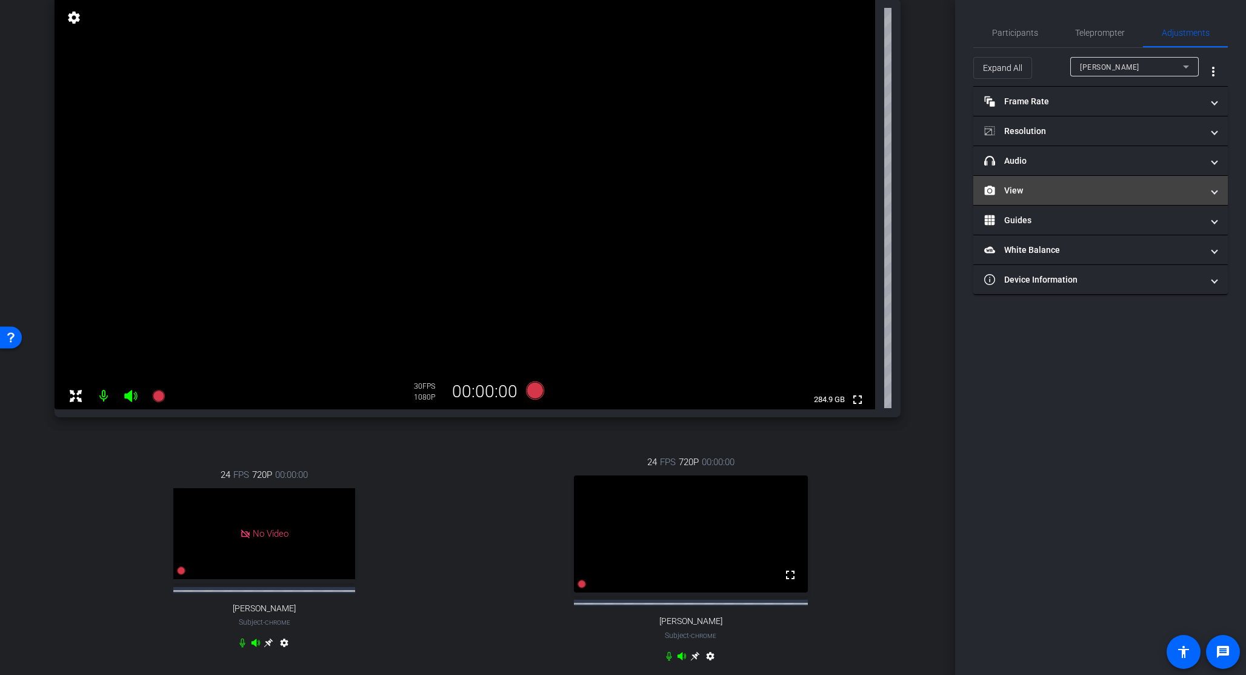
click at [1018, 192] on mat-panel-title "View" at bounding box center [1093, 190] width 218 height 13
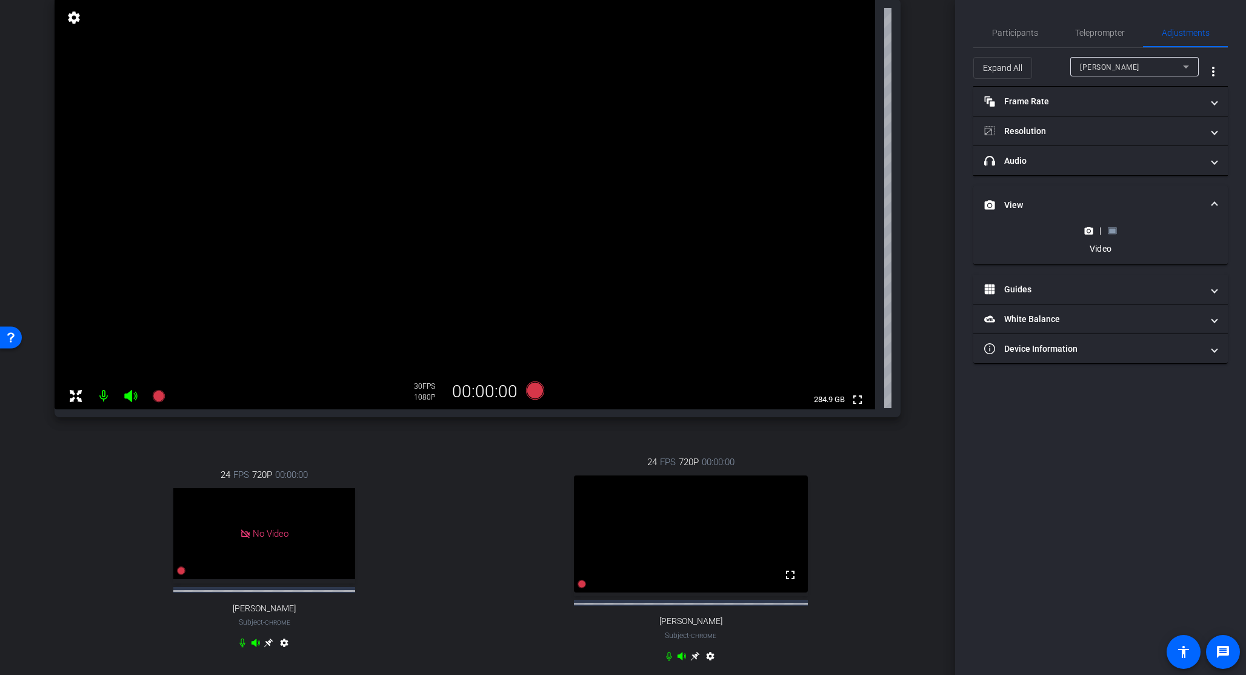
click at [1110, 230] on rect at bounding box center [1112, 230] width 7 height 5
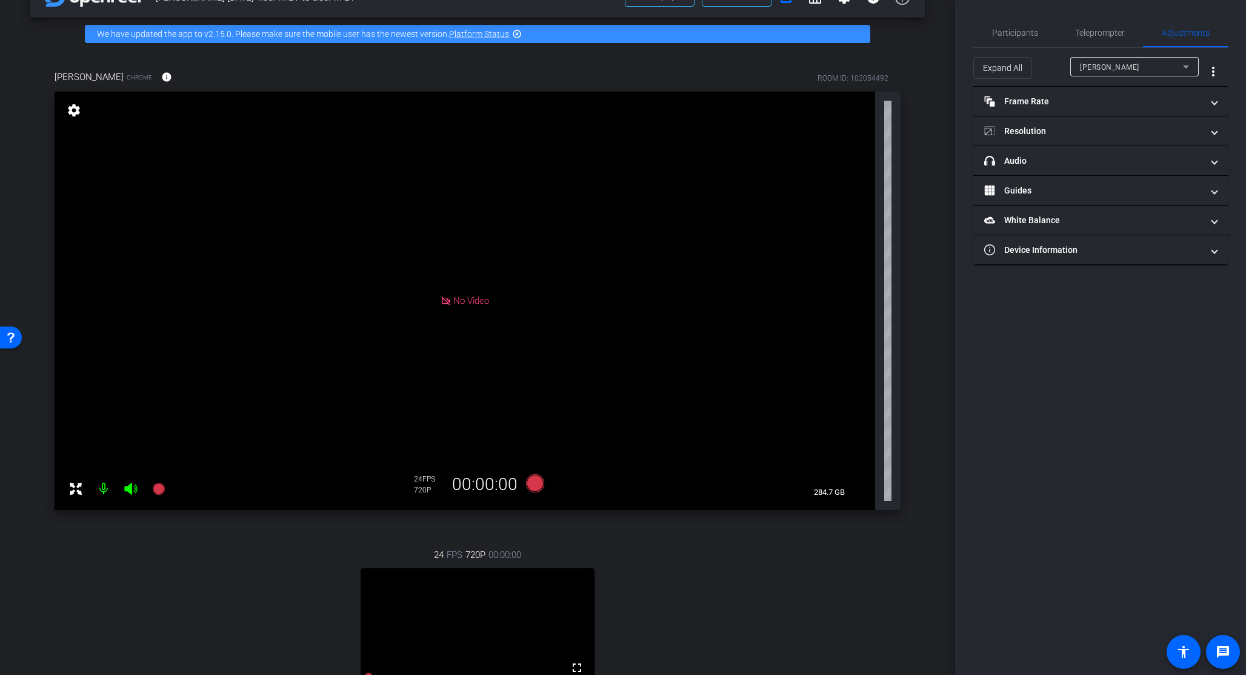
scroll to position [0, 0]
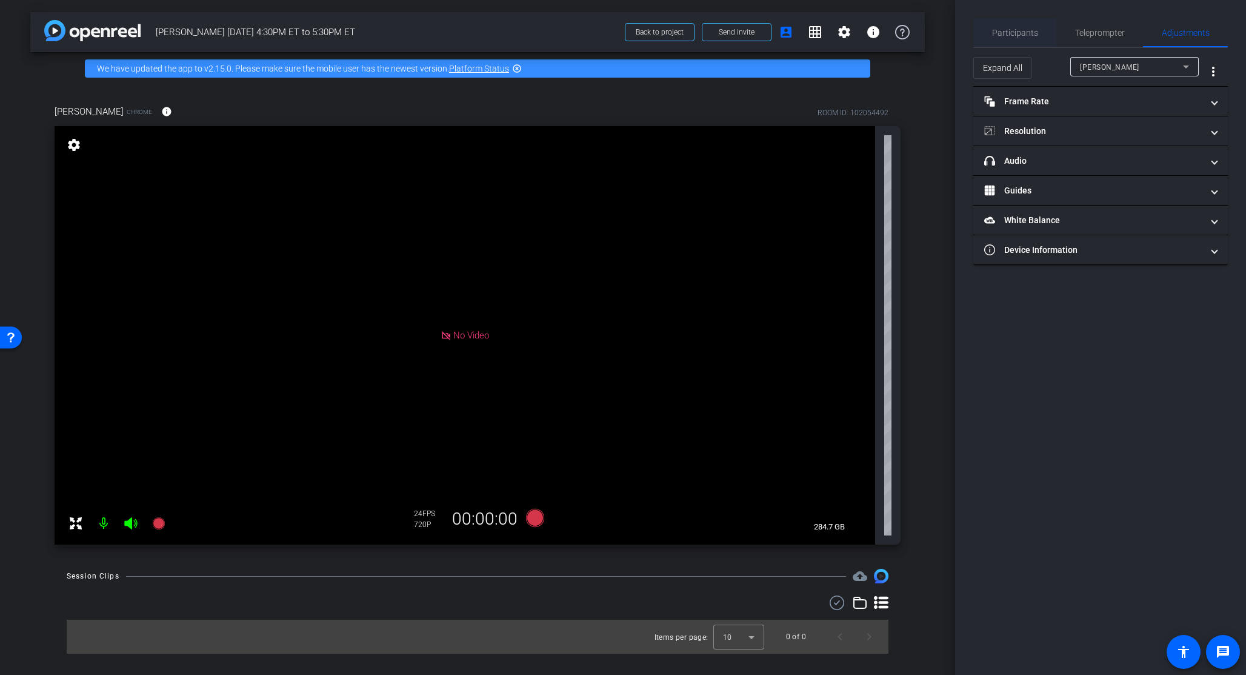
click at [1026, 32] on span "Participants" at bounding box center [1015, 32] width 46 height 8
